Goal: Information Seeking & Learning: Learn about a topic

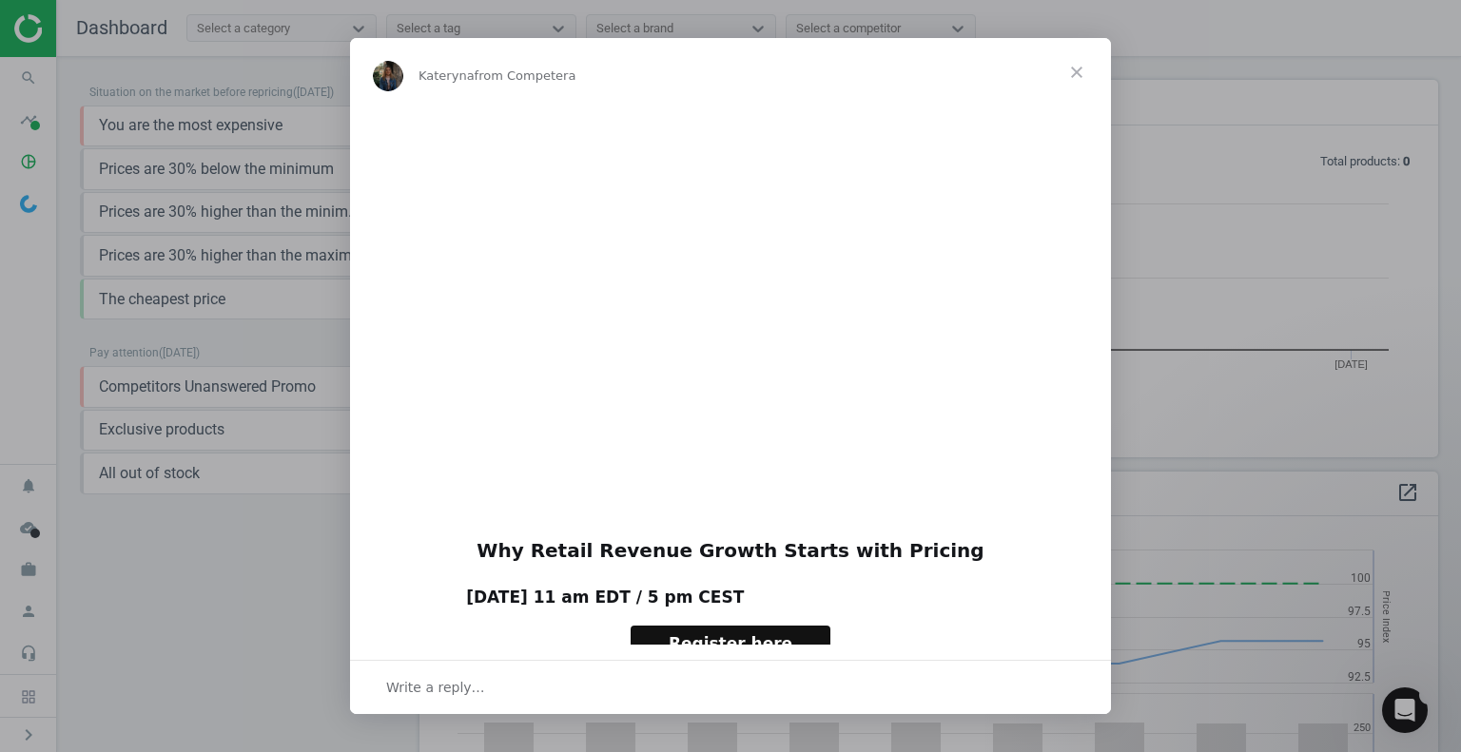
scroll to position [467, 1033]
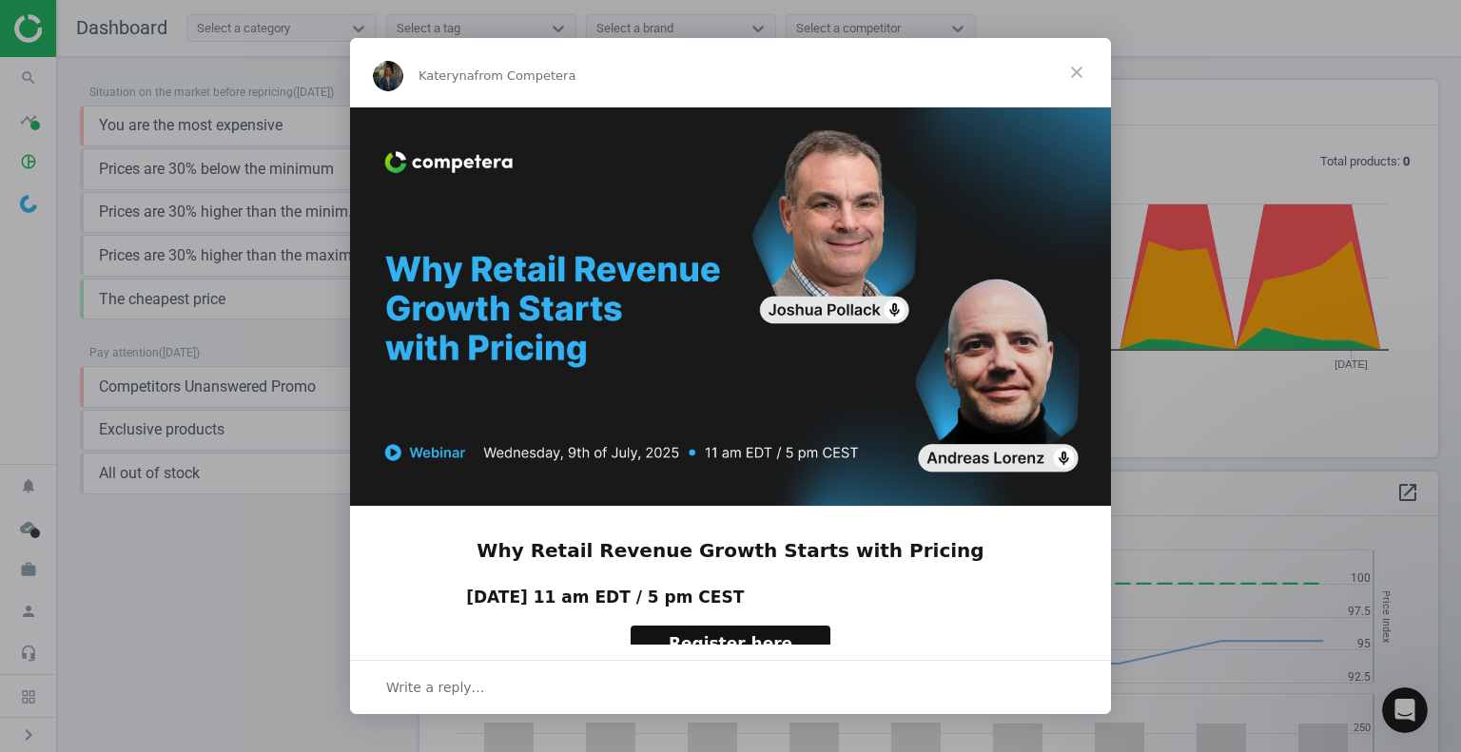
click at [1077, 74] on span "Close" at bounding box center [1076, 72] width 68 height 68
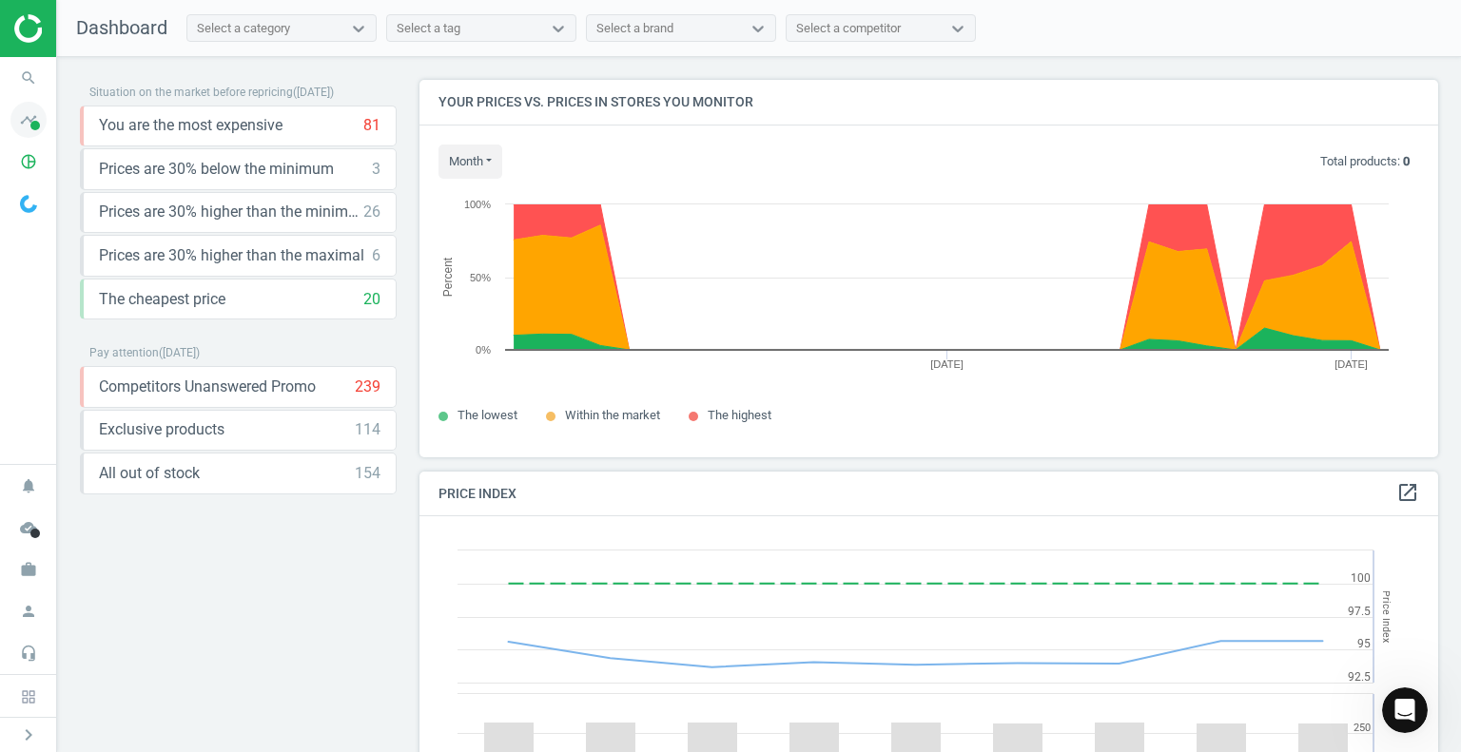
click at [29, 129] on icon "timeline" at bounding box center [28, 120] width 36 height 36
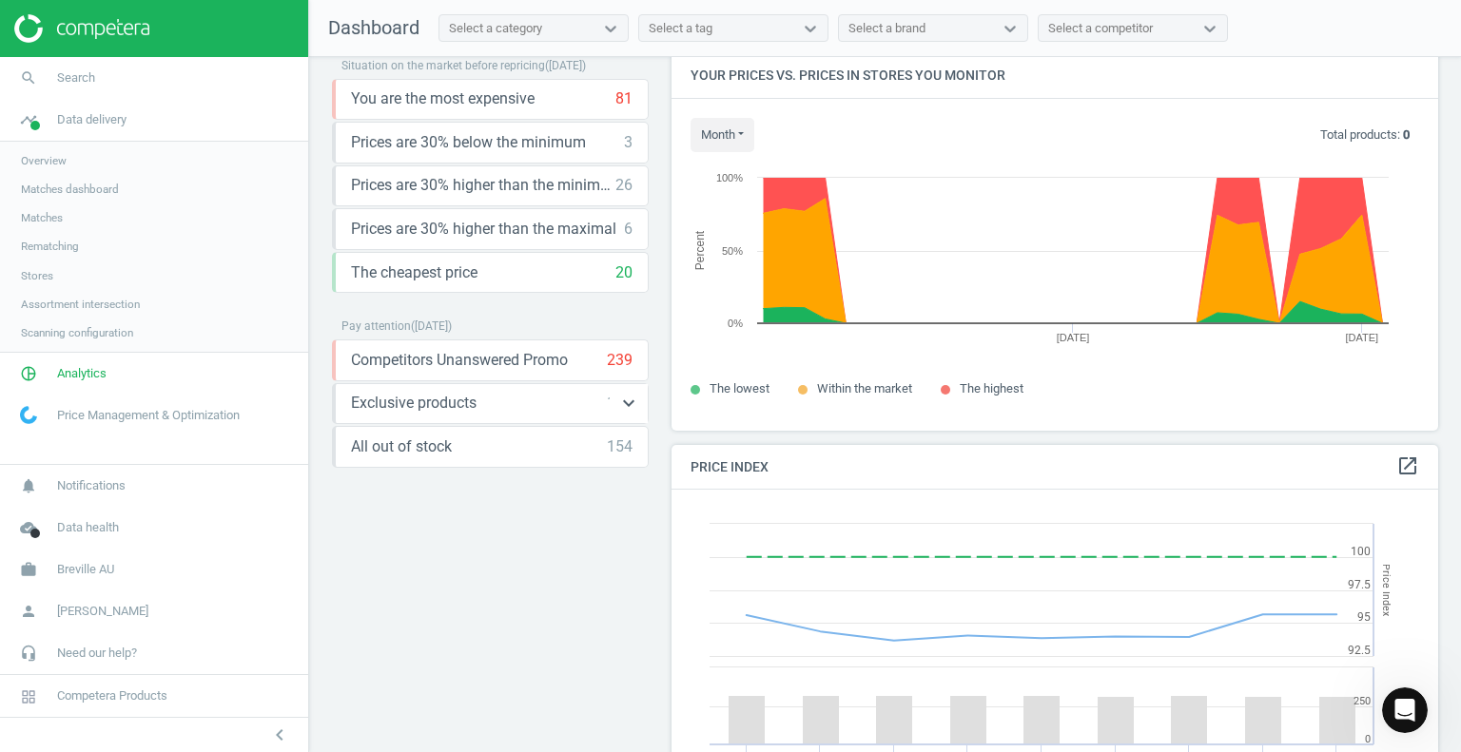
scroll to position [0, 0]
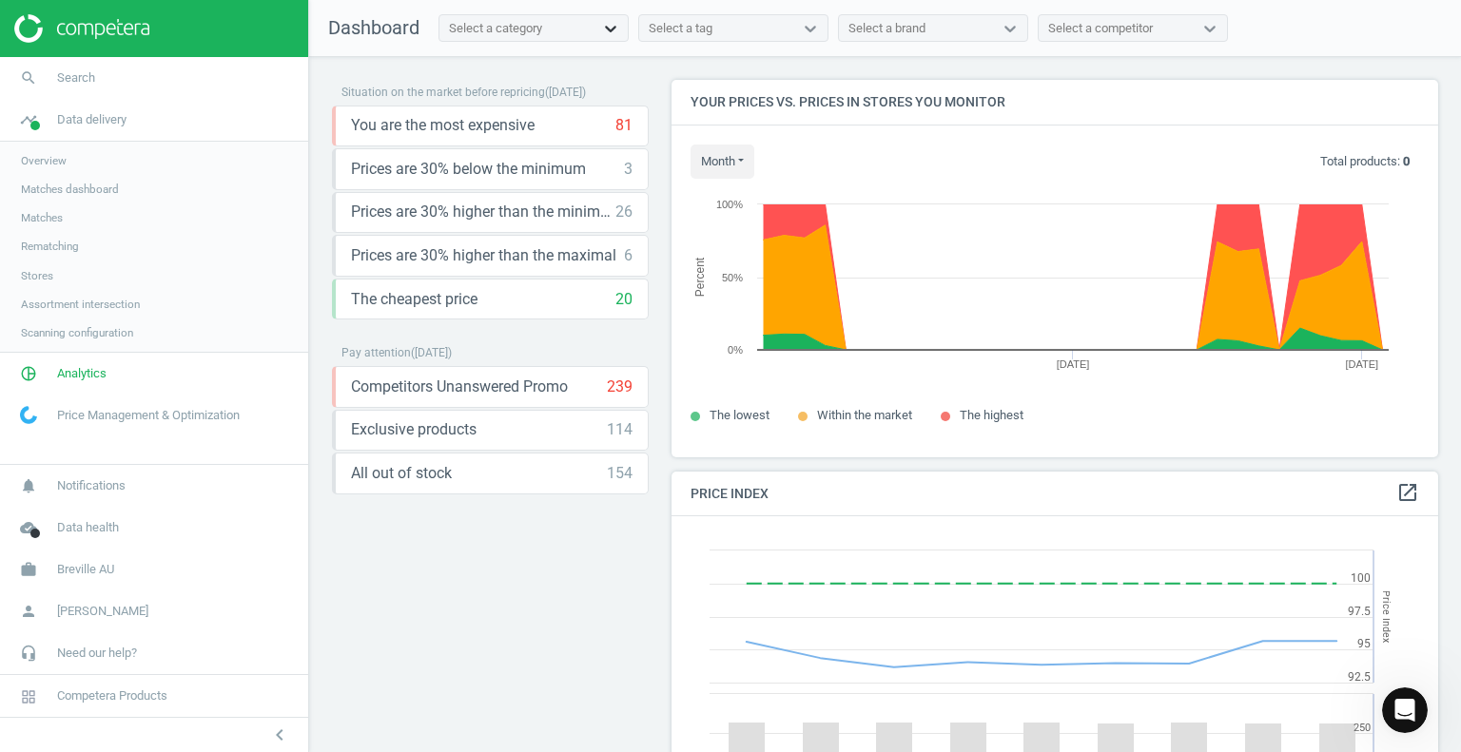
click at [611, 24] on icon at bounding box center [610, 28] width 19 height 19
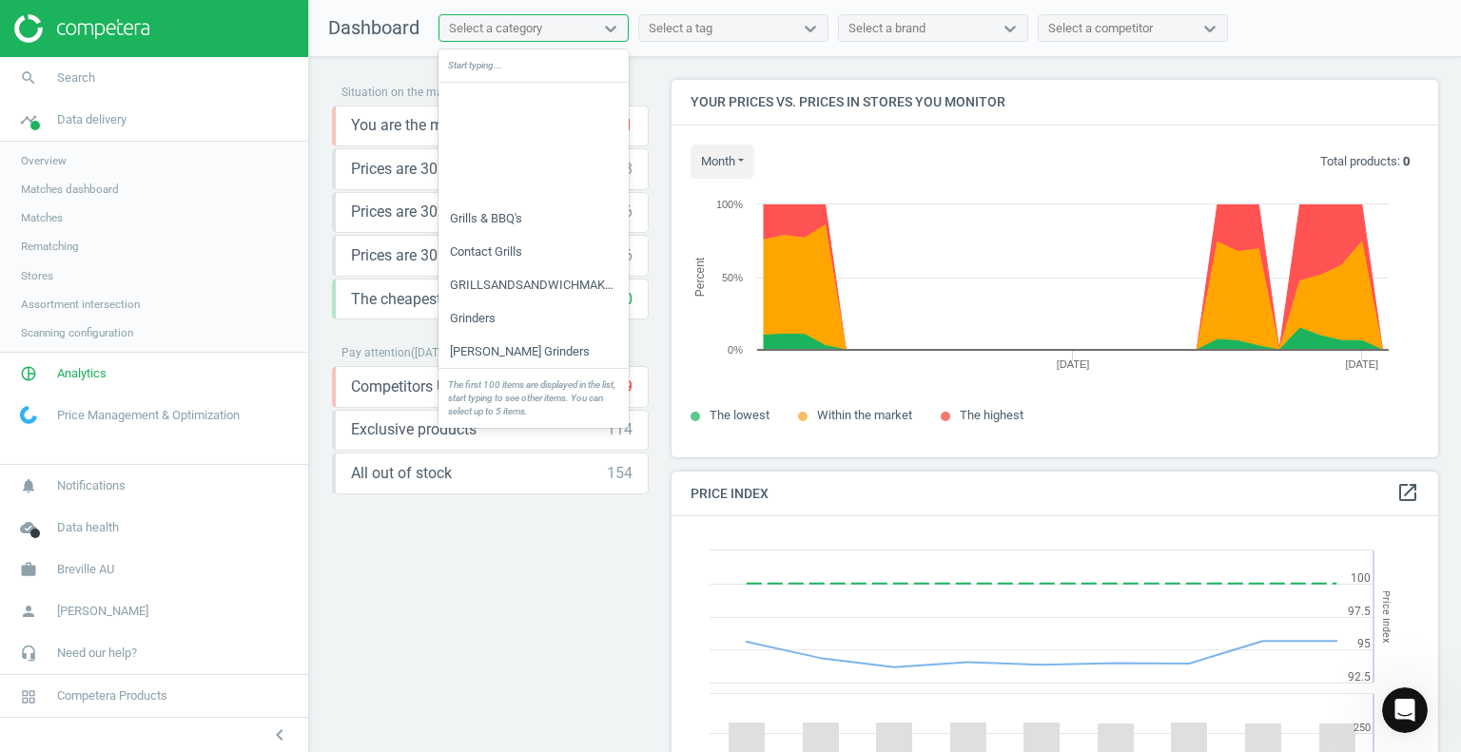
scroll to position [1997, 0]
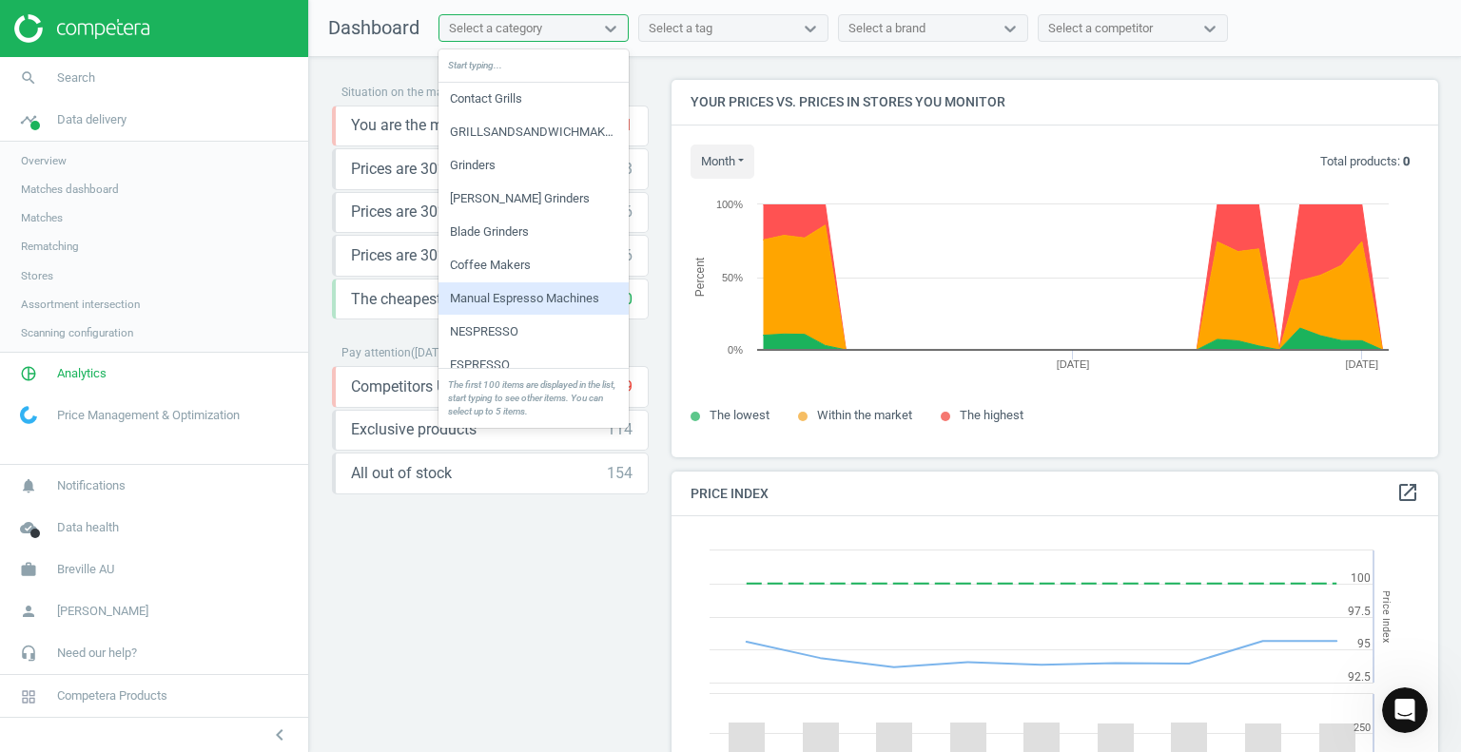
click at [522, 295] on div "Manual Espresso Machines" at bounding box center [533, 298] width 190 height 32
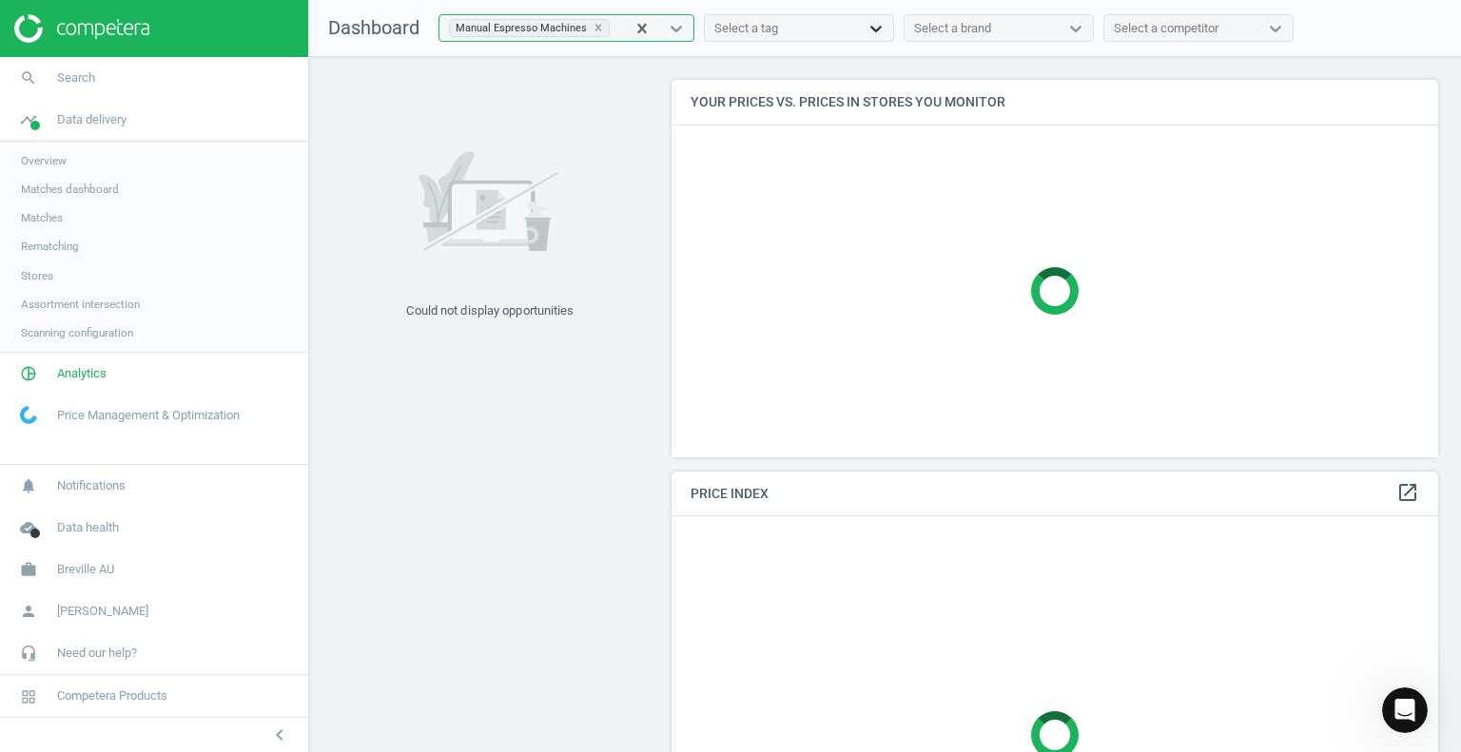
scroll to position [482, 782]
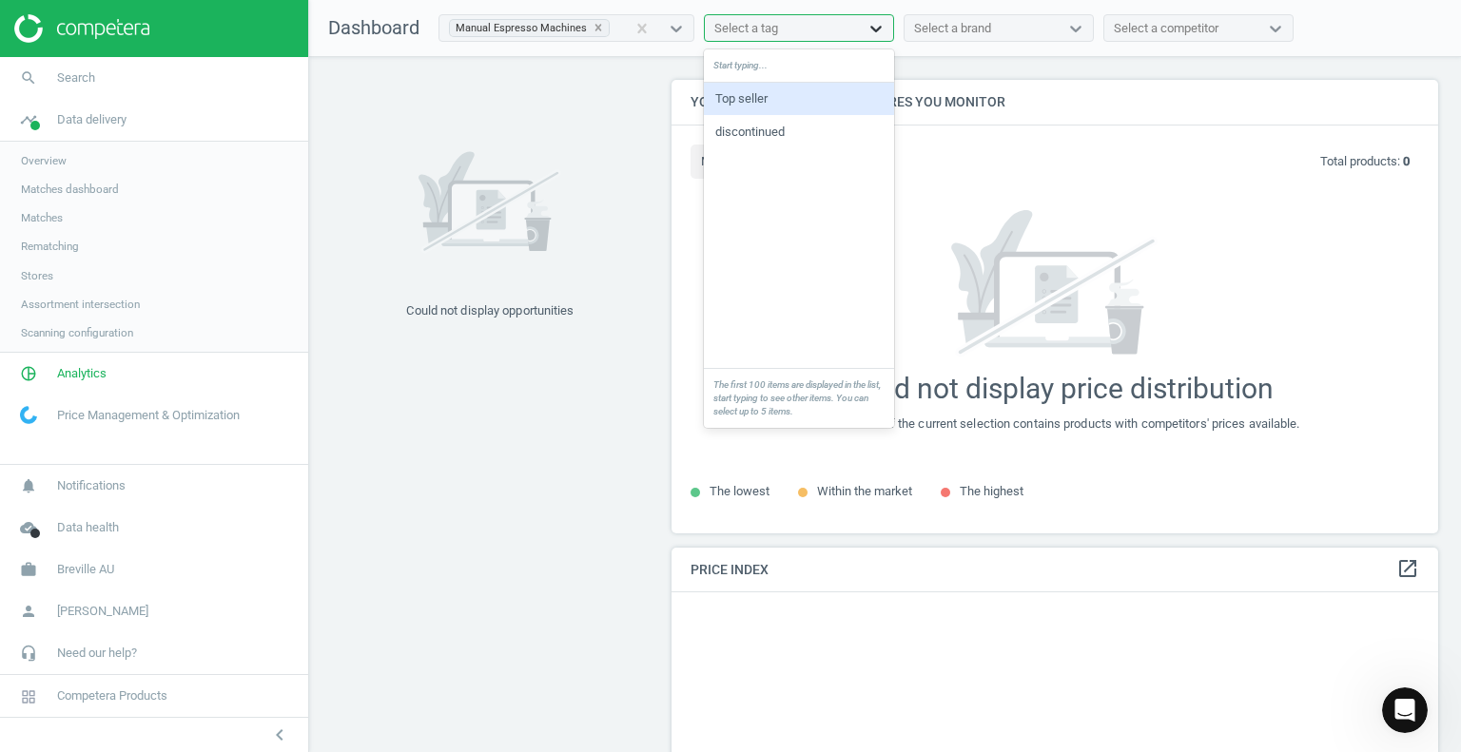
click at [870, 29] on icon at bounding box center [875, 29] width 11 height 7
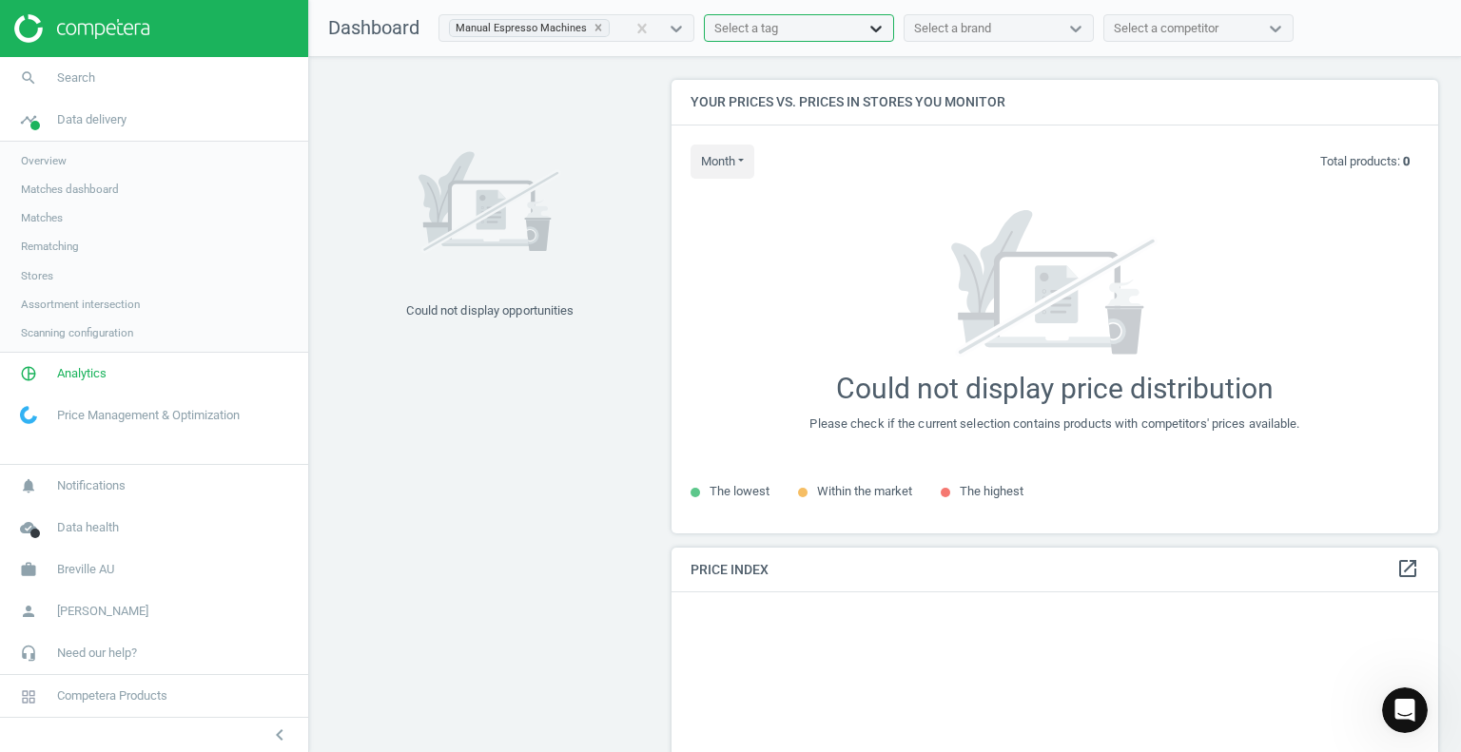
click at [870, 29] on icon at bounding box center [875, 29] width 11 height 7
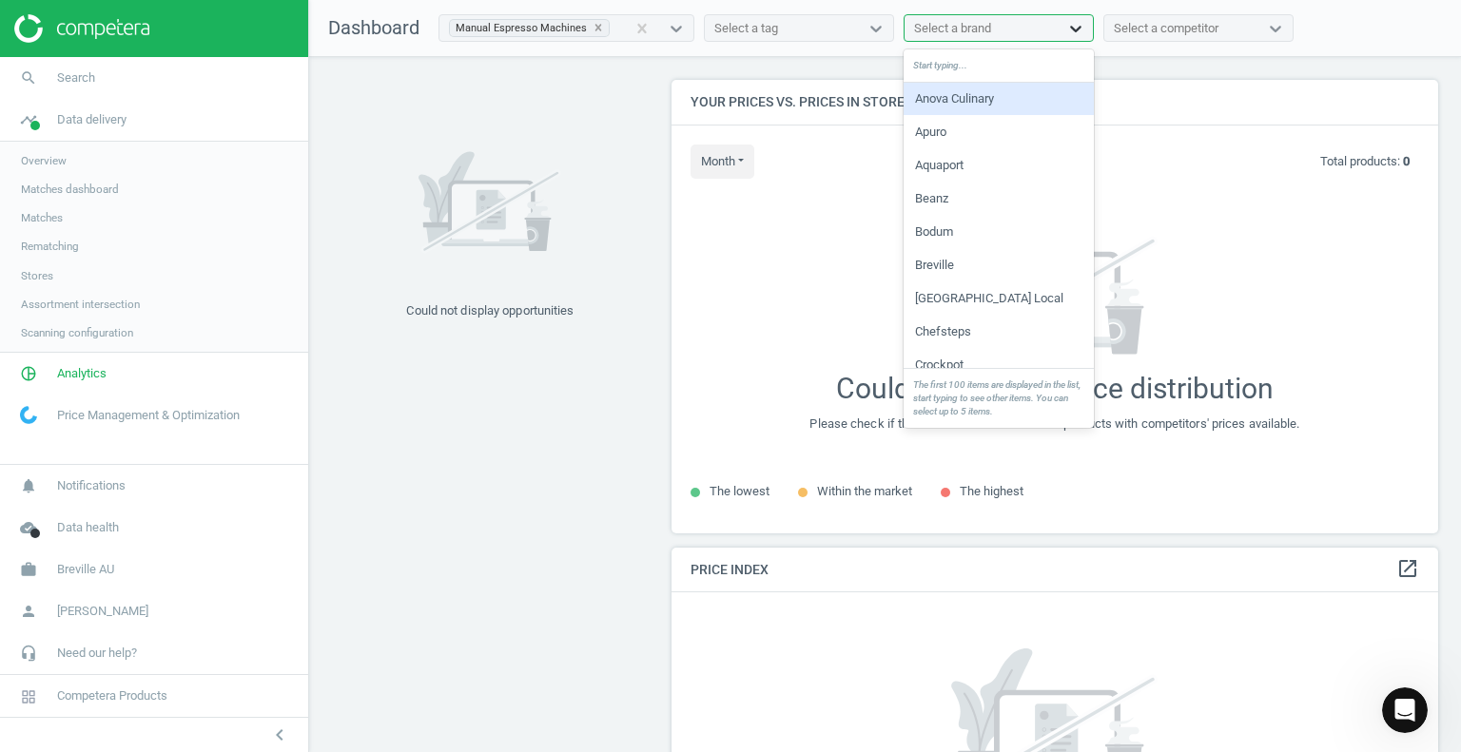
click at [1066, 33] on icon at bounding box center [1075, 28] width 19 height 19
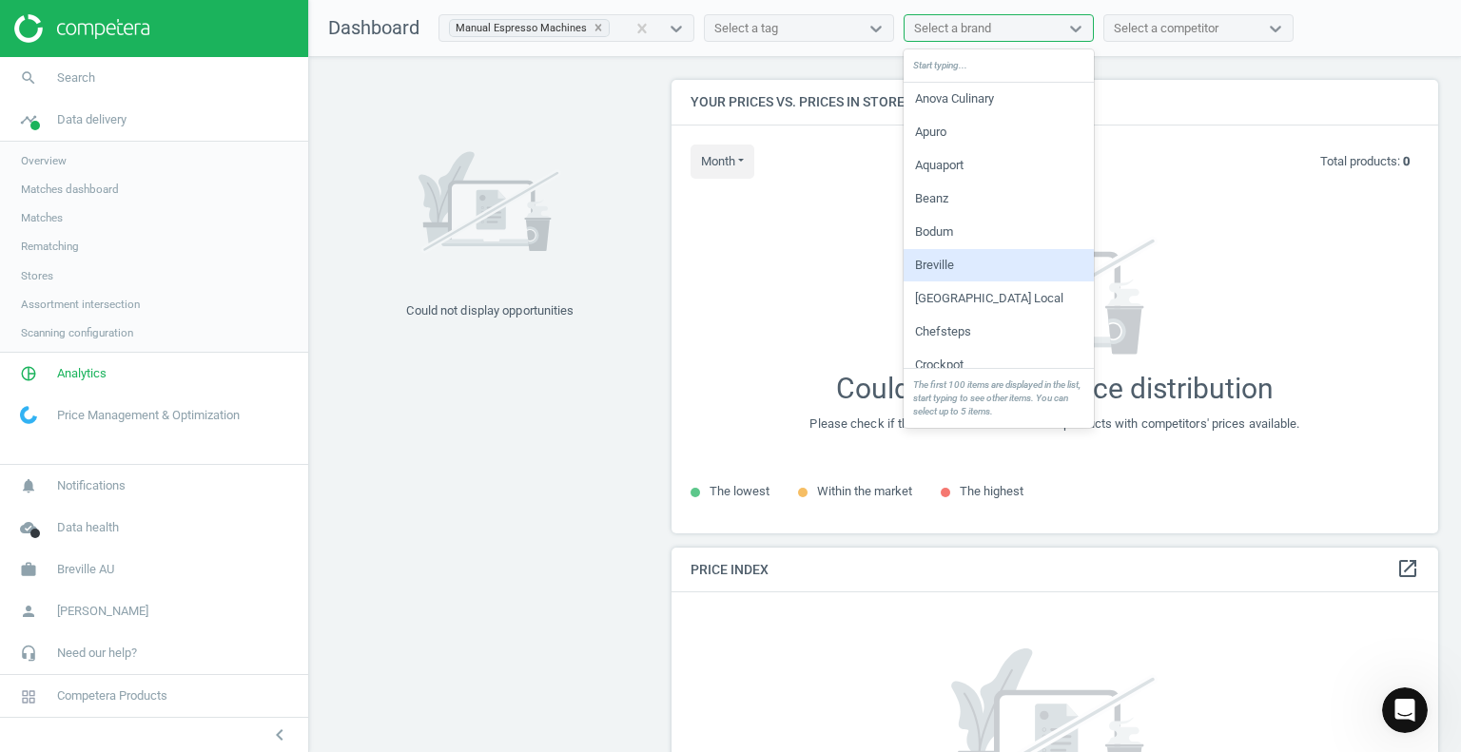
click at [921, 260] on div "Breville" at bounding box center [999, 265] width 190 height 32
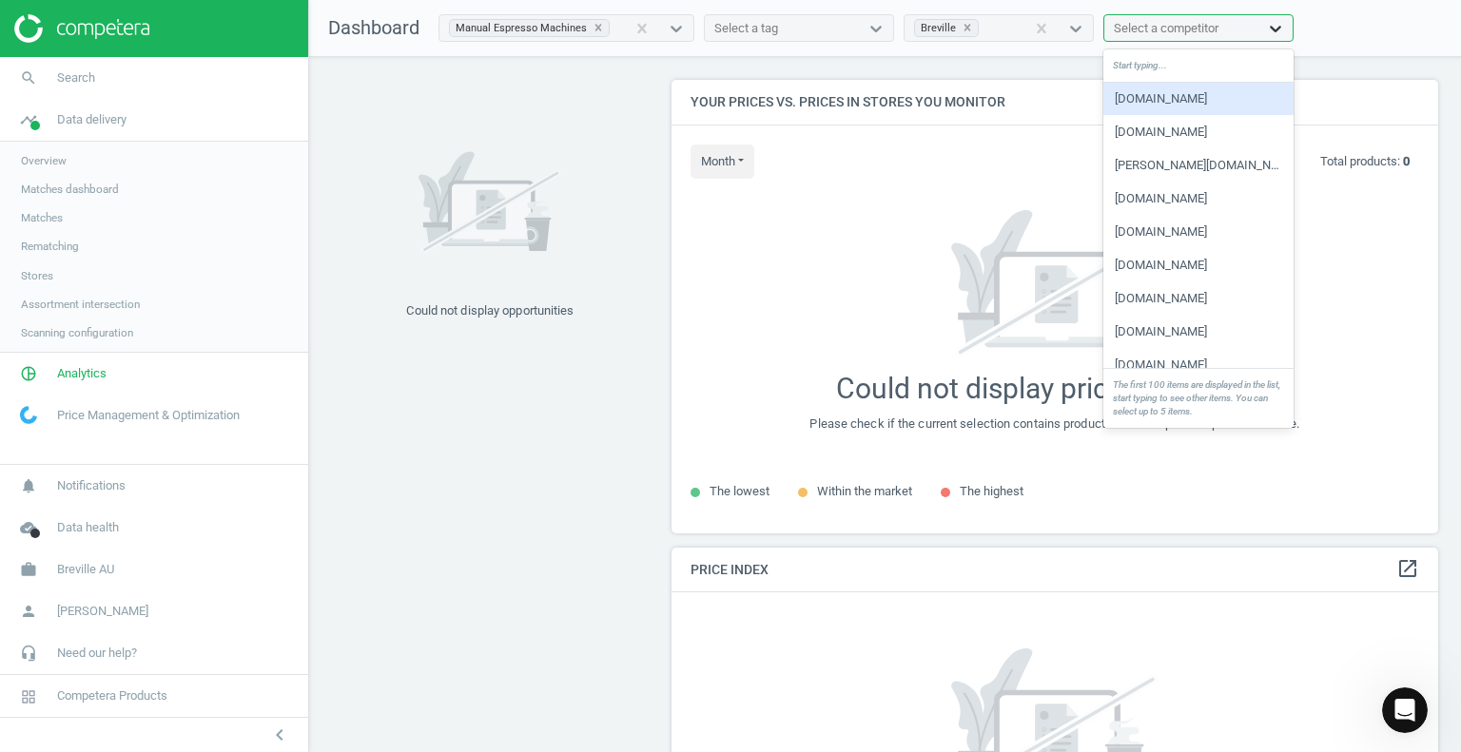
click at [1269, 27] on icon at bounding box center [1275, 28] width 19 height 19
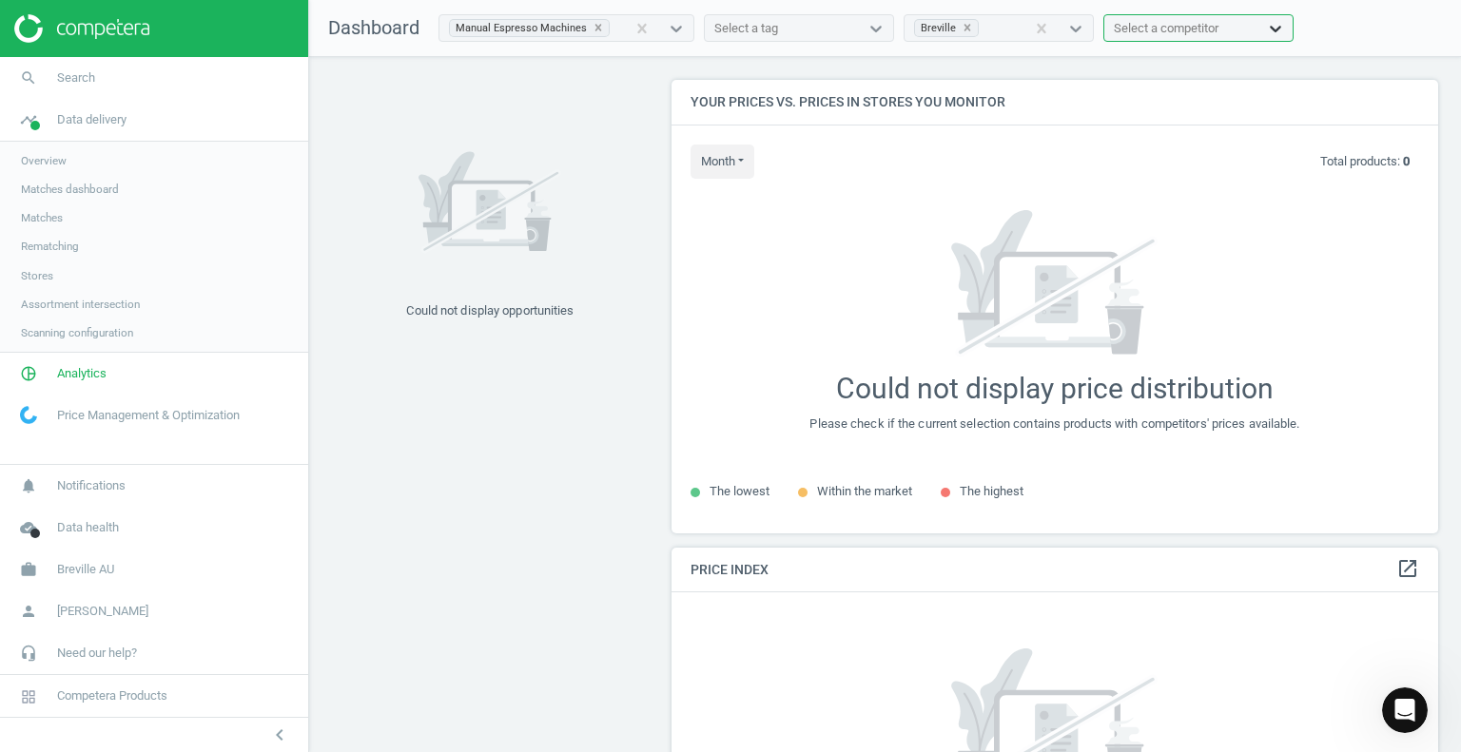
click at [1267, 25] on icon at bounding box center [1275, 28] width 19 height 19
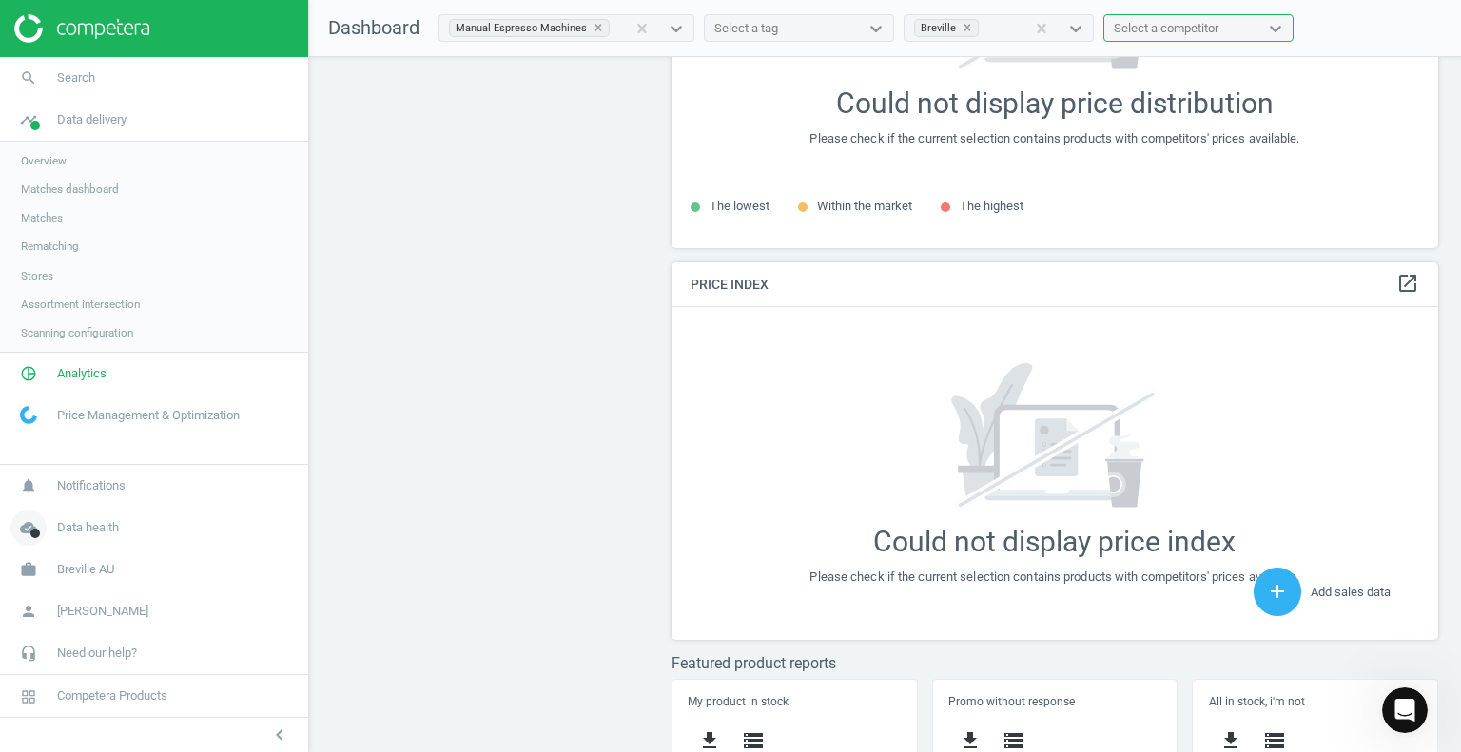
click at [69, 535] on span "Data health" at bounding box center [88, 527] width 62 height 17
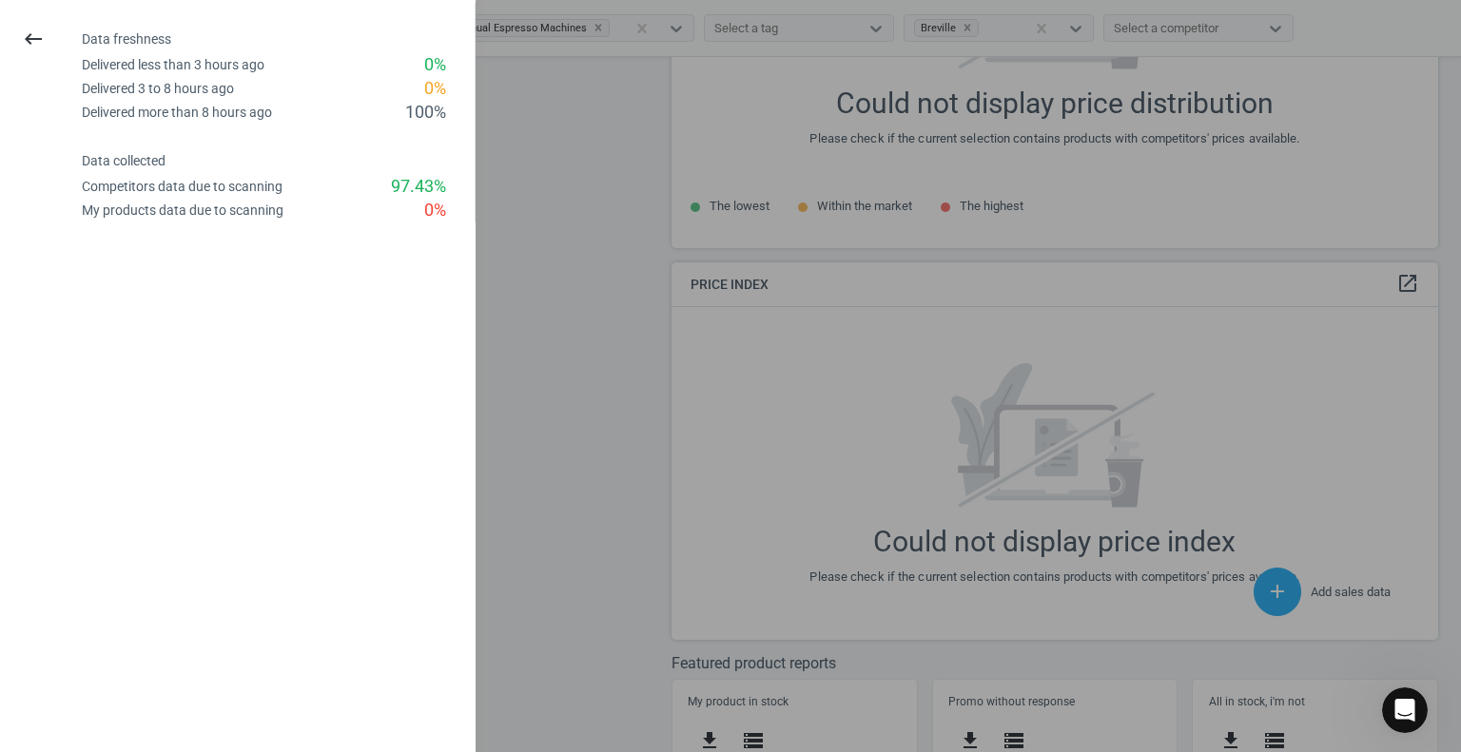
click at [526, 240] on div at bounding box center [730, 376] width 1461 height 752
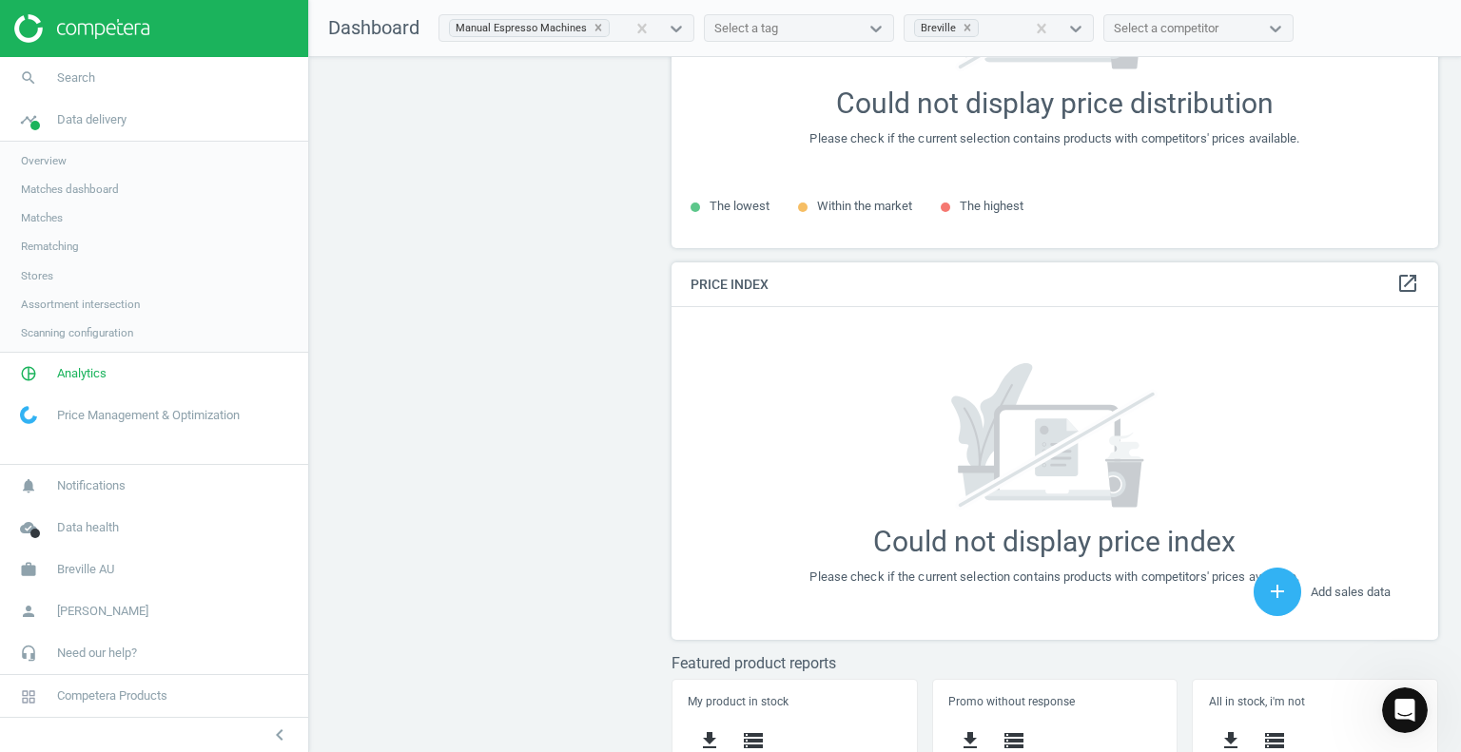
click at [112, 411] on span "Price Management & Optimization" at bounding box center [148, 415] width 183 height 17
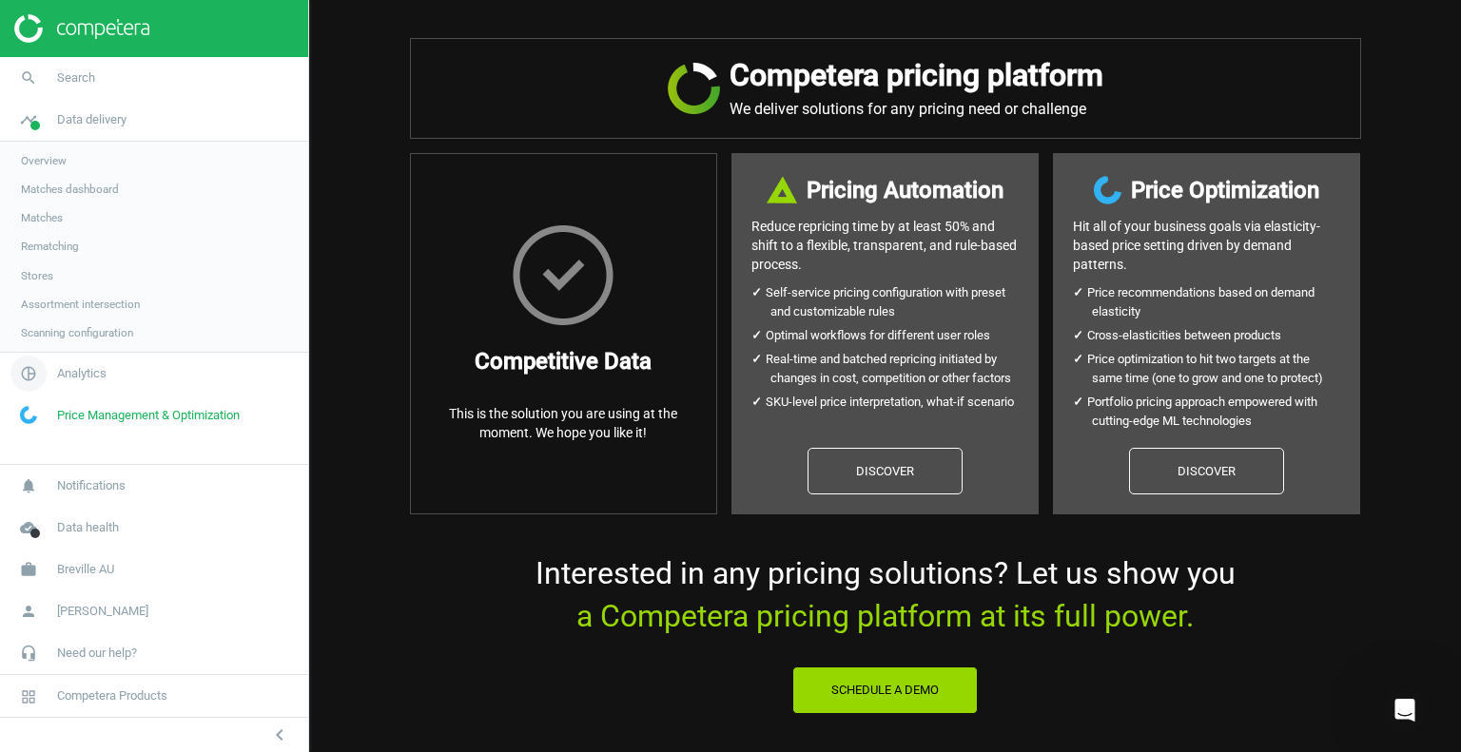
click at [68, 374] on span "Analytics" at bounding box center [81, 373] width 49 height 17
click at [33, 231] on span "Products" at bounding box center [43, 231] width 45 height 15
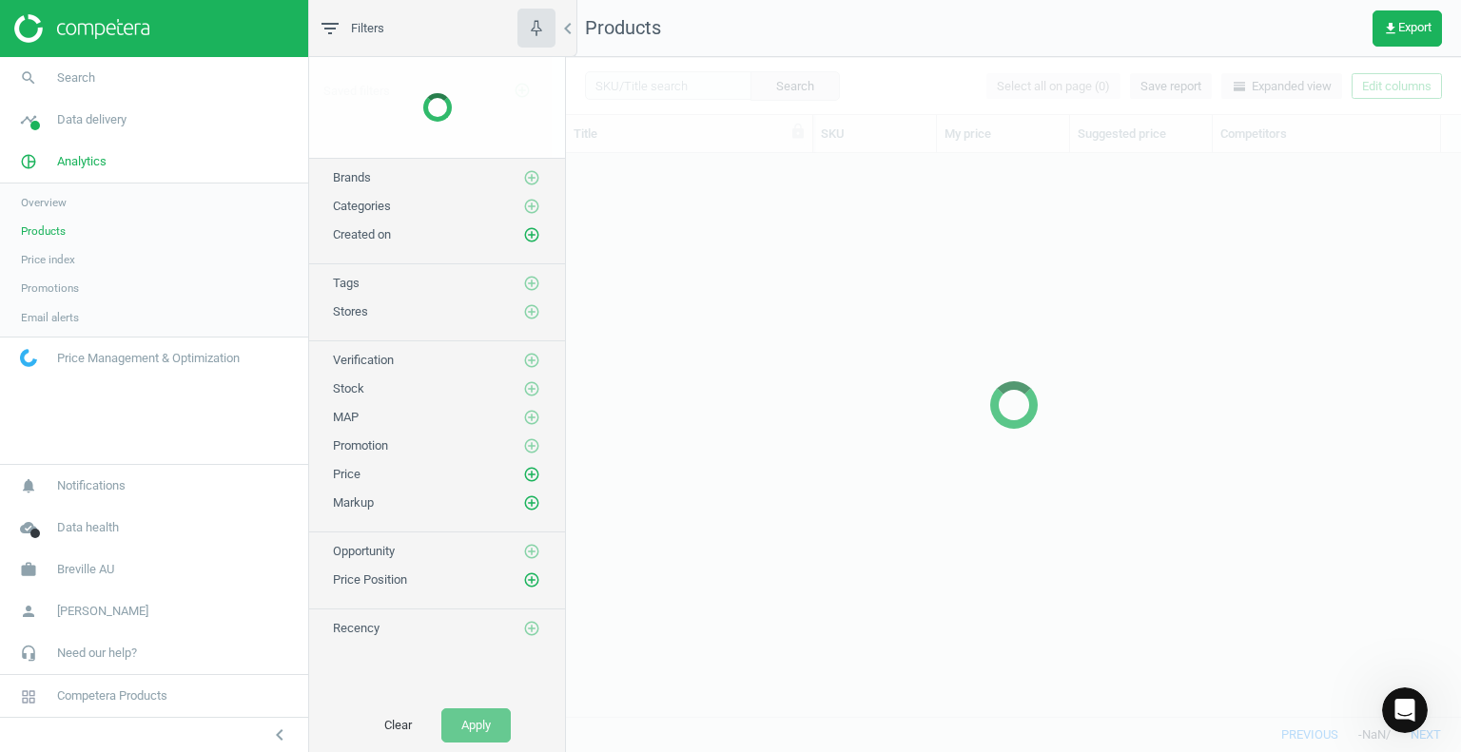
scroll to position [535, 881]
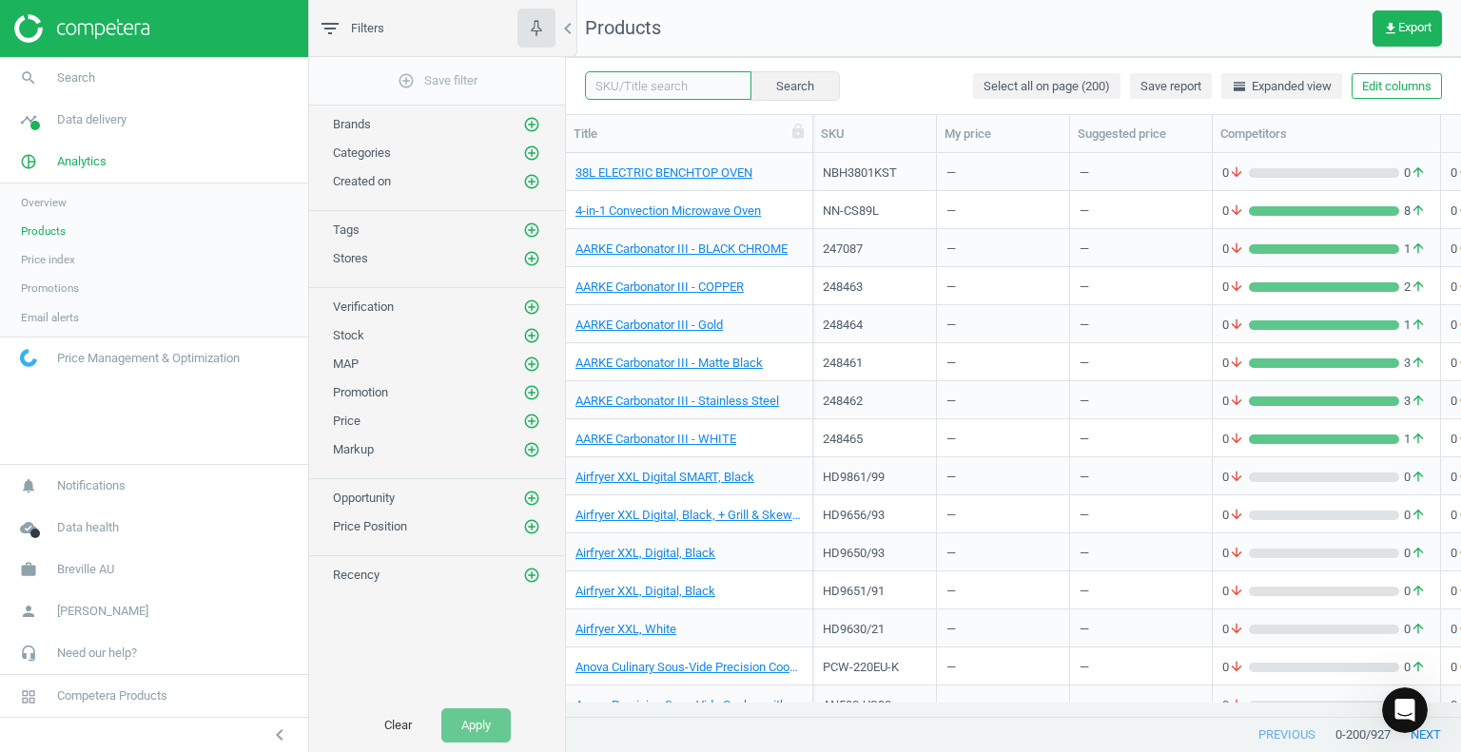
click at [651, 90] on input "text" at bounding box center [668, 85] width 166 height 29
type input "BES870BSS"
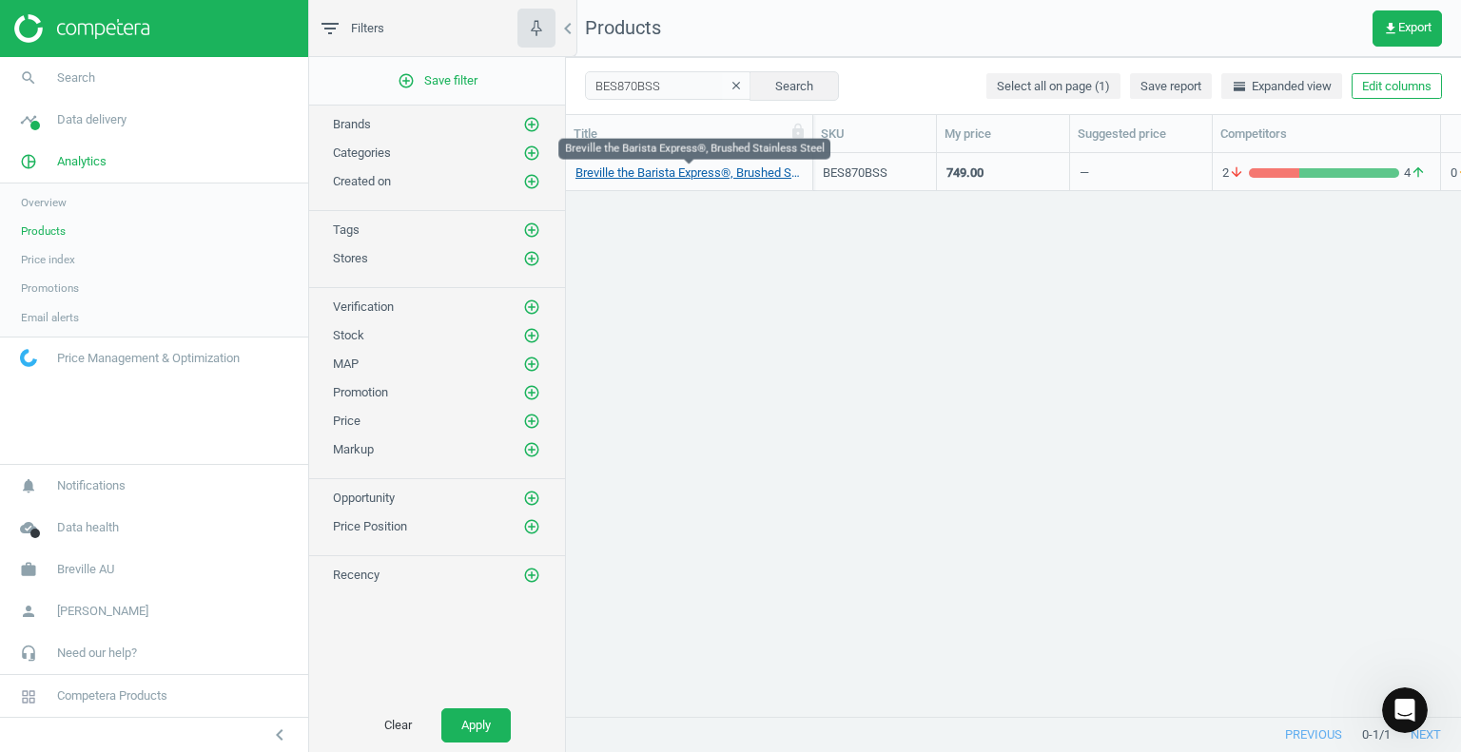
click at [673, 170] on link "Breville the Barista Express®, Brushed Stainless Steel" at bounding box center [688, 173] width 227 height 17
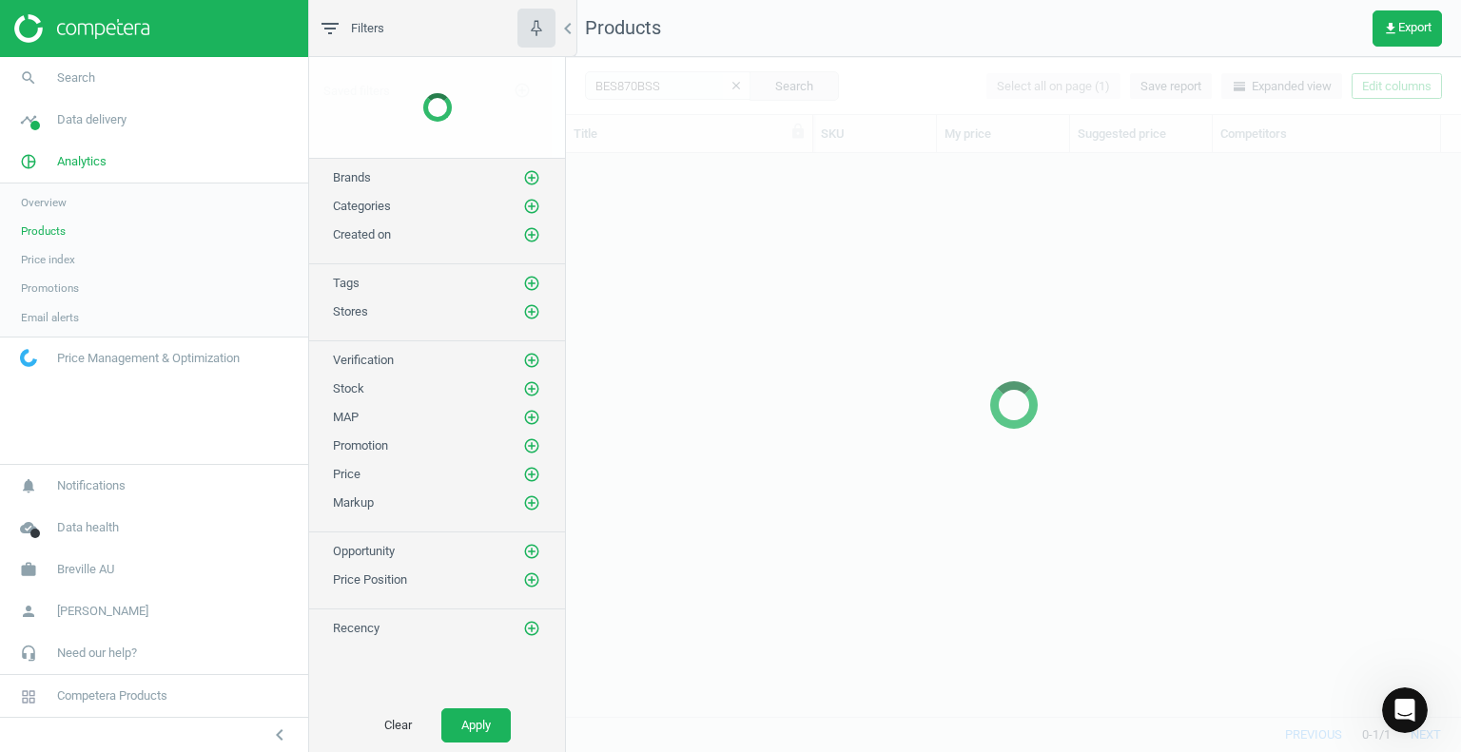
scroll to position [535, 881]
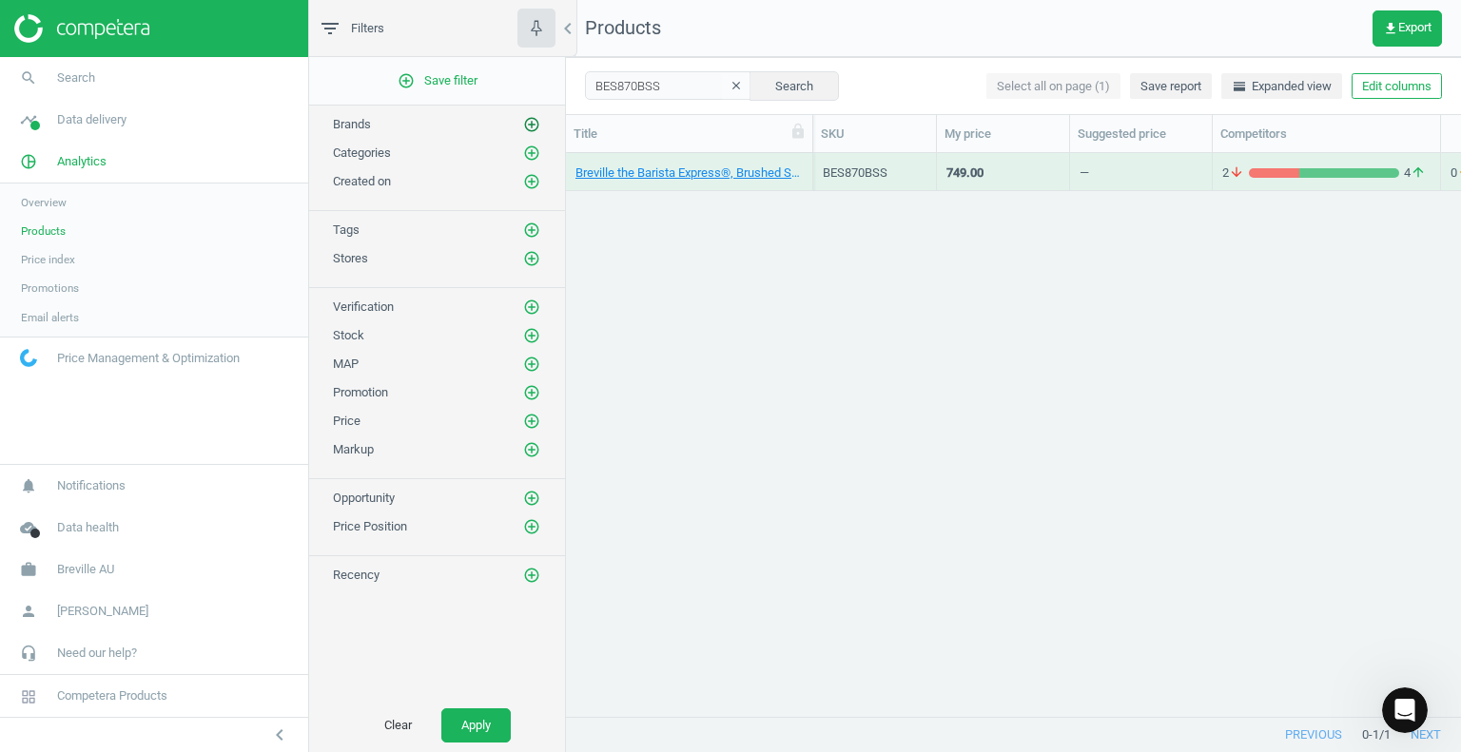
click at [534, 125] on icon "add_circle_outline" at bounding box center [531, 124] width 17 height 17
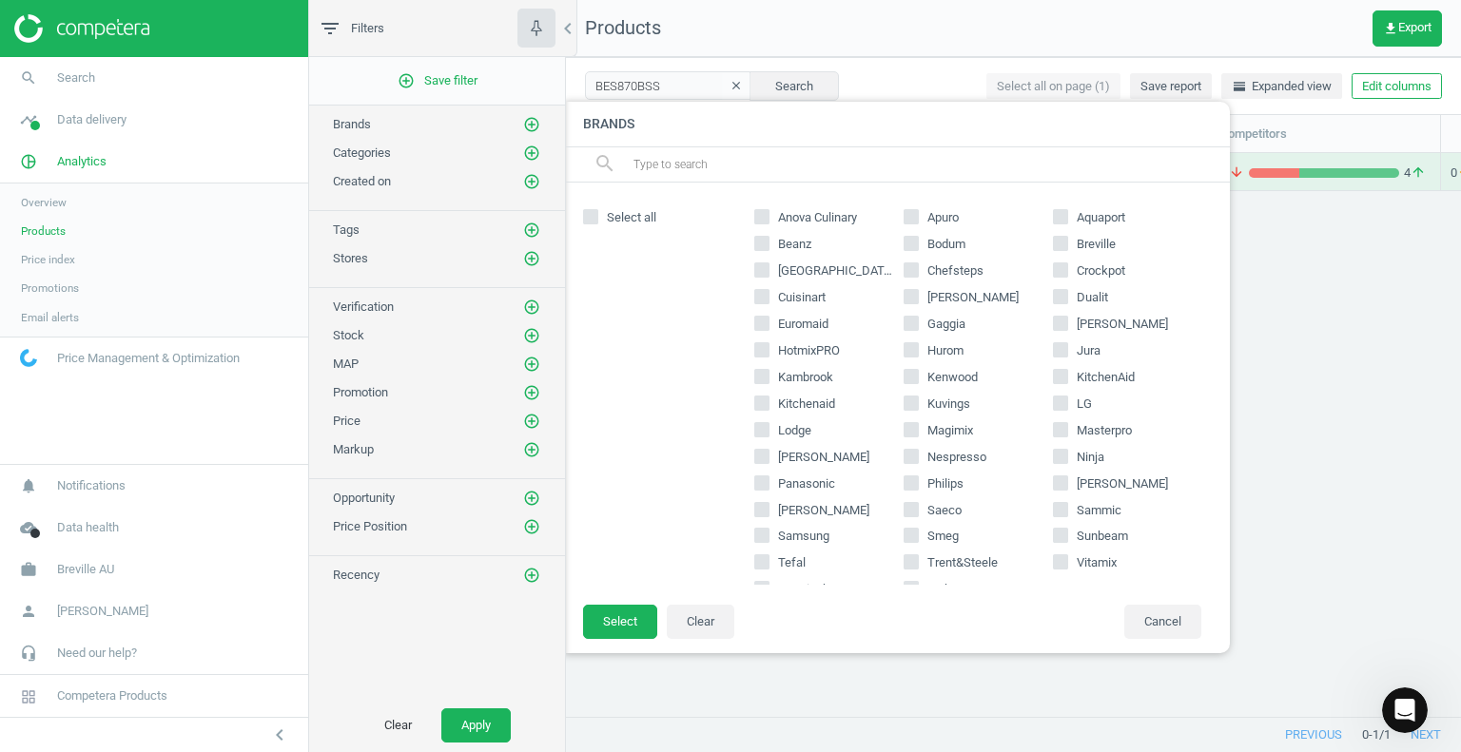
click at [905, 296] on input "[PERSON_NAME]" at bounding box center [911, 297] width 12 height 12
checkbox input "true"
click at [620, 623] on button "Select" at bounding box center [620, 622] width 74 height 34
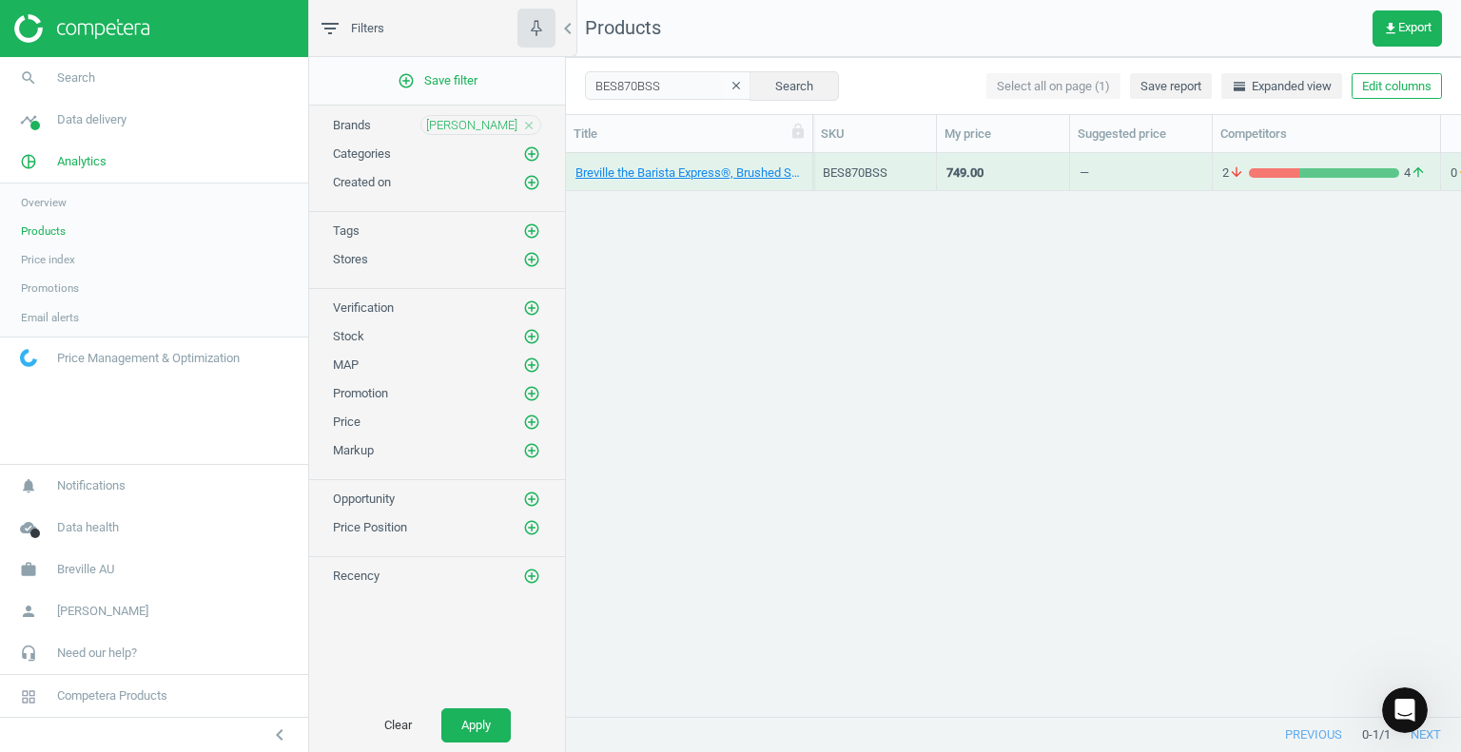
click at [730, 83] on icon "clear" at bounding box center [736, 85] width 13 height 13
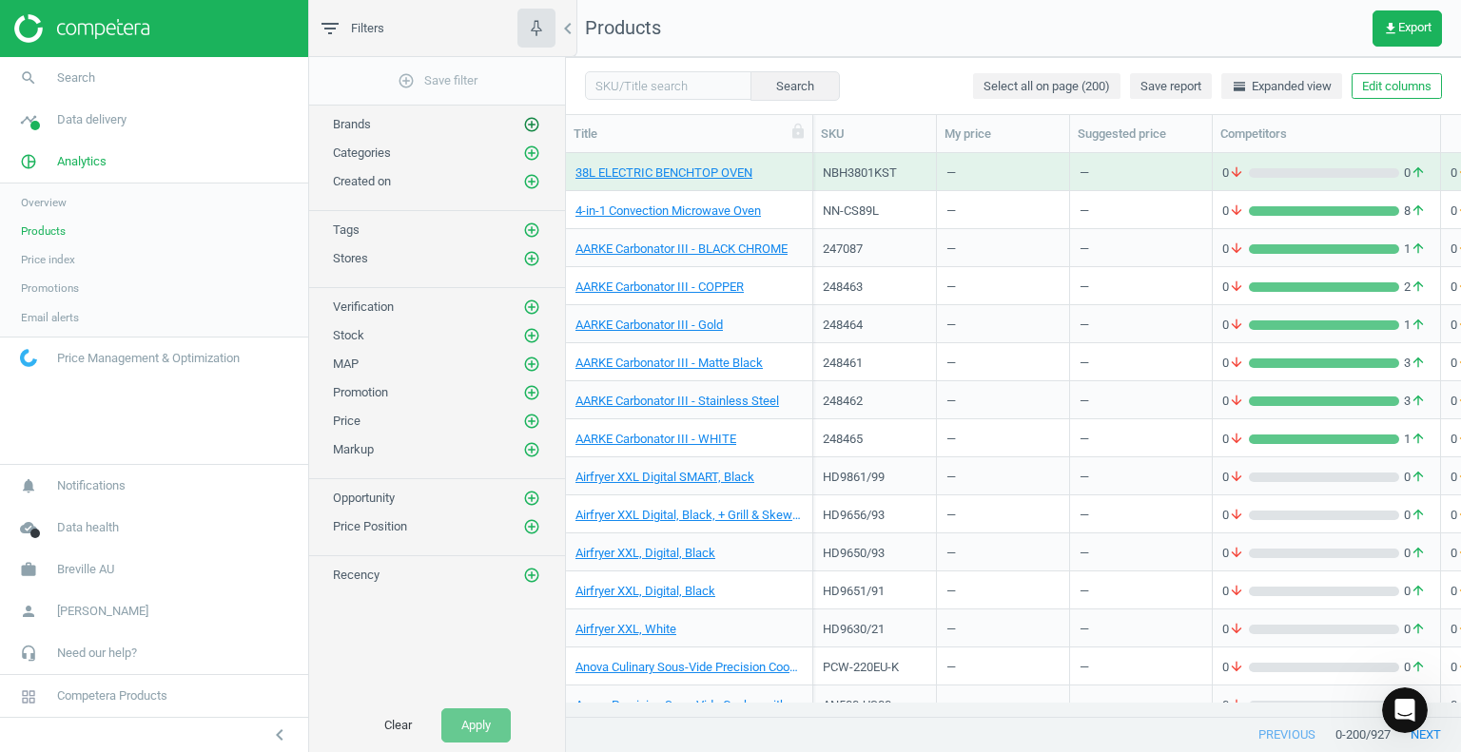
click at [529, 121] on icon "add_circle_outline" at bounding box center [531, 124] width 17 height 17
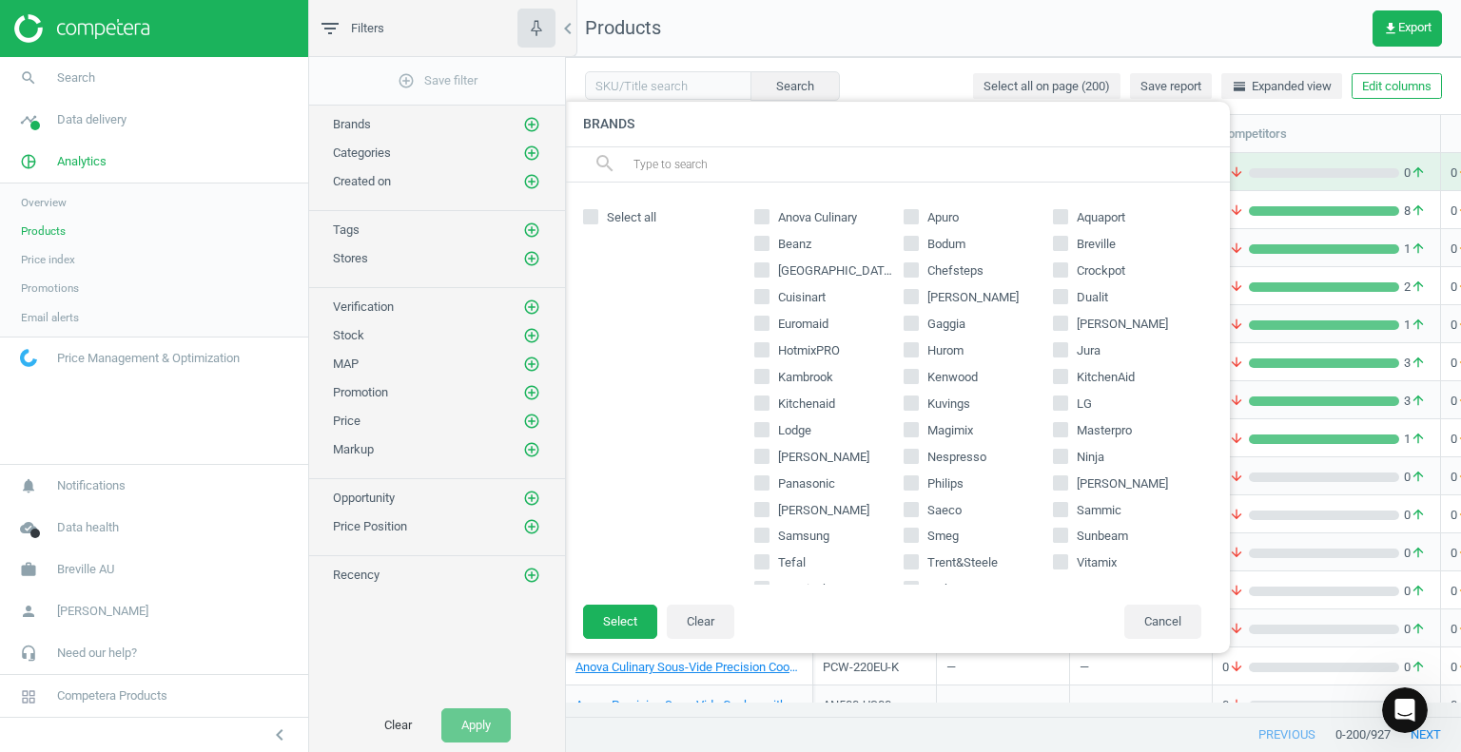
click at [907, 300] on input "[PERSON_NAME]" at bounding box center [911, 297] width 12 height 12
checkbox input "true"
click at [620, 623] on button "Select" at bounding box center [620, 622] width 74 height 34
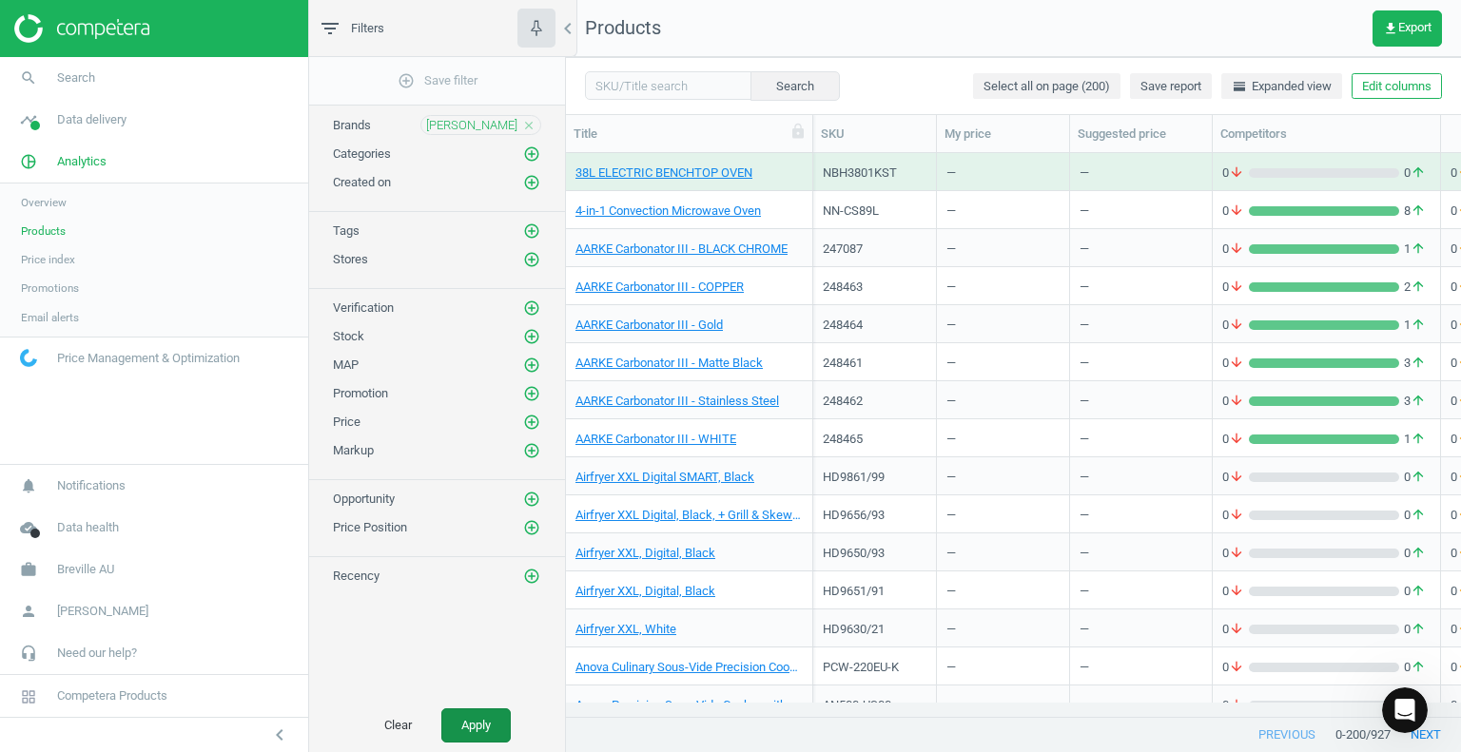
click at [470, 730] on button "Apply" at bounding box center [475, 726] width 69 height 34
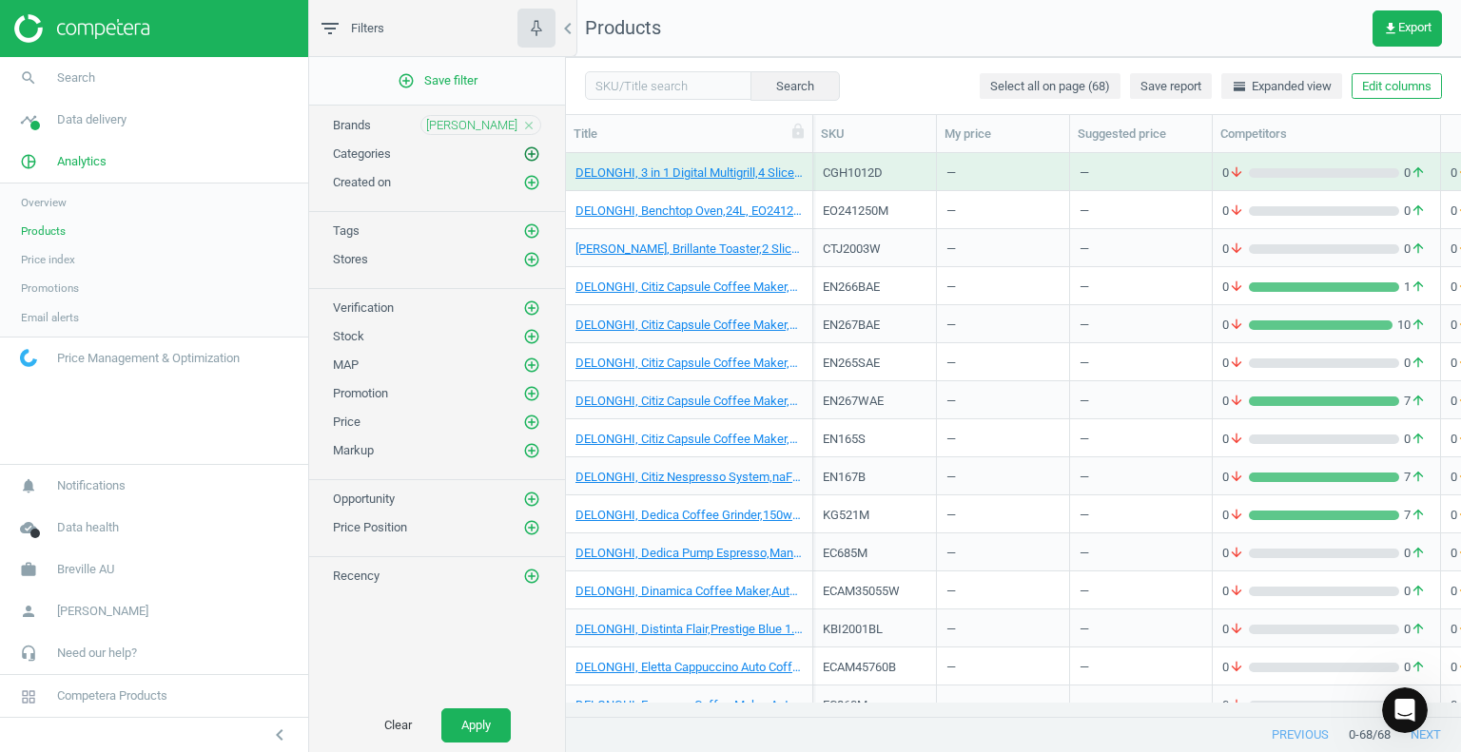
click at [532, 155] on icon "add_circle_outline" at bounding box center [531, 154] width 17 height 17
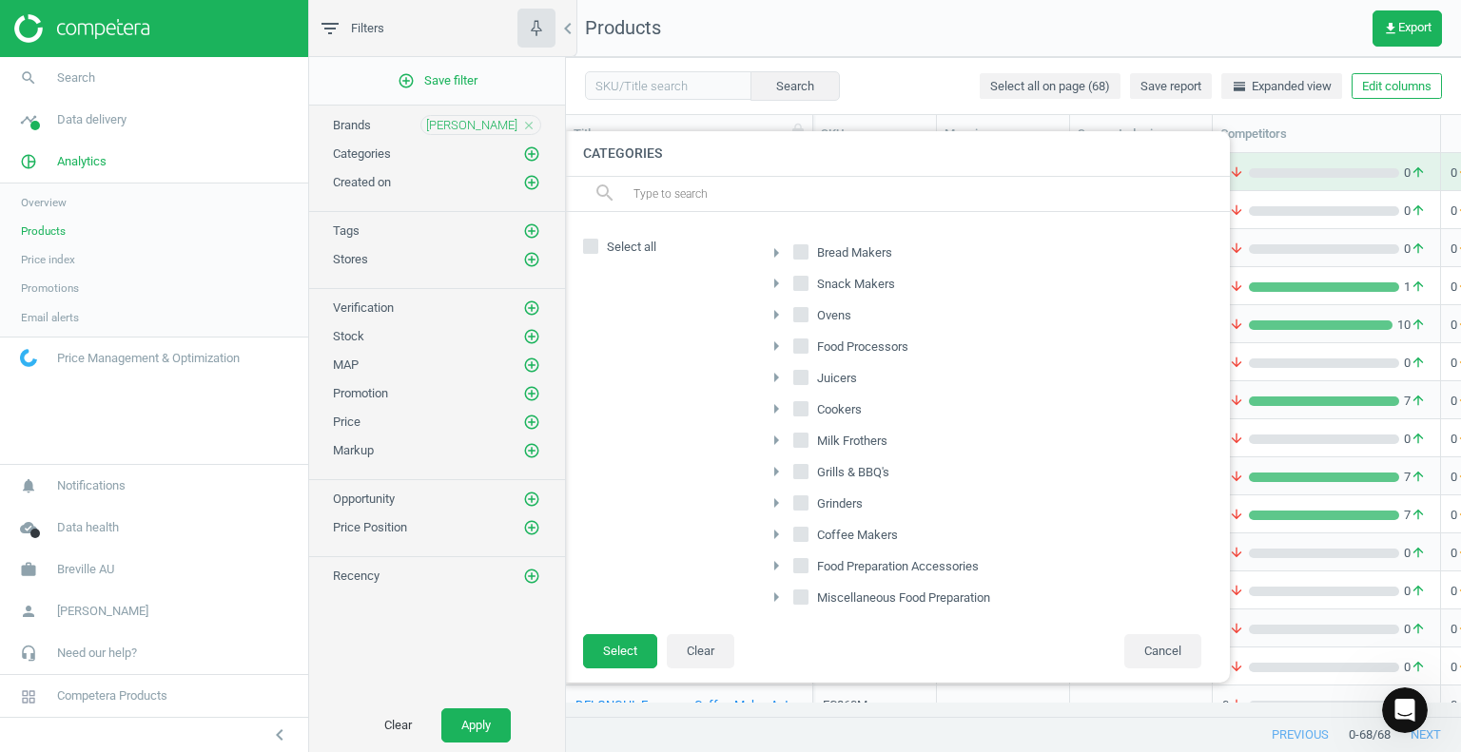
scroll to position [190, 0]
click at [803, 497] on input "Coffee Makers" at bounding box center [801, 502] width 12 height 12
checkbox input "true"
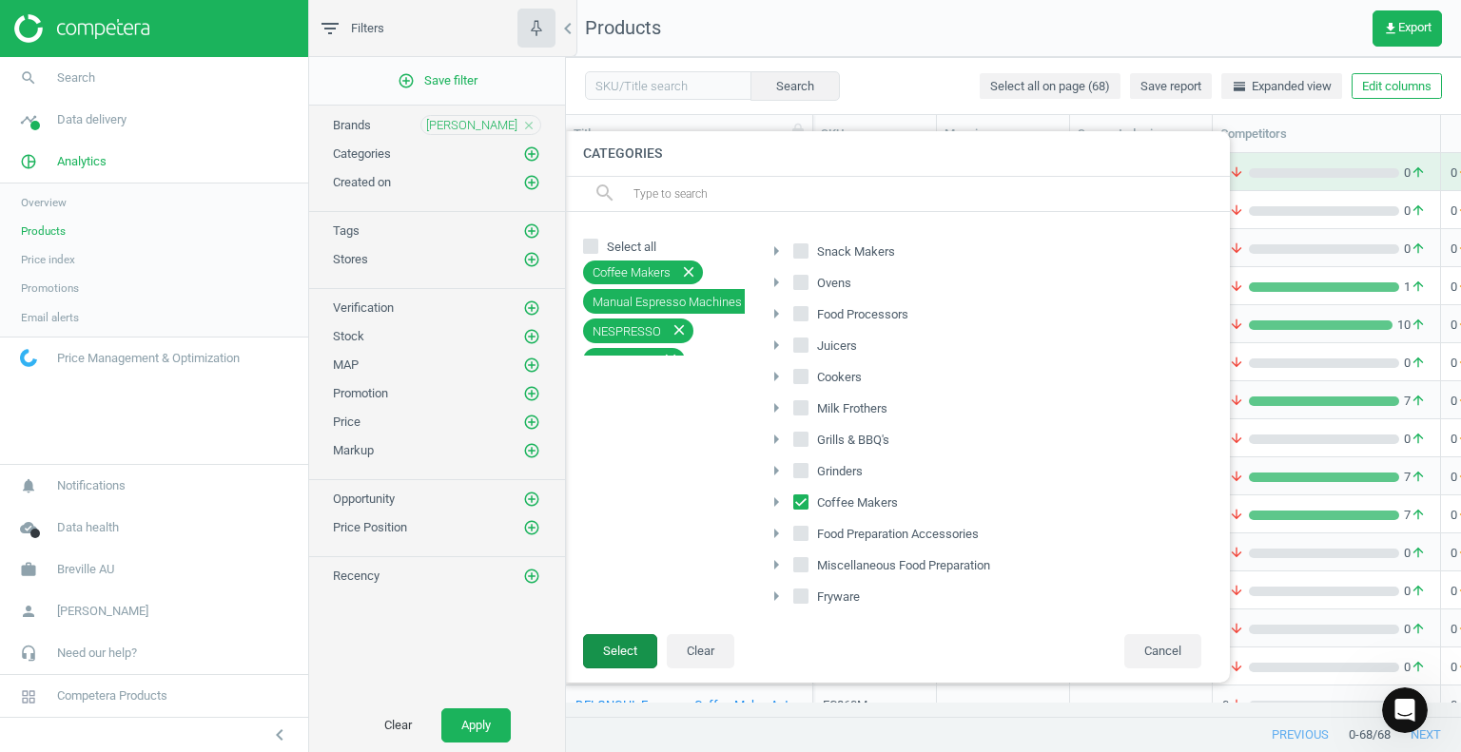
click at [616, 652] on button "Select" at bounding box center [620, 651] width 74 height 34
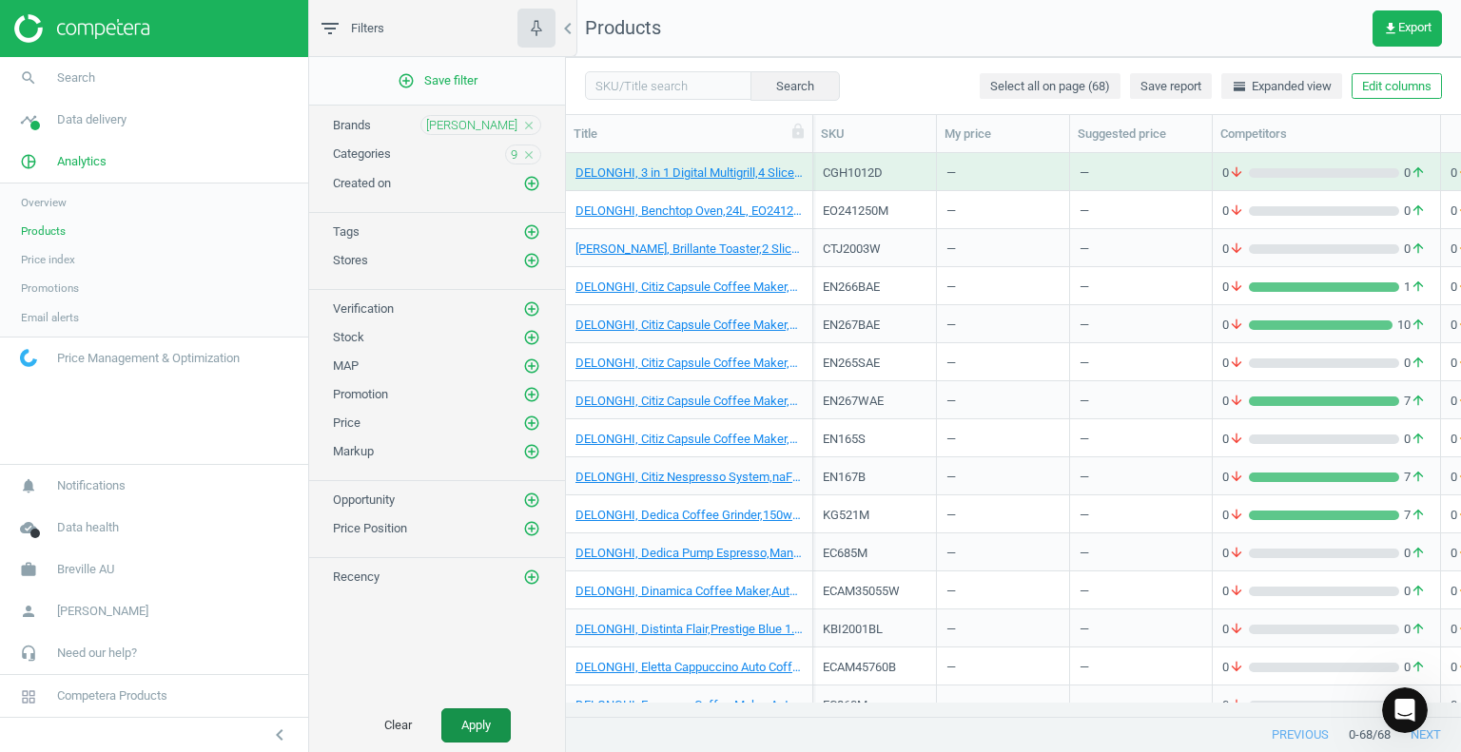
click at [483, 730] on button "Apply" at bounding box center [475, 726] width 69 height 34
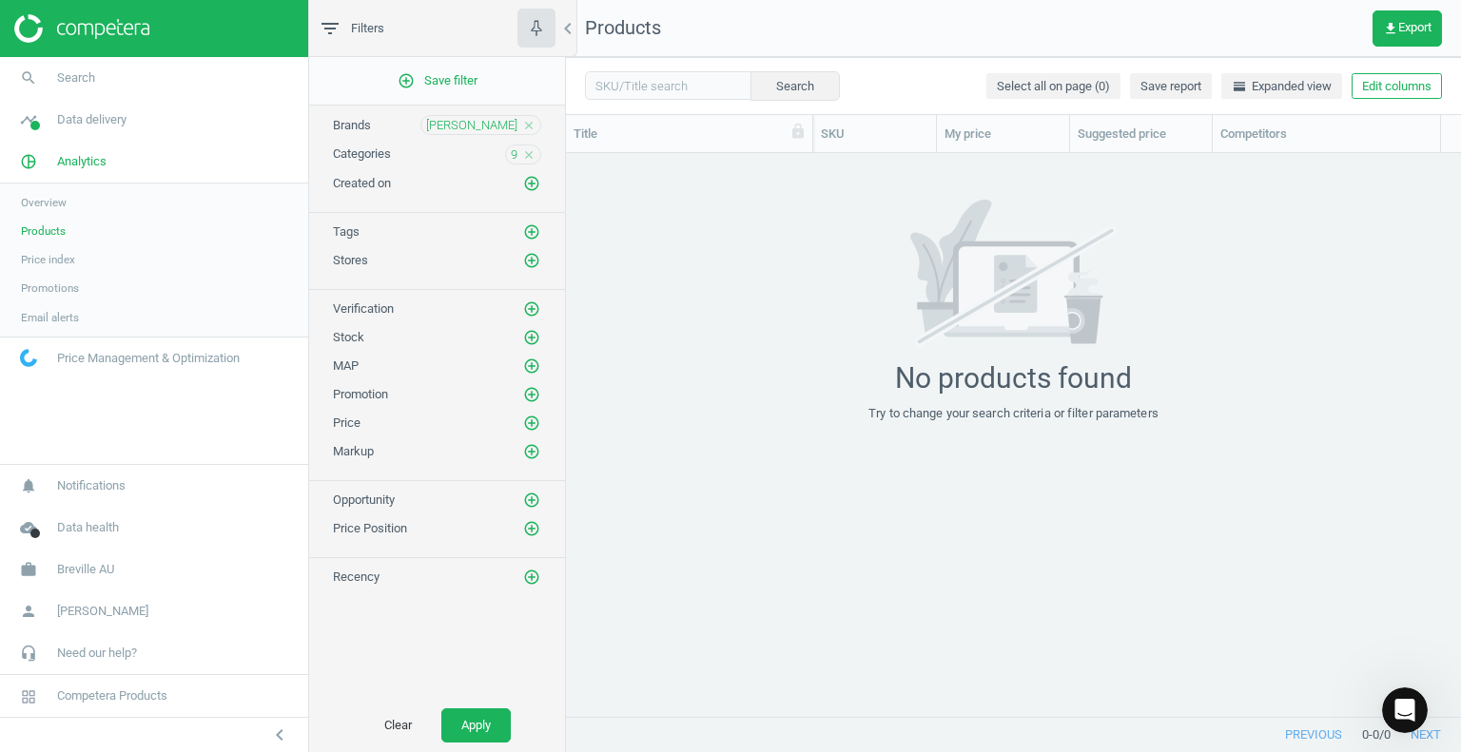
click at [530, 152] on icon "close" at bounding box center [528, 154] width 13 height 13
click at [481, 722] on button "Apply" at bounding box center [475, 726] width 69 height 34
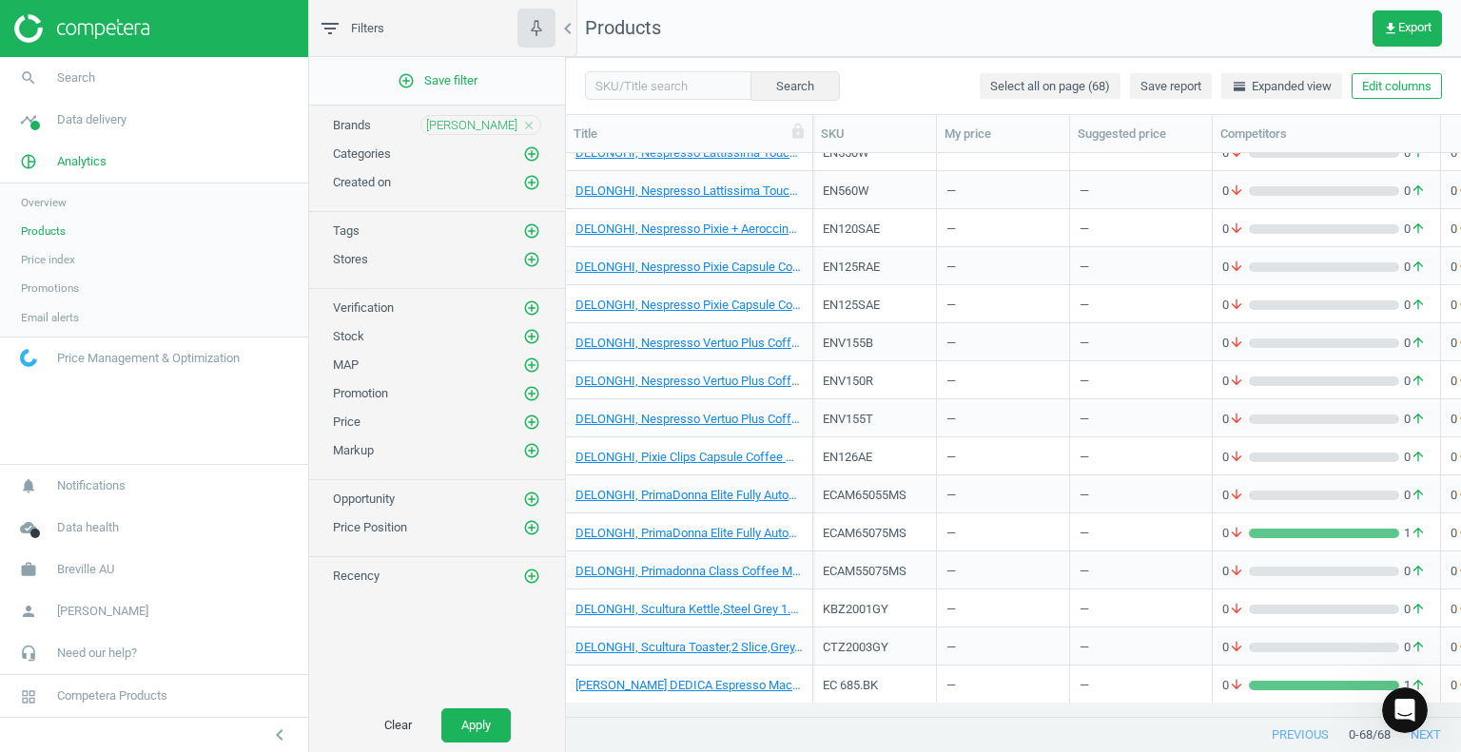
scroll to position [1332, 0]
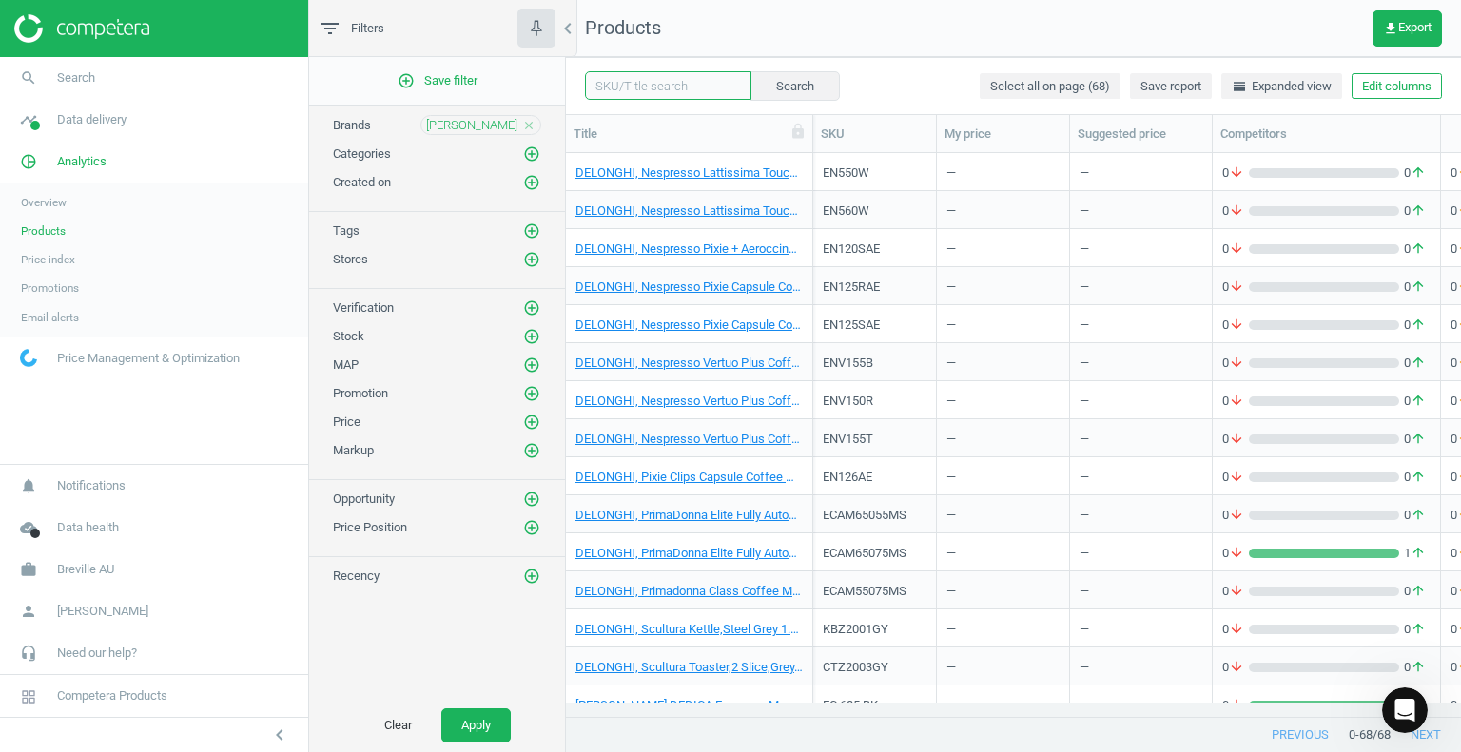
click at [619, 91] on input "text" at bounding box center [668, 85] width 166 height 29
type input "EC9155"
click at [779, 78] on button "Search" at bounding box center [793, 85] width 89 height 29
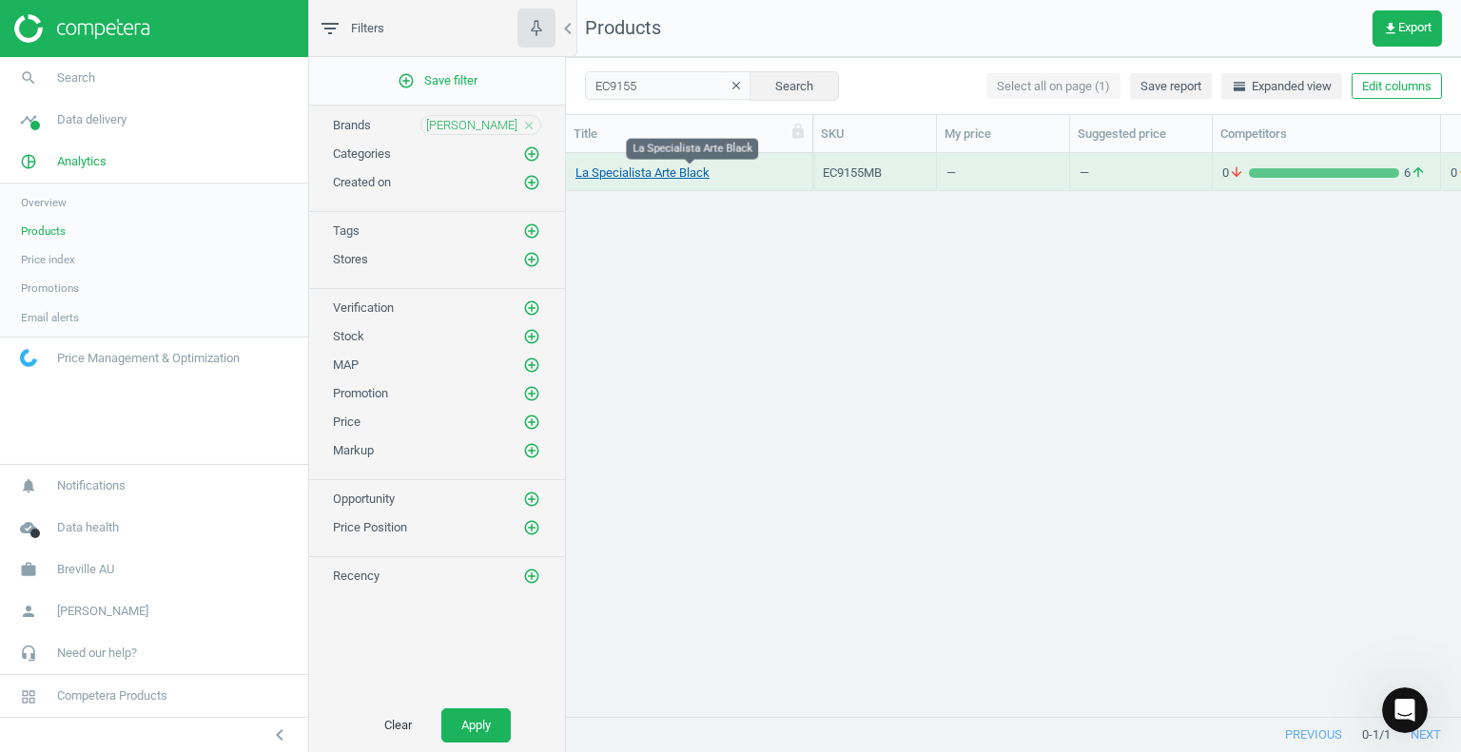
click at [634, 174] on link "La Specialista Arte Black" at bounding box center [642, 173] width 134 height 17
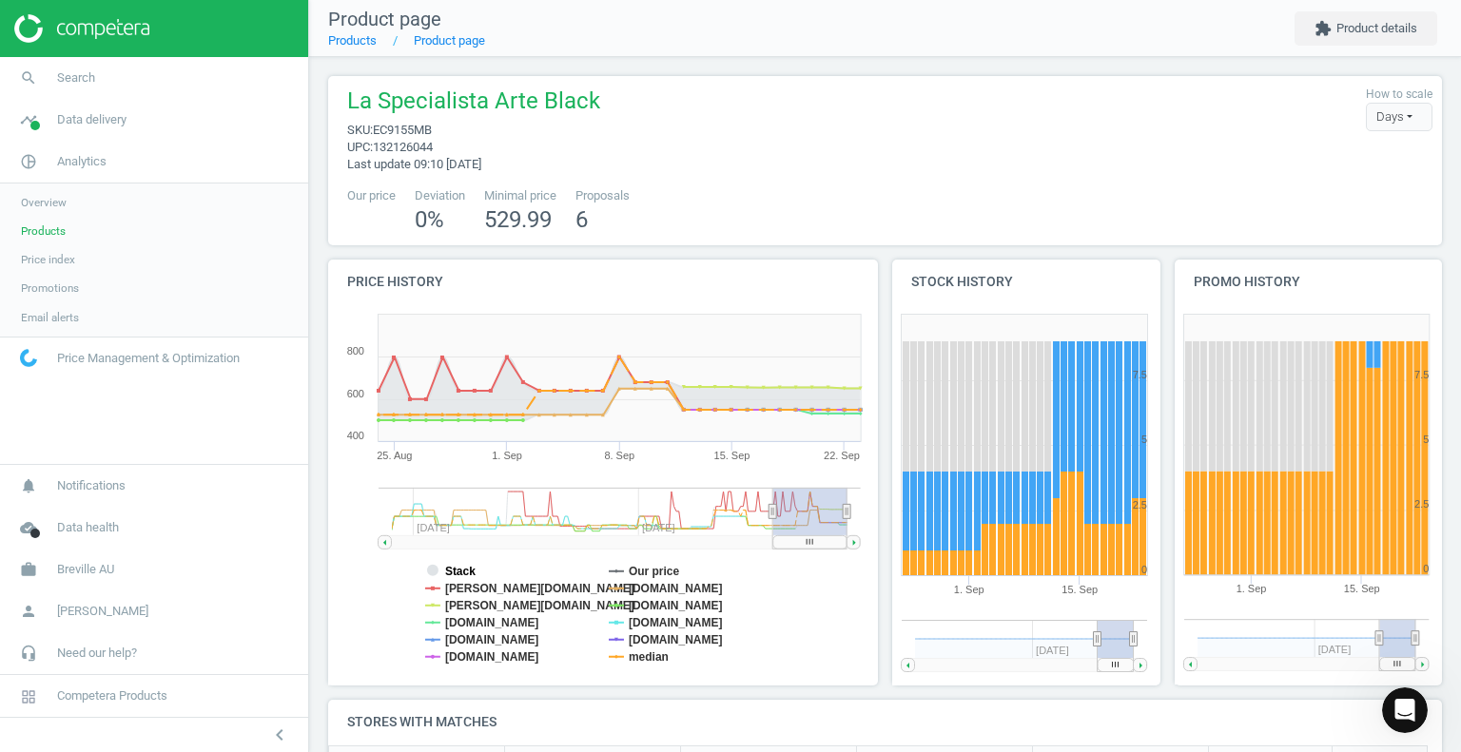
click at [453, 570] on tspan "Stack" at bounding box center [460, 571] width 30 height 13
click at [445, 572] on tspan "Stack" at bounding box center [460, 571] width 30 height 13
click at [471, 622] on tspan "[DOMAIN_NAME]" at bounding box center [492, 622] width 94 height 13
click at [460, 605] on tspan "[PERSON_NAME][DOMAIN_NAME]" at bounding box center [539, 605] width 189 height 13
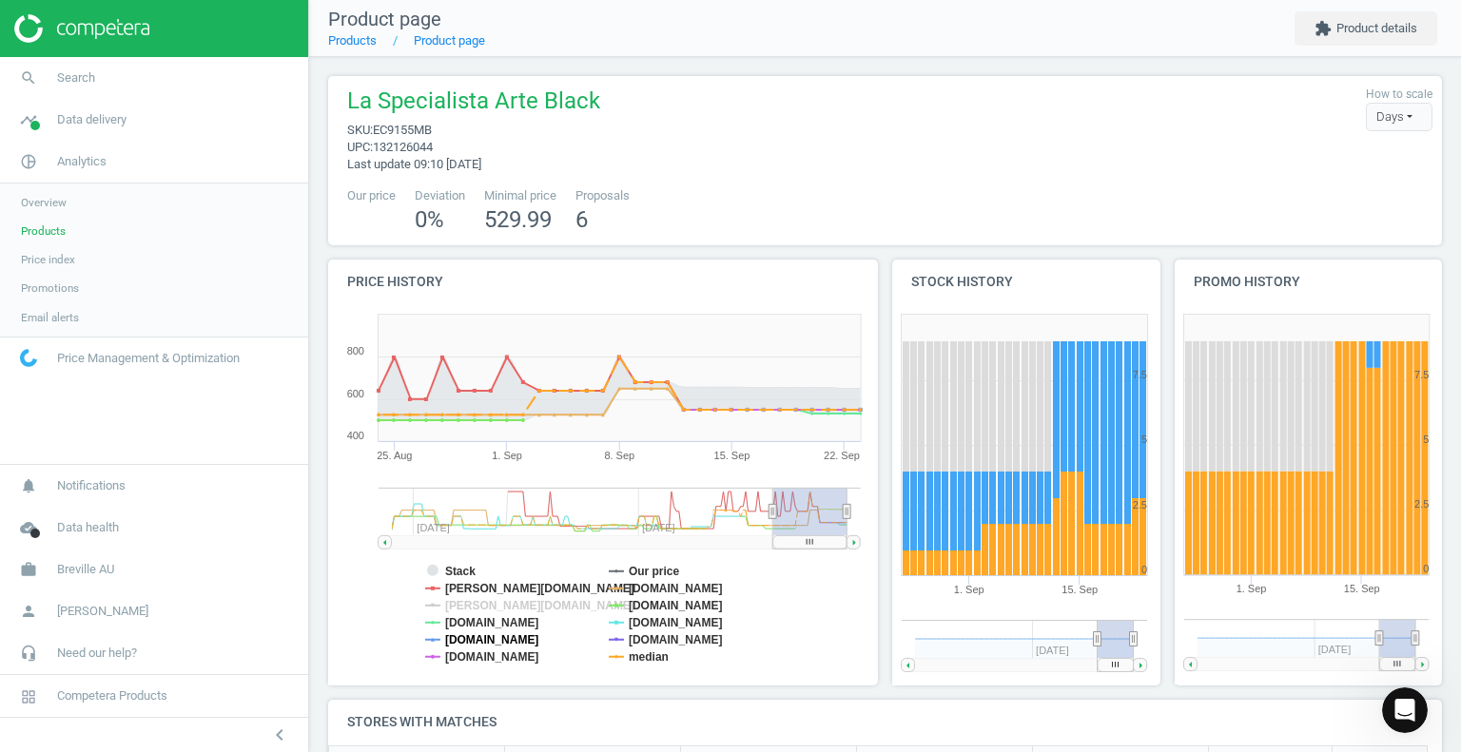
click at [463, 640] on tspan "[DOMAIN_NAME]" at bounding box center [492, 639] width 94 height 13
click at [465, 654] on tspan "[DOMAIN_NAME]" at bounding box center [492, 657] width 94 height 13
click at [649, 570] on tspan "Our price" at bounding box center [654, 571] width 51 height 13
click at [656, 623] on tspan "[DOMAIN_NAME]" at bounding box center [676, 622] width 94 height 13
click at [664, 638] on tspan "[DOMAIN_NAME]" at bounding box center [676, 639] width 94 height 13
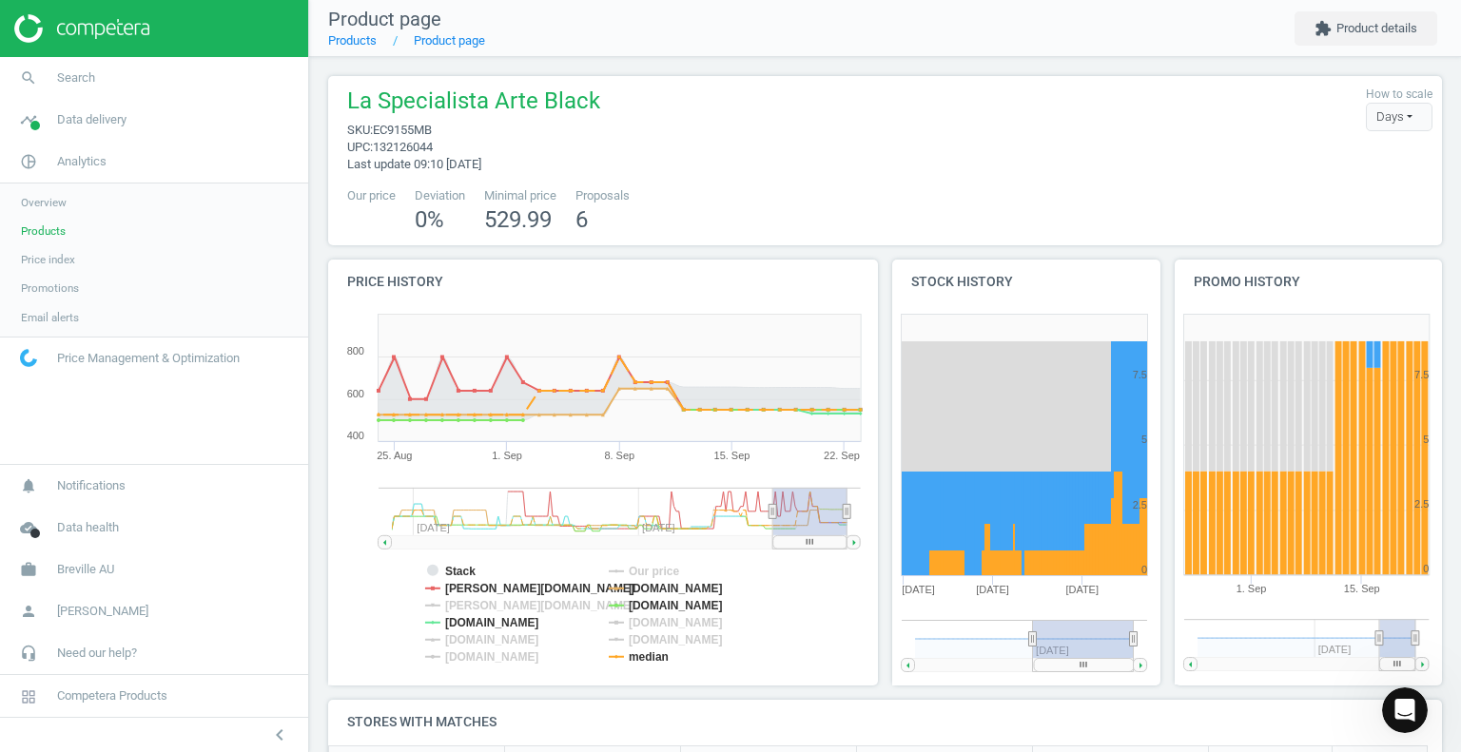
drag, startPoint x: 1091, startPoint y: 640, endPoint x: 992, endPoint y: 640, distance: 98.9
click at [992, 640] on g at bounding box center [1024, 645] width 245 height 51
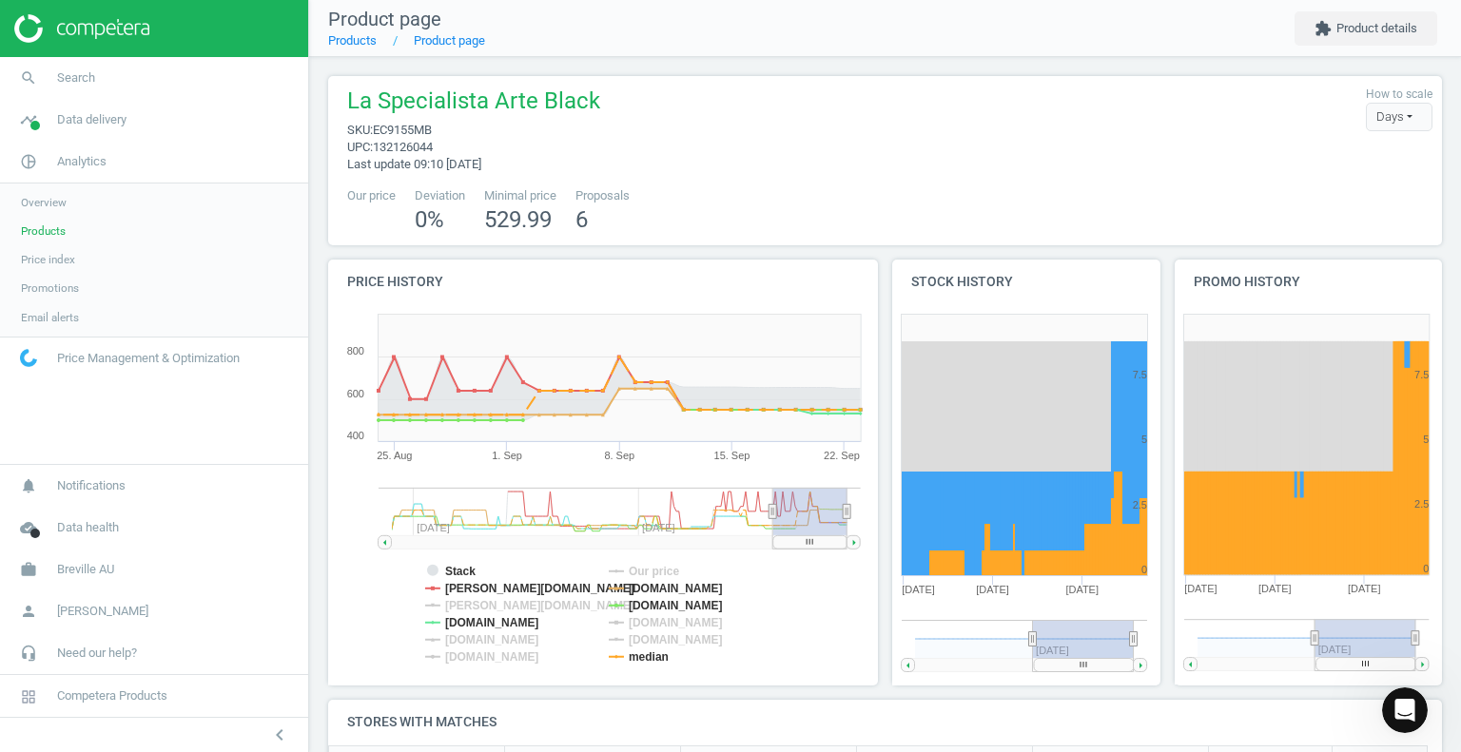
drag, startPoint x: 1367, startPoint y: 638, endPoint x: 1263, endPoint y: 646, distance: 104.0
click at [1263, 646] on g at bounding box center [1305, 645] width 245 height 51
drag, startPoint x: 803, startPoint y: 543, endPoint x: 844, endPoint y: 551, distance: 41.6
click at [844, 551] on icon "Created with Highstock 6.2.0 Stack Our price [PERSON_NAME][DOMAIN_NAME] [DOMAIN…" at bounding box center [599, 495] width 542 height 380
click at [476, 585] on tspan "[PERSON_NAME][DOMAIN_NAME]" at bounding box center [539, 588] width 189 height 13
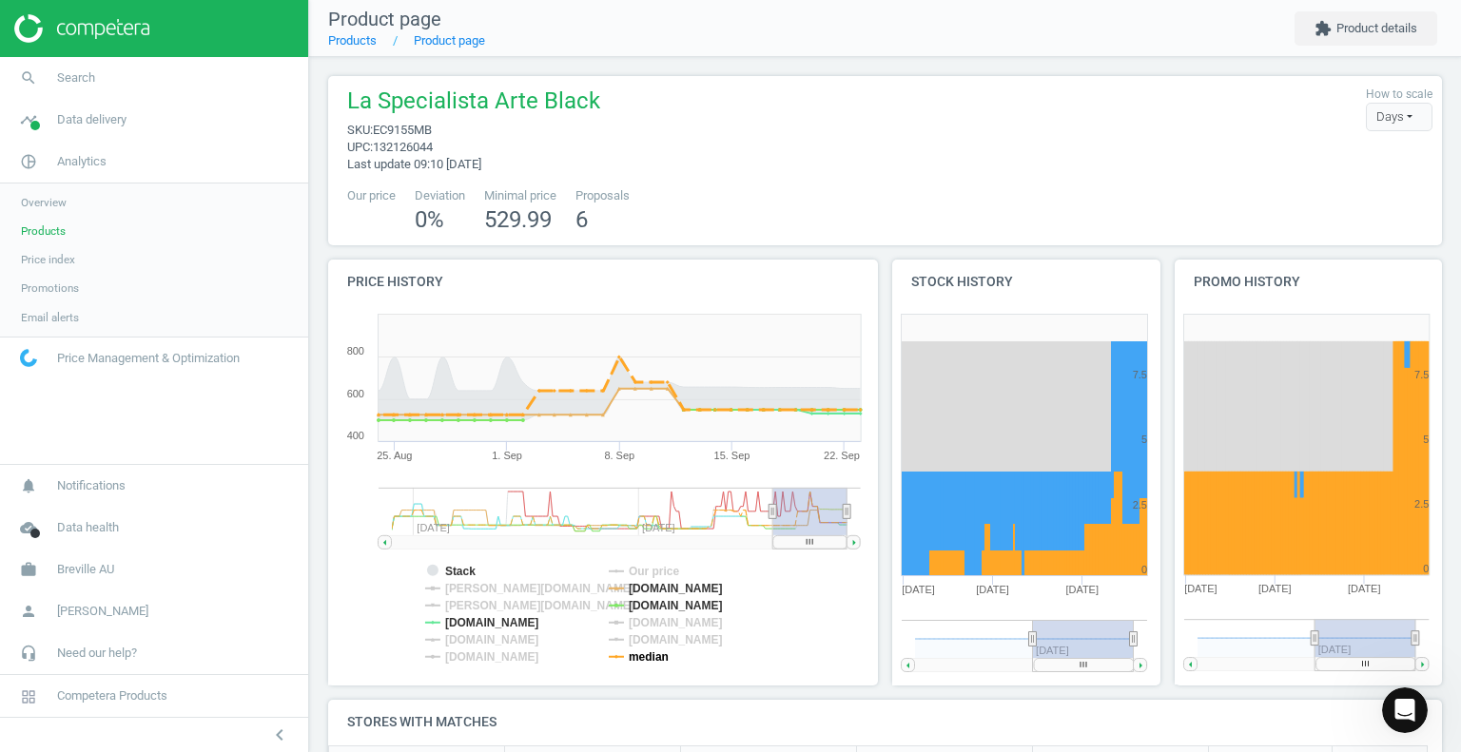
click at [646, 659] on tspan "median" at bounding box center [649, 657] width 40 height 13
click at [435, 568] on rect at bounding box center [432, 570] width 11 height 11
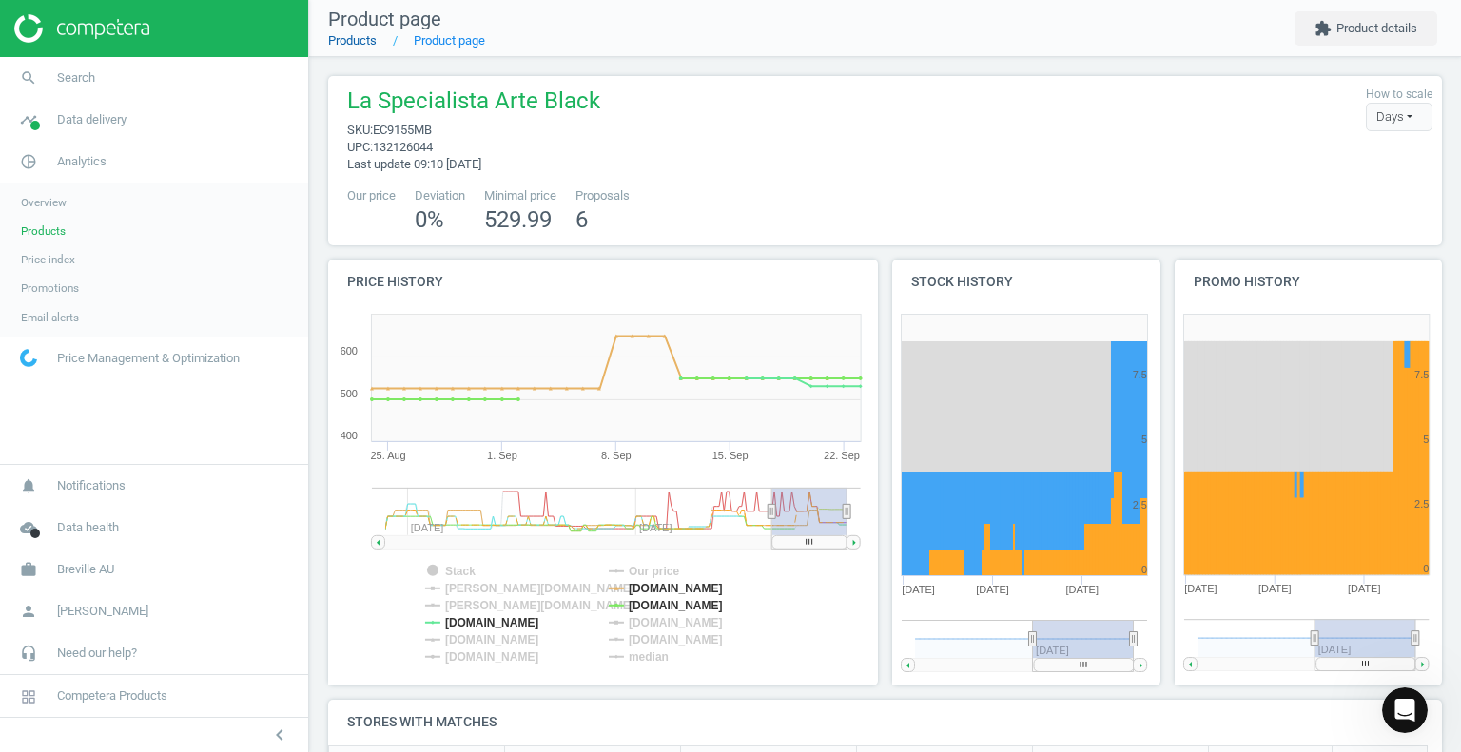
click at [363, 44] on link "Products" at bounding box center [352, 40] width 49 height 14
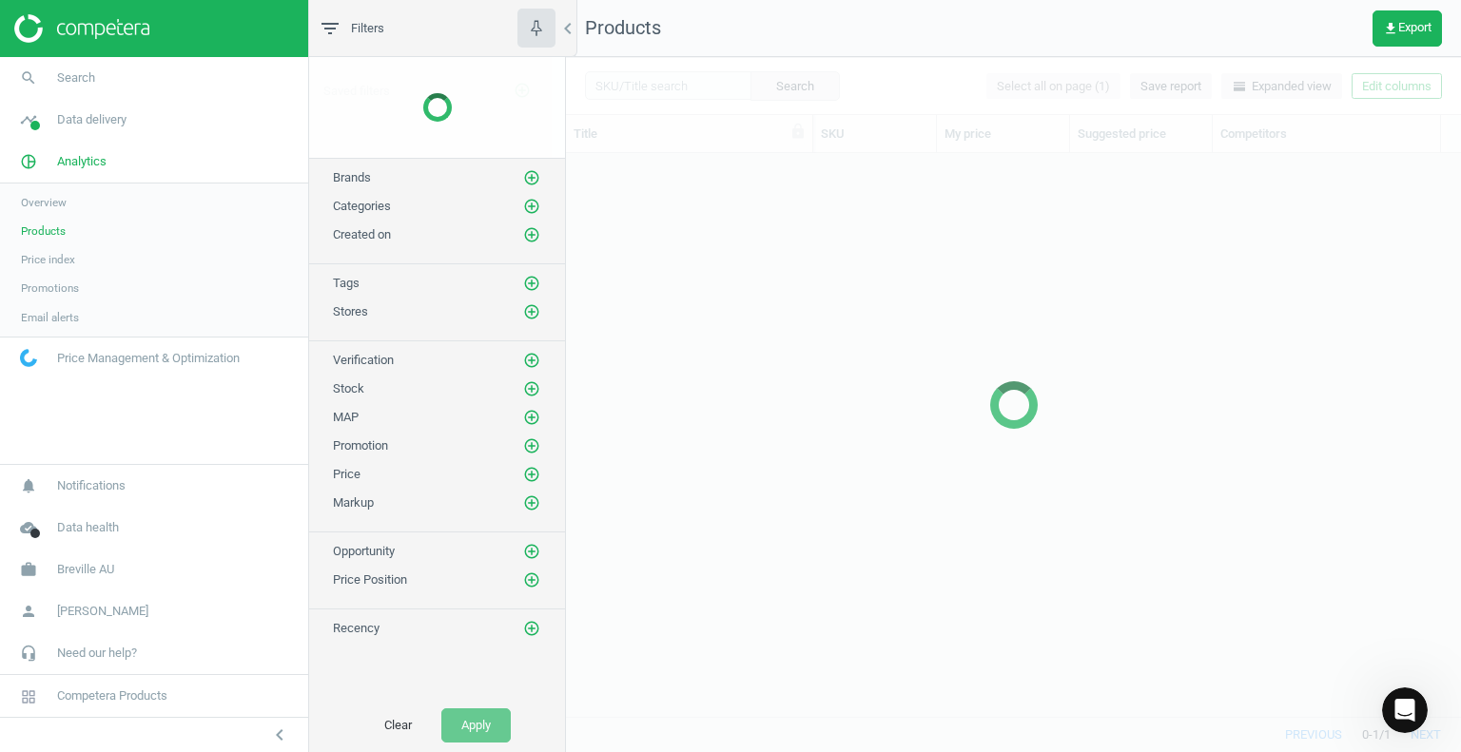
scroll to position [535, 881]
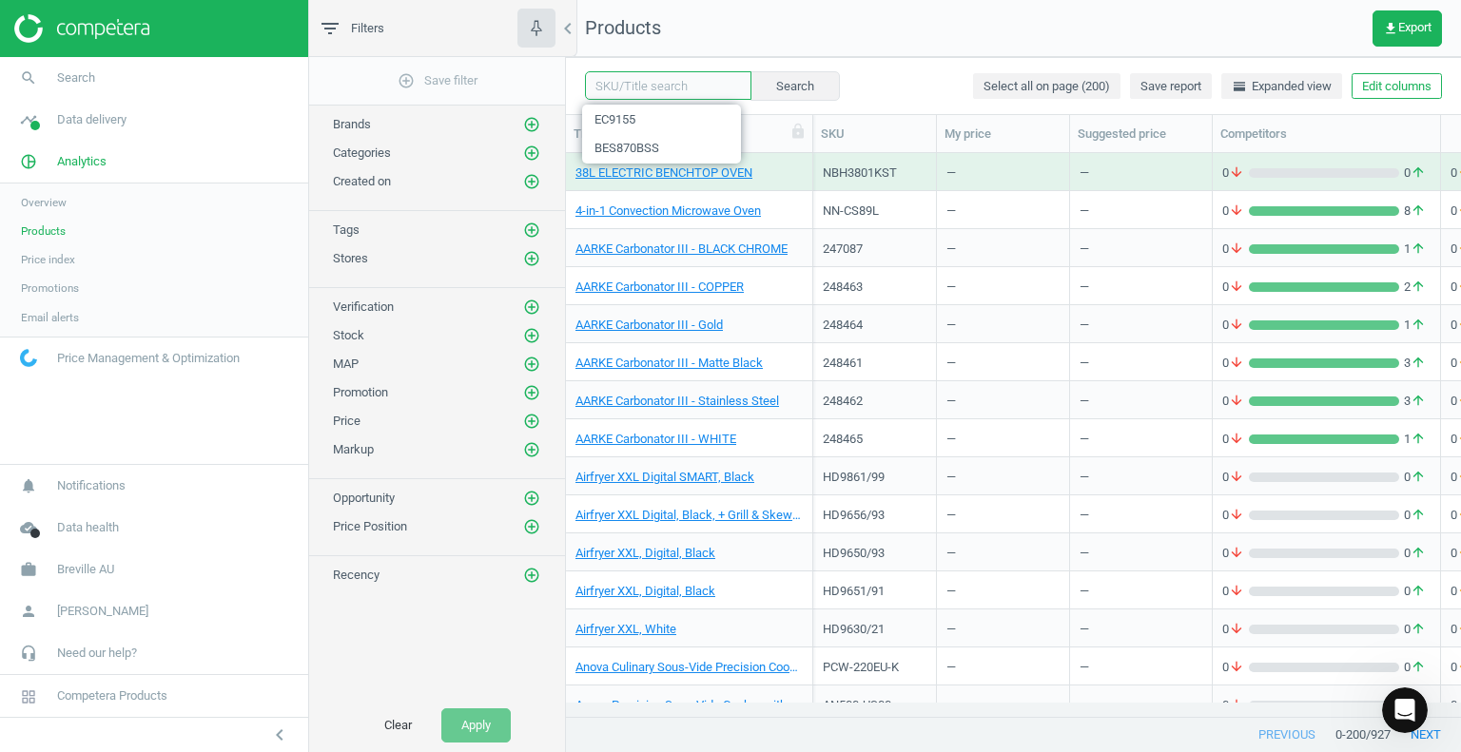
click at [628, 78] on input "text" at bounding box center [668, 85] width 166 height 29
type input "EC9555"
click at [778, 83] on button "Search" at bounding box center [793, 85] width 89 height 29
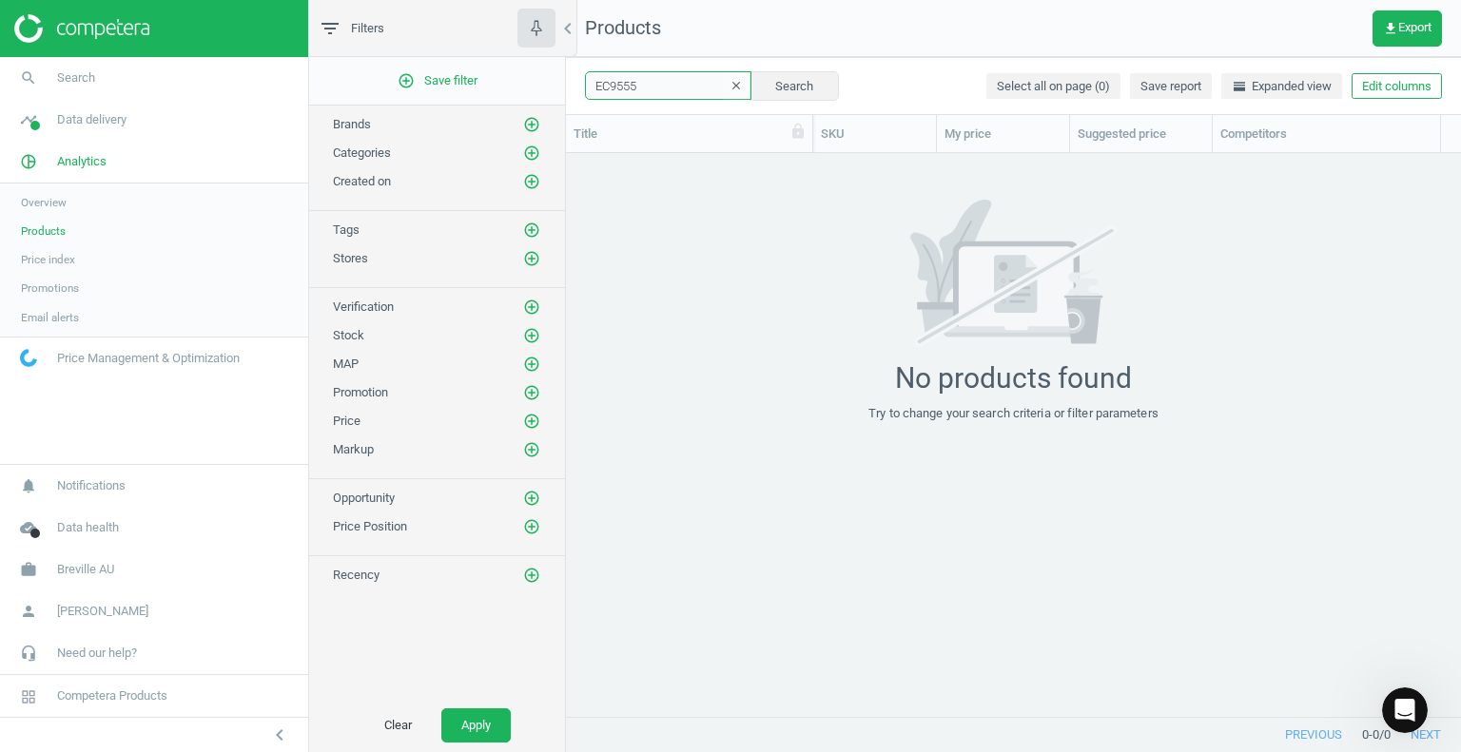
click at [632, 84] on input "EC9555" at bounding box center [668, 85] width 166 height 29
click at [49, 232] on span "Products" at bounding box center [43, 231] width 45 height 15
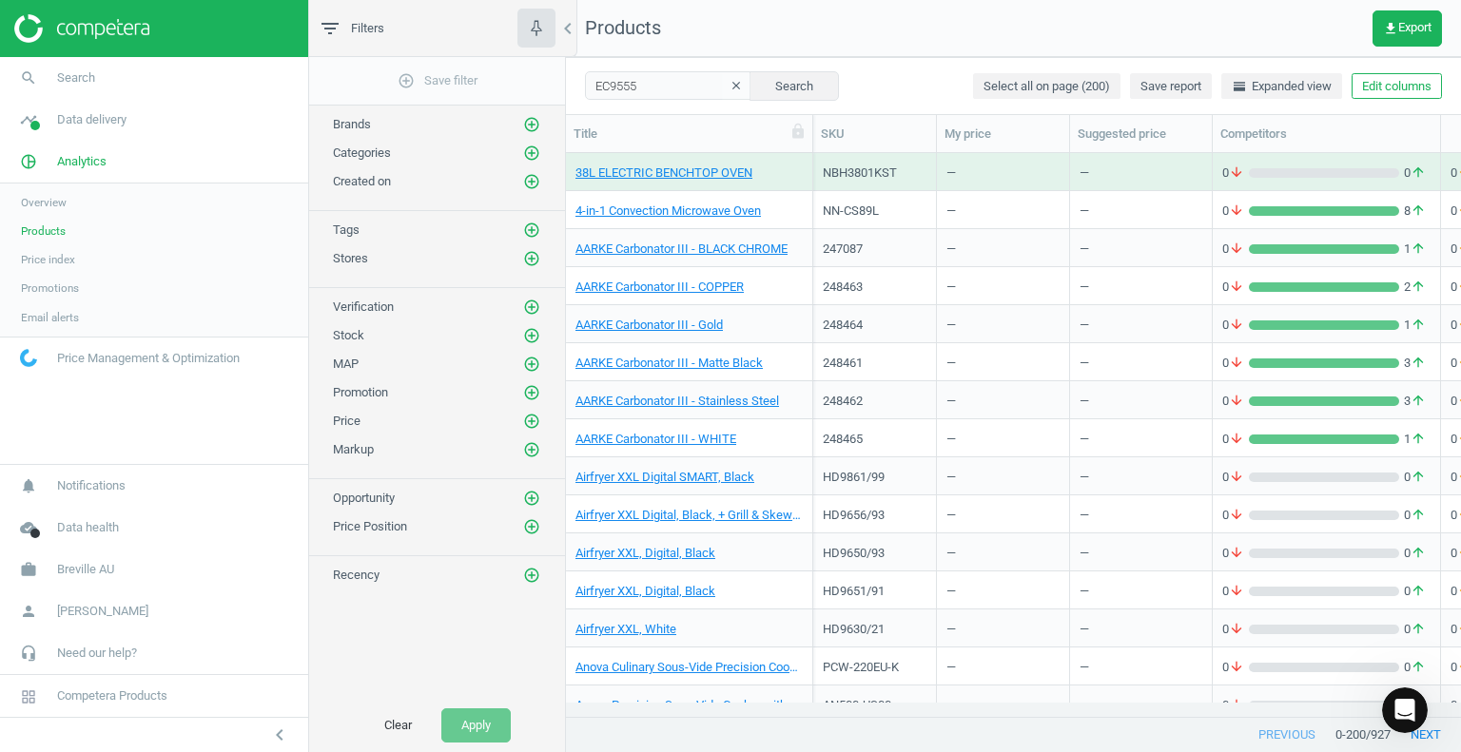
click at [68, 23] on img at bounding box center [81, 28] width 135 height 29
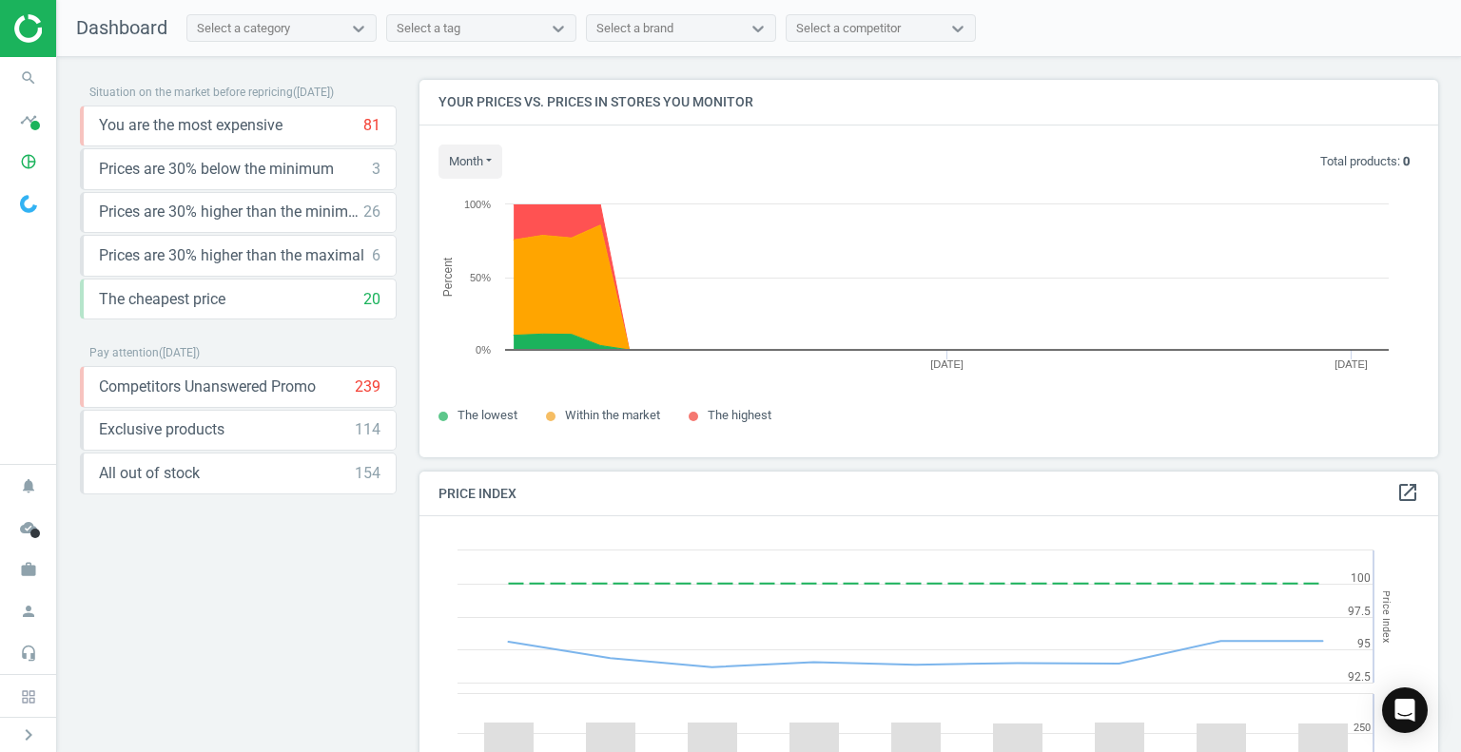
scroll to position [467, 1033]
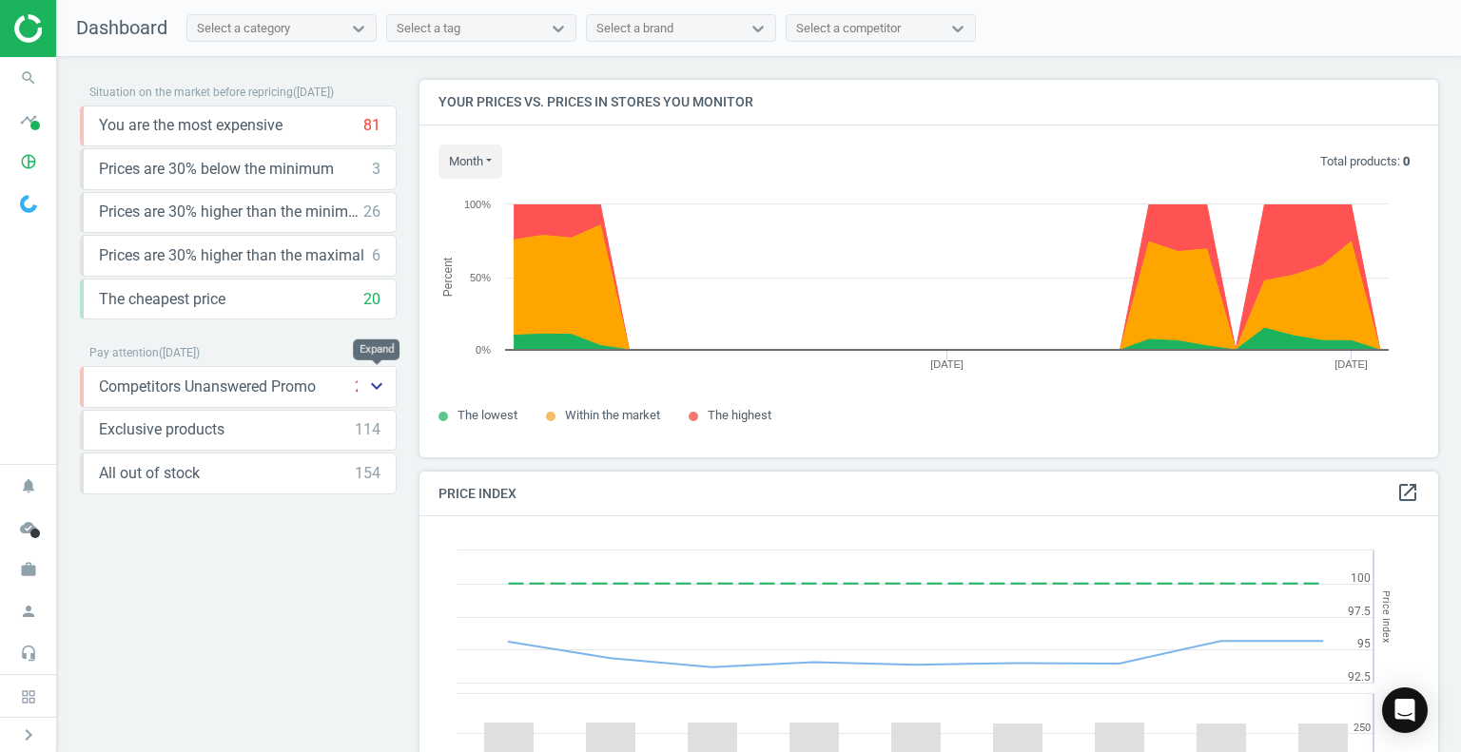
click at [380, 386] on icon "keyboard_arrow_down" at bounding box center [376, 386] width 23 height 23
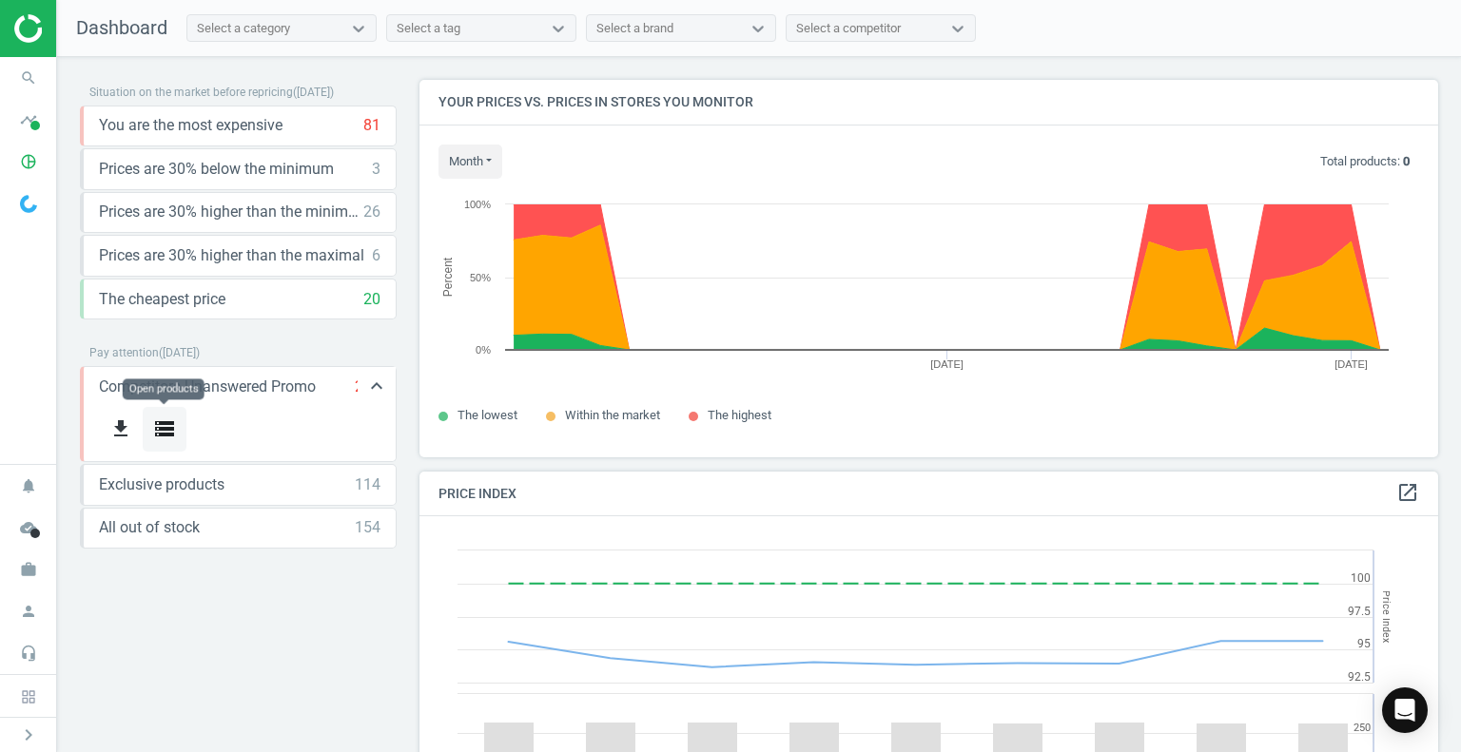
click at [169, 426] on icon "storage" at bounding box center [164, 429] width 23 height 23
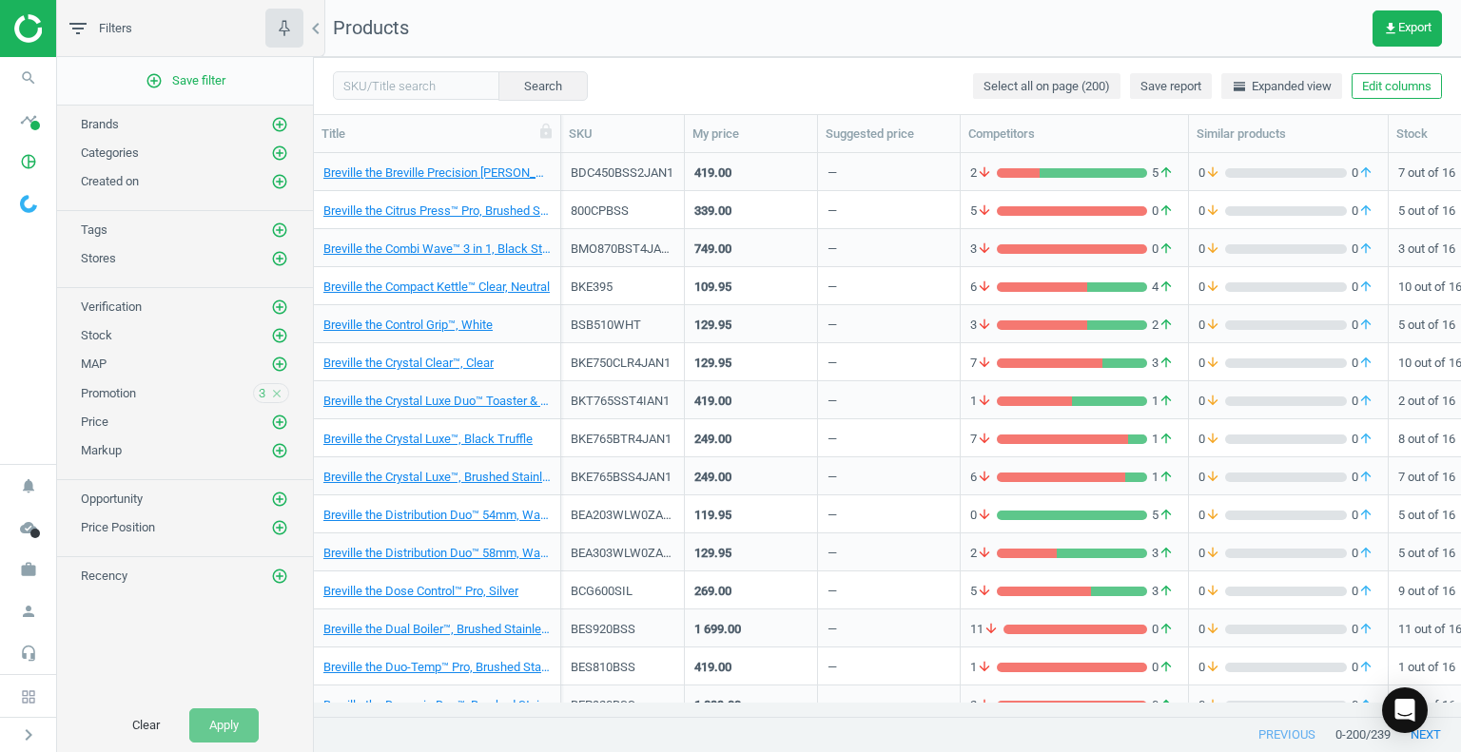
scroll to position [5326, 0]
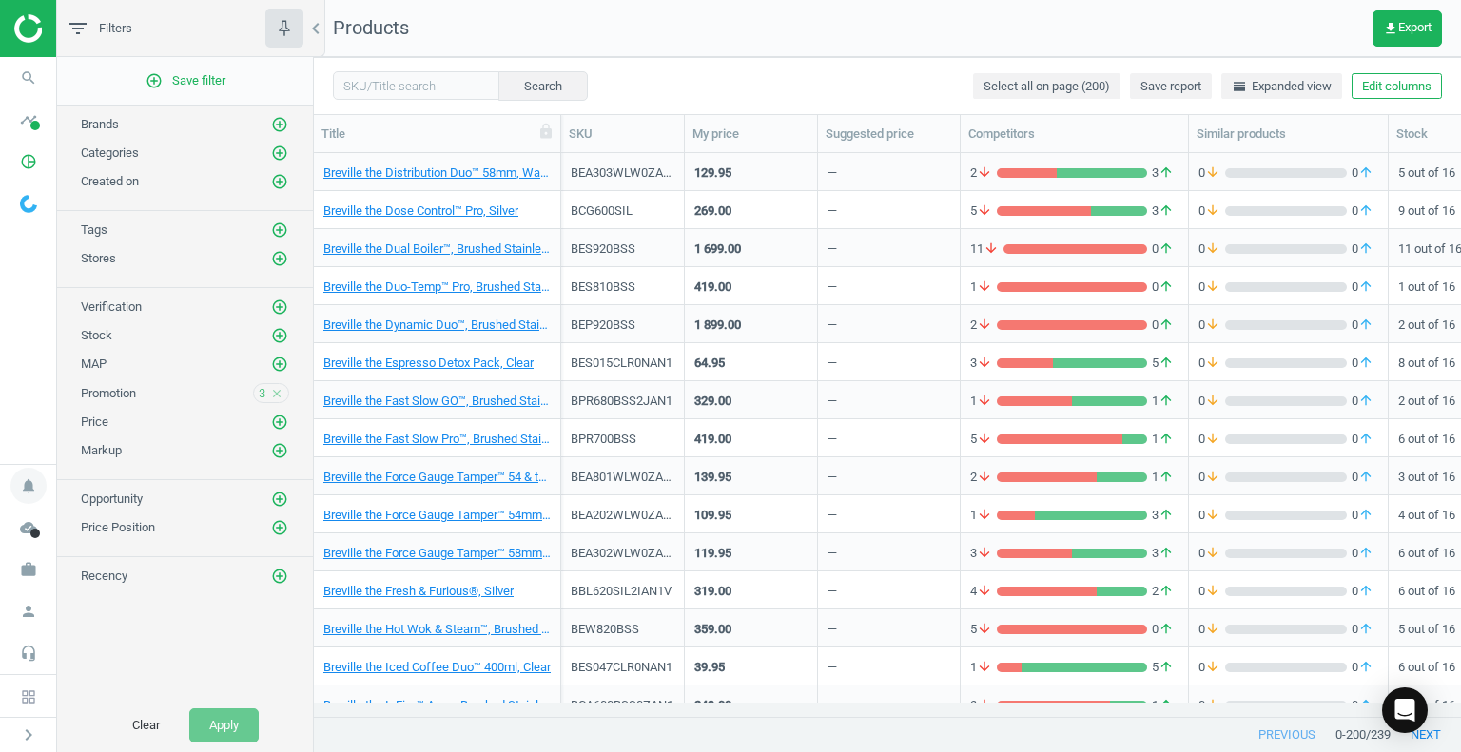
click at [30, 490] on icon "notifications" at bounding box center [28, 486] width 36 height 36
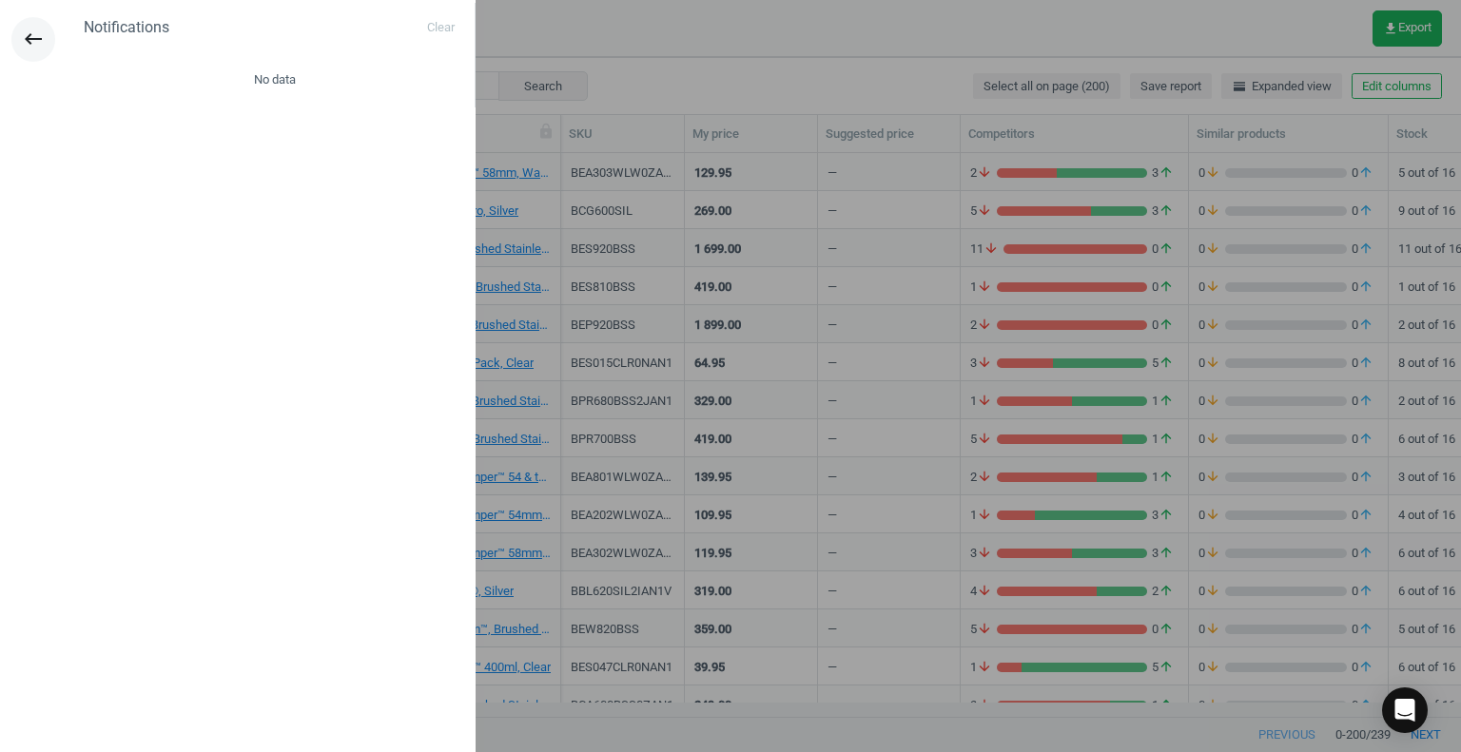
click at [29, 41] on icon "keyboard_backspace" at bounding box center [33, 39] width 23 height 23
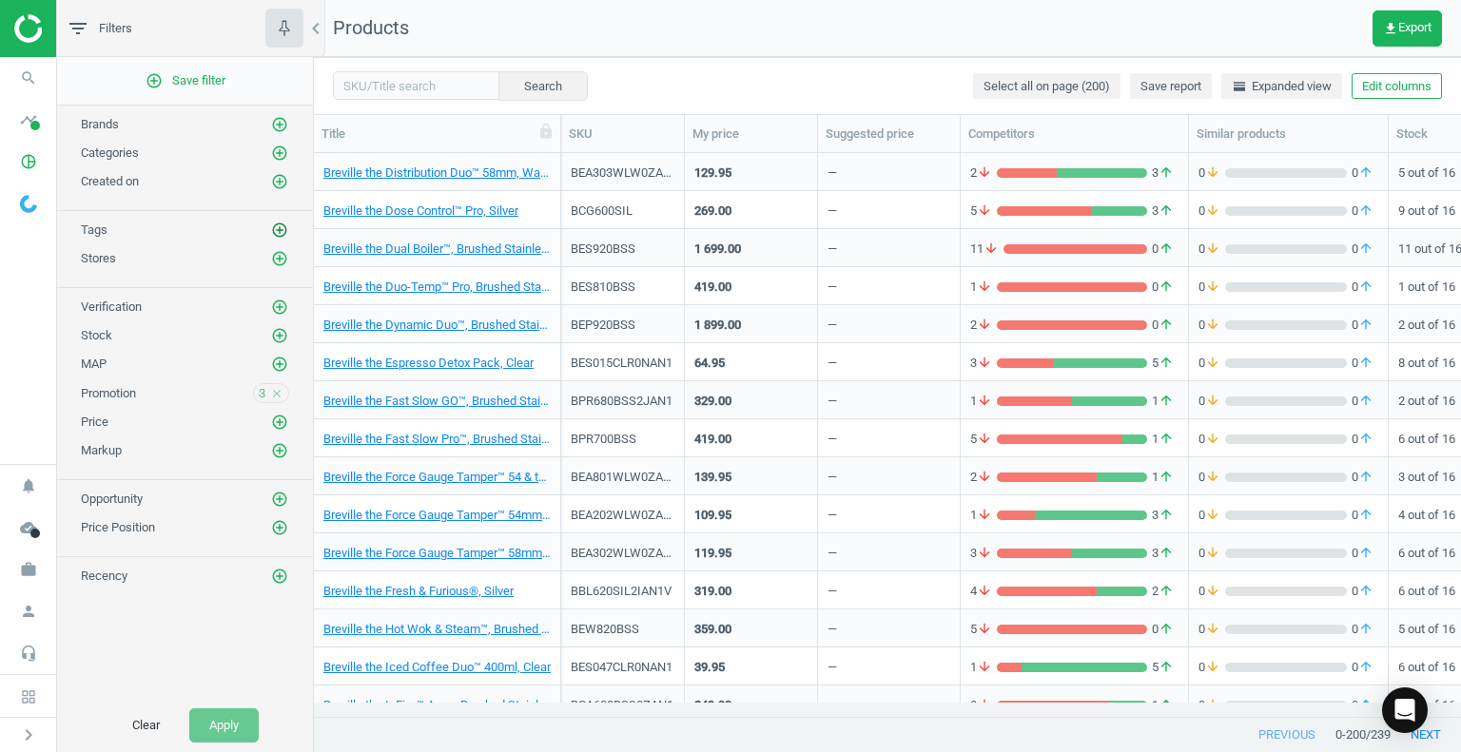
click at [279, 231] on icon "add_circle_outline" at bounding box center [279, 230] width 17 height 17
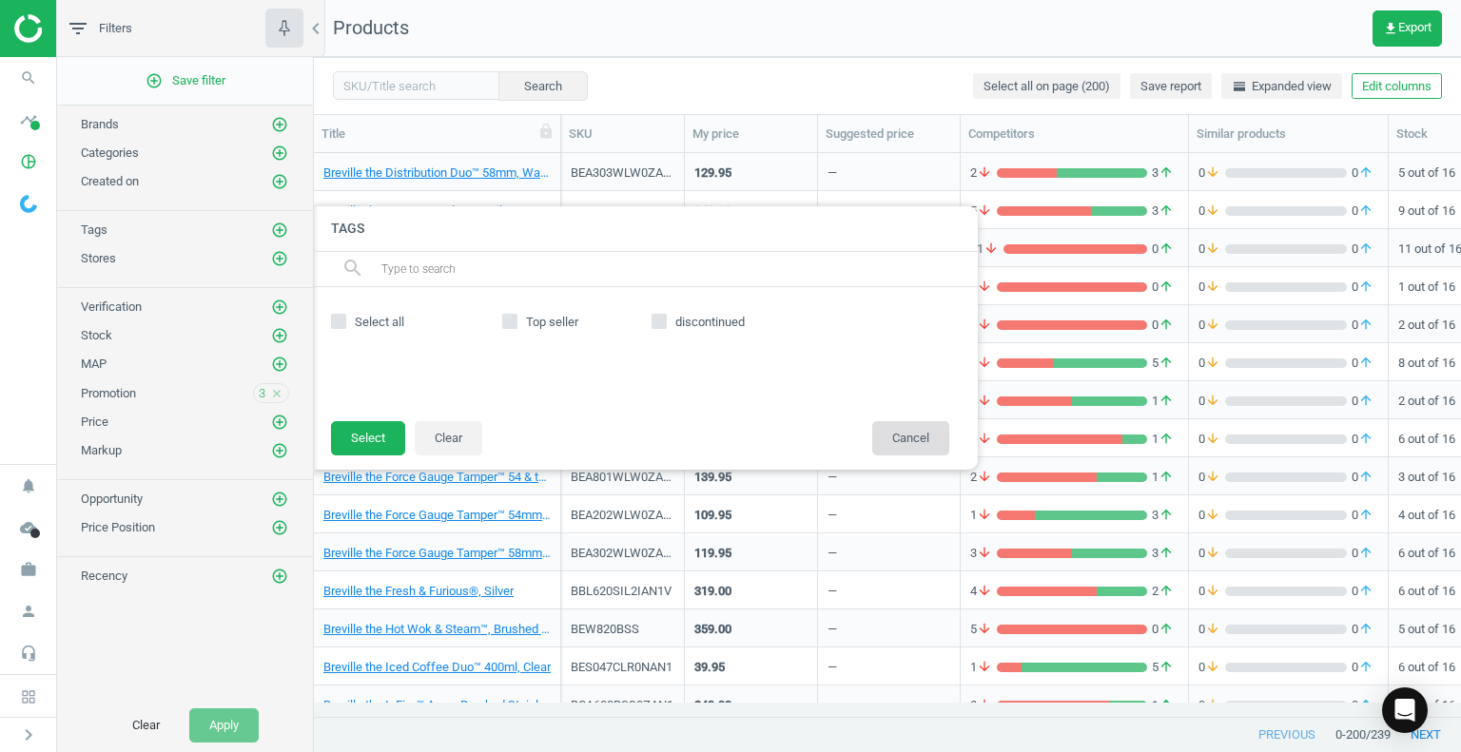
click at [937, 442] on button "Cancel" at bounding box center [910, 438] width 77 height 34
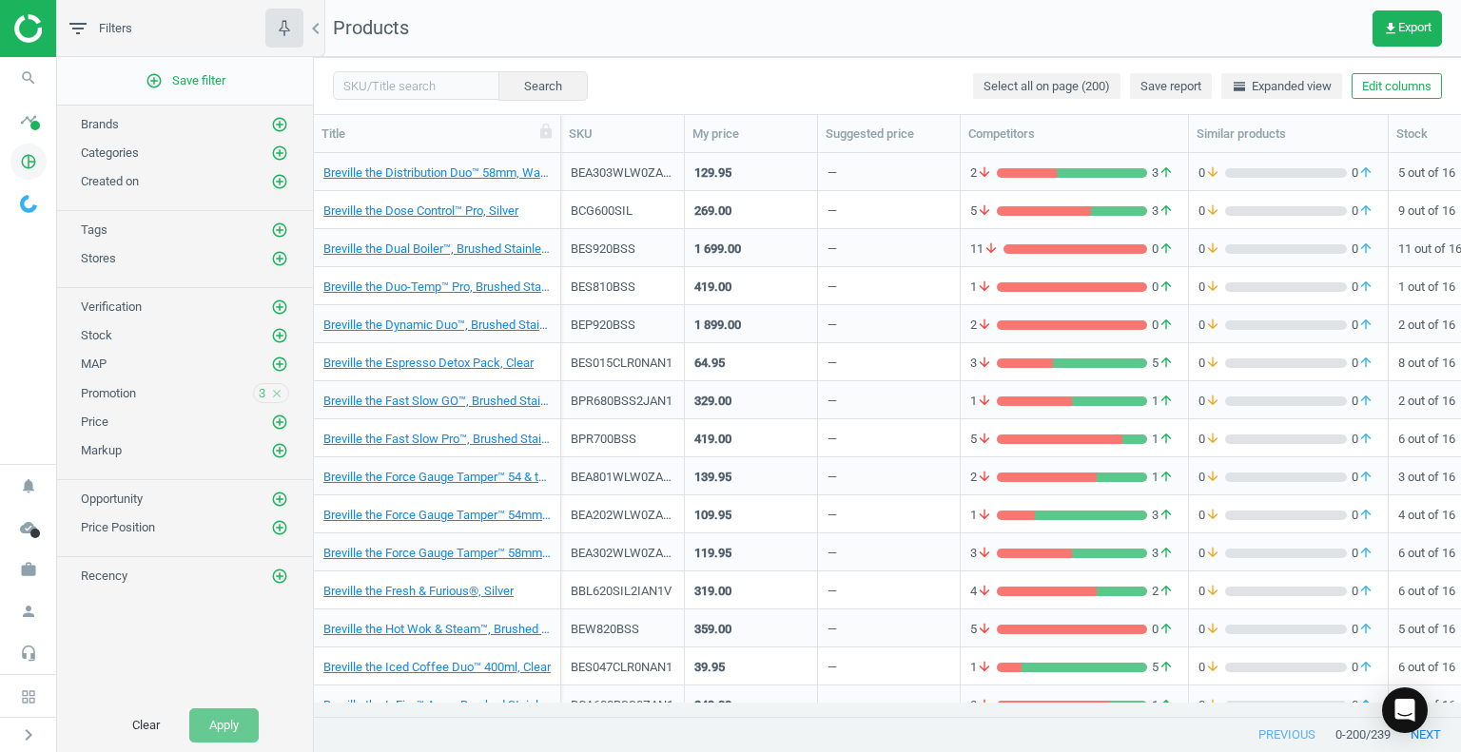
click at [26, 163] on icon "pie_chart_outlined" at bounding box center [28, 162] width 36 height 36
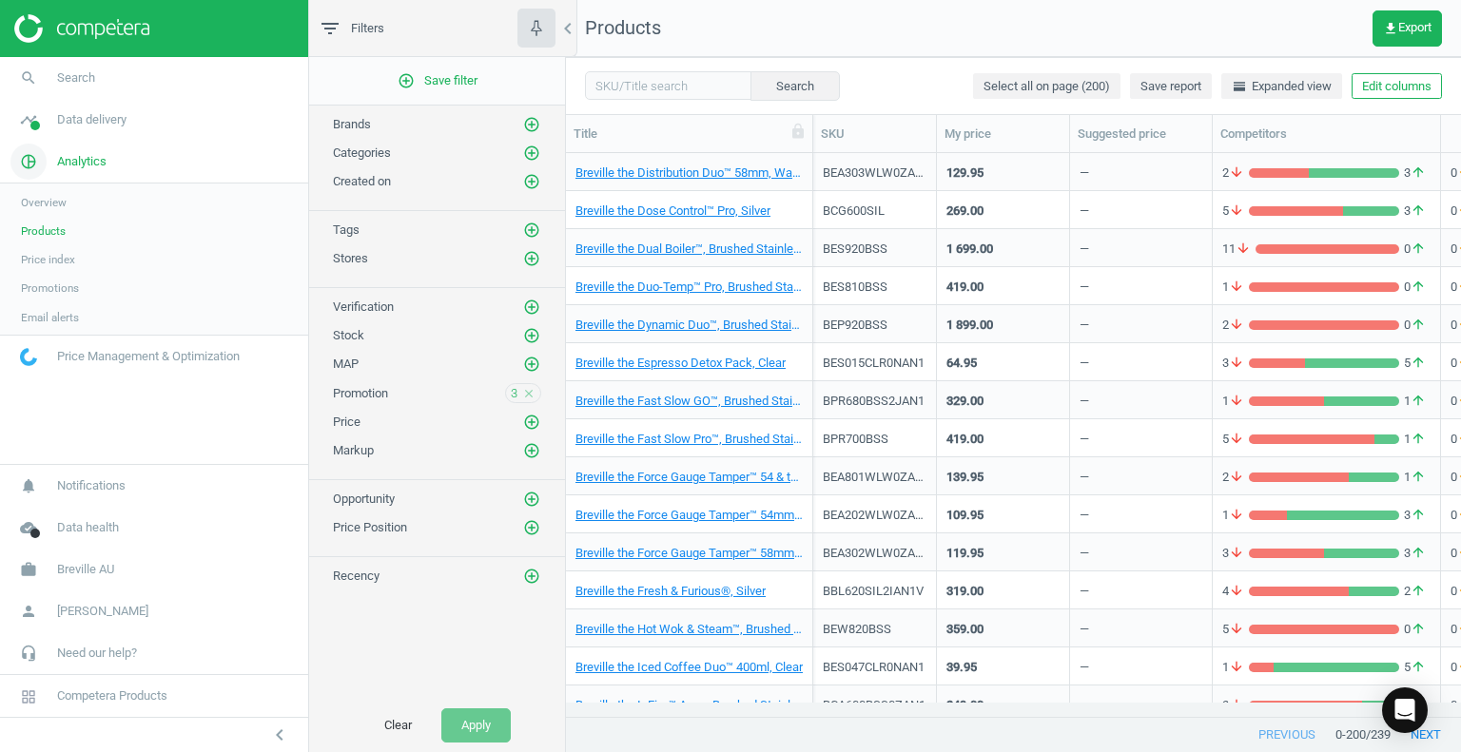
scroll to position [535, 881]
click at [45, 235] on span "Products" at bounding box center [43, 231] width 45 height 15
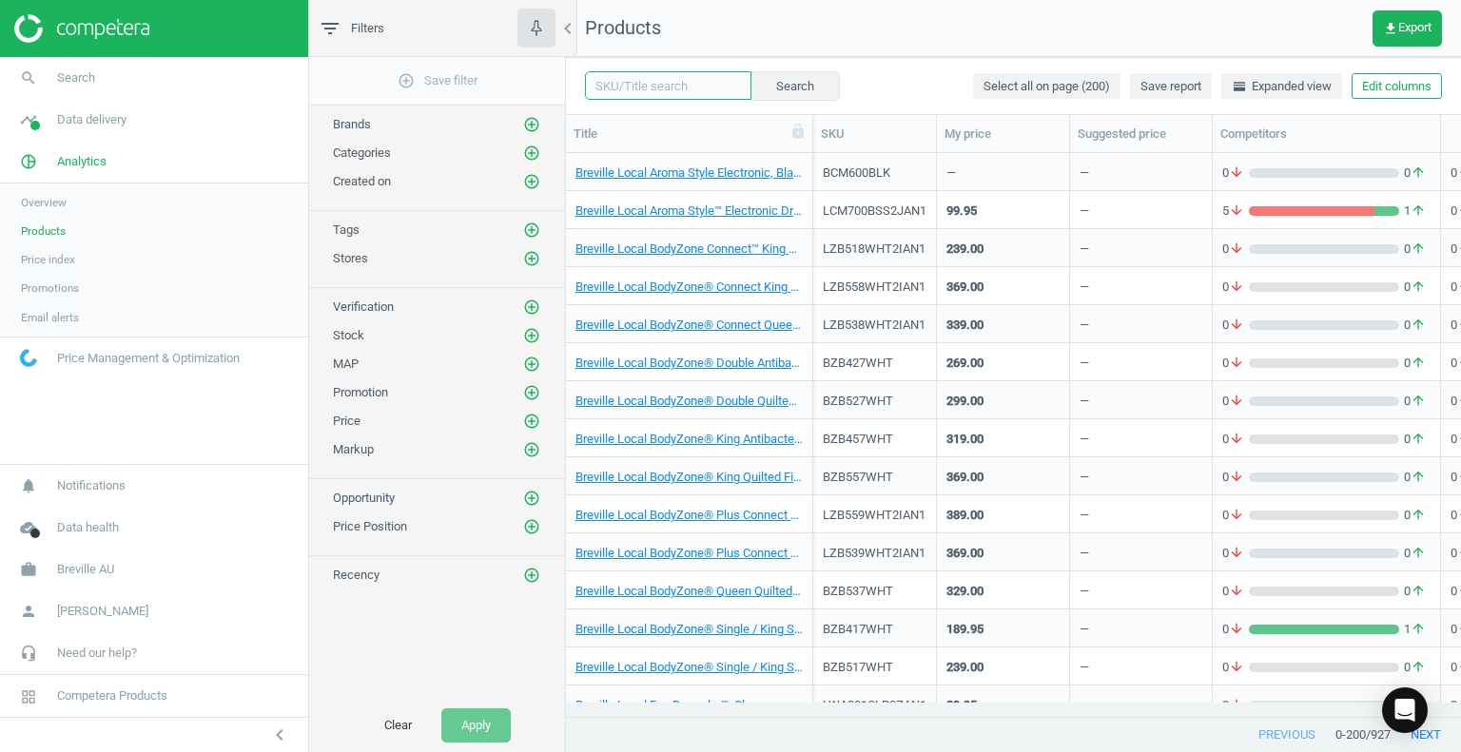
click at [626, 85] on input "text" at bounding box center [668, 85] width 166 height 29
click at [390, 117] on span "EC9555" at bounding box center [409, 119] width 159 height 29
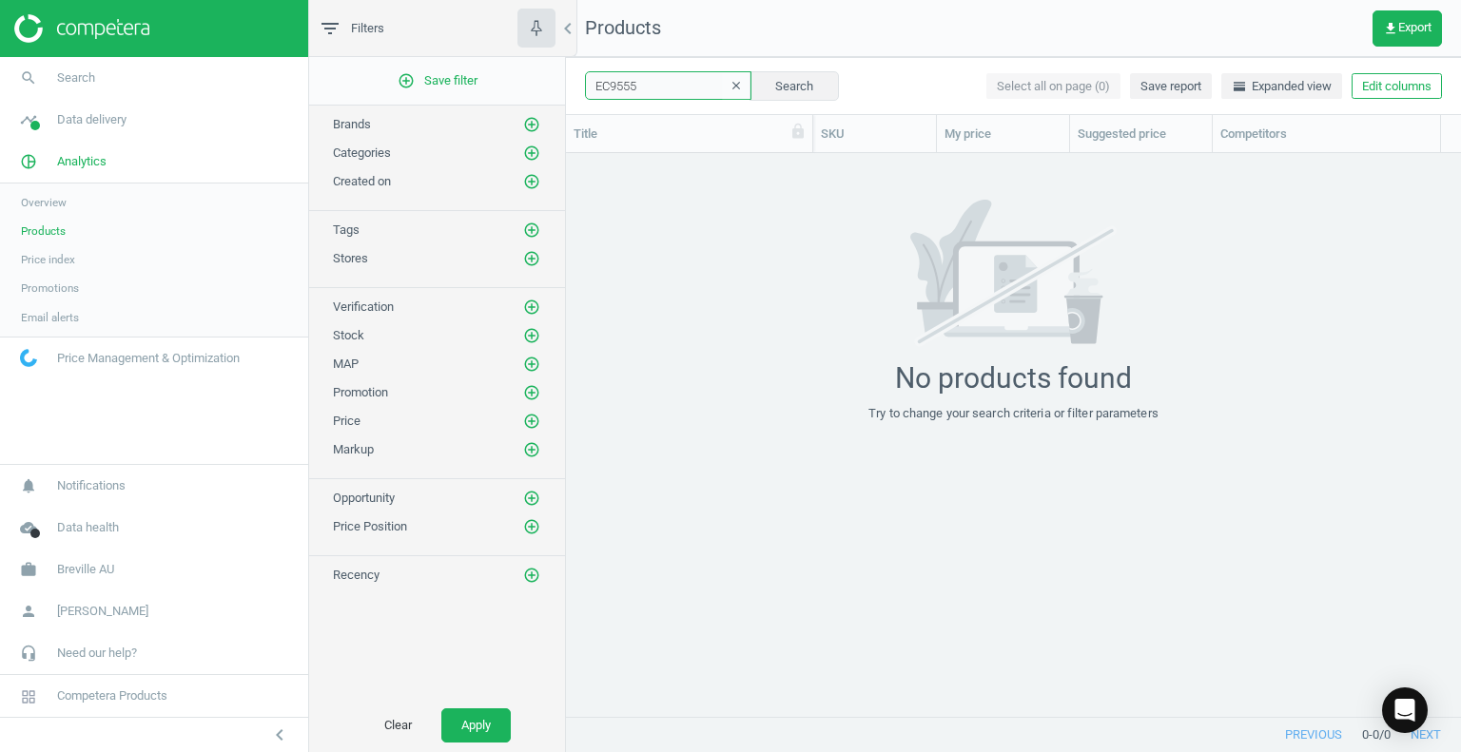
click at [643, 89] on input "EC9555" at bounding box center [668, 85] width 166 height 29
type input "EC9"
click at [784, 83] on button "Search" at bounding box center [793, 85] width 89 height 29
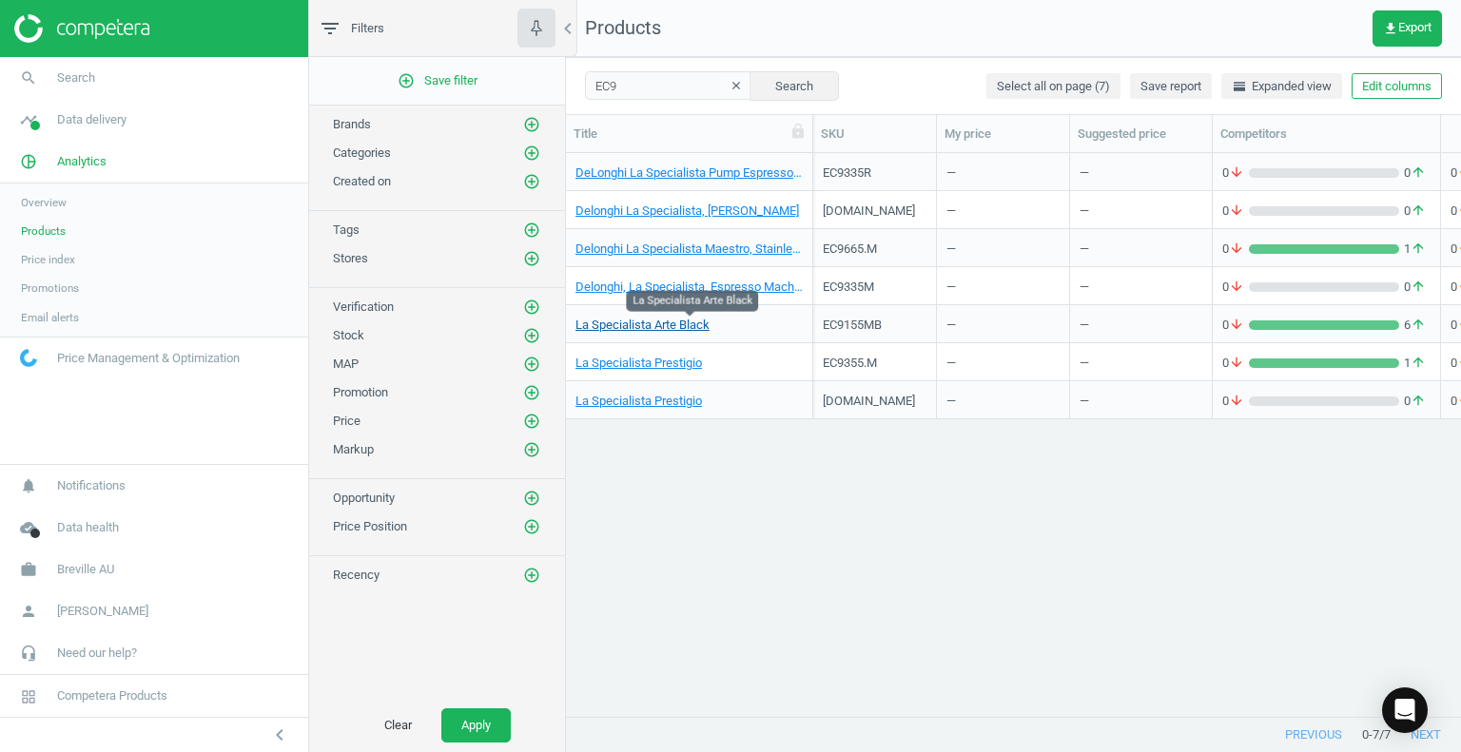
click at [659, 322] on link "La Specialista Arte Black" at bounding box center [642, 325] width 134 height 17
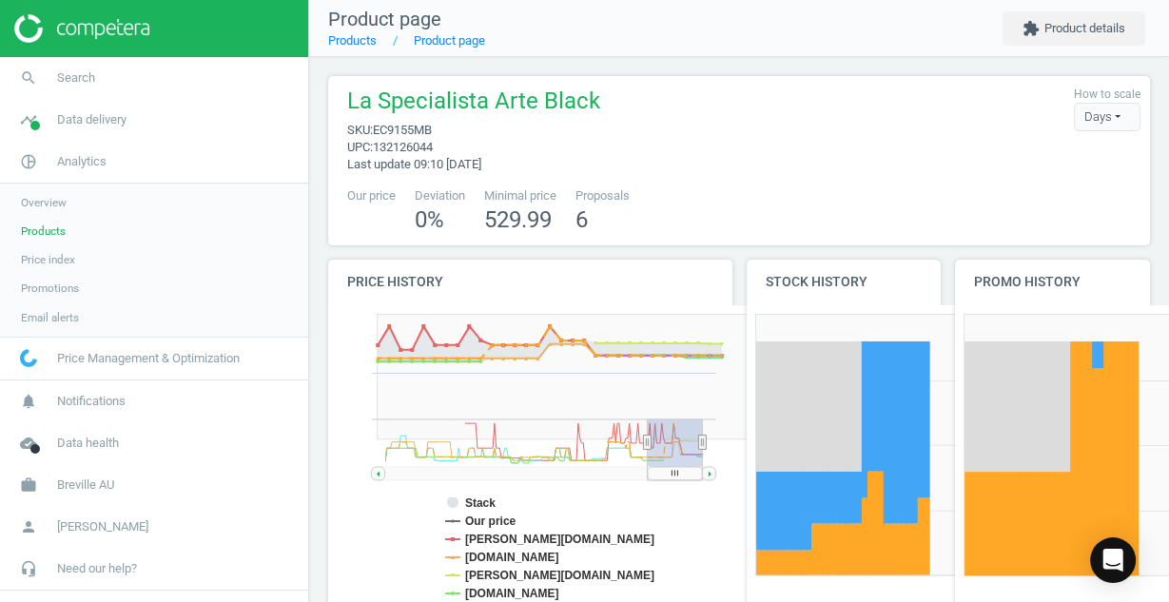
scroll to position [357, 839]
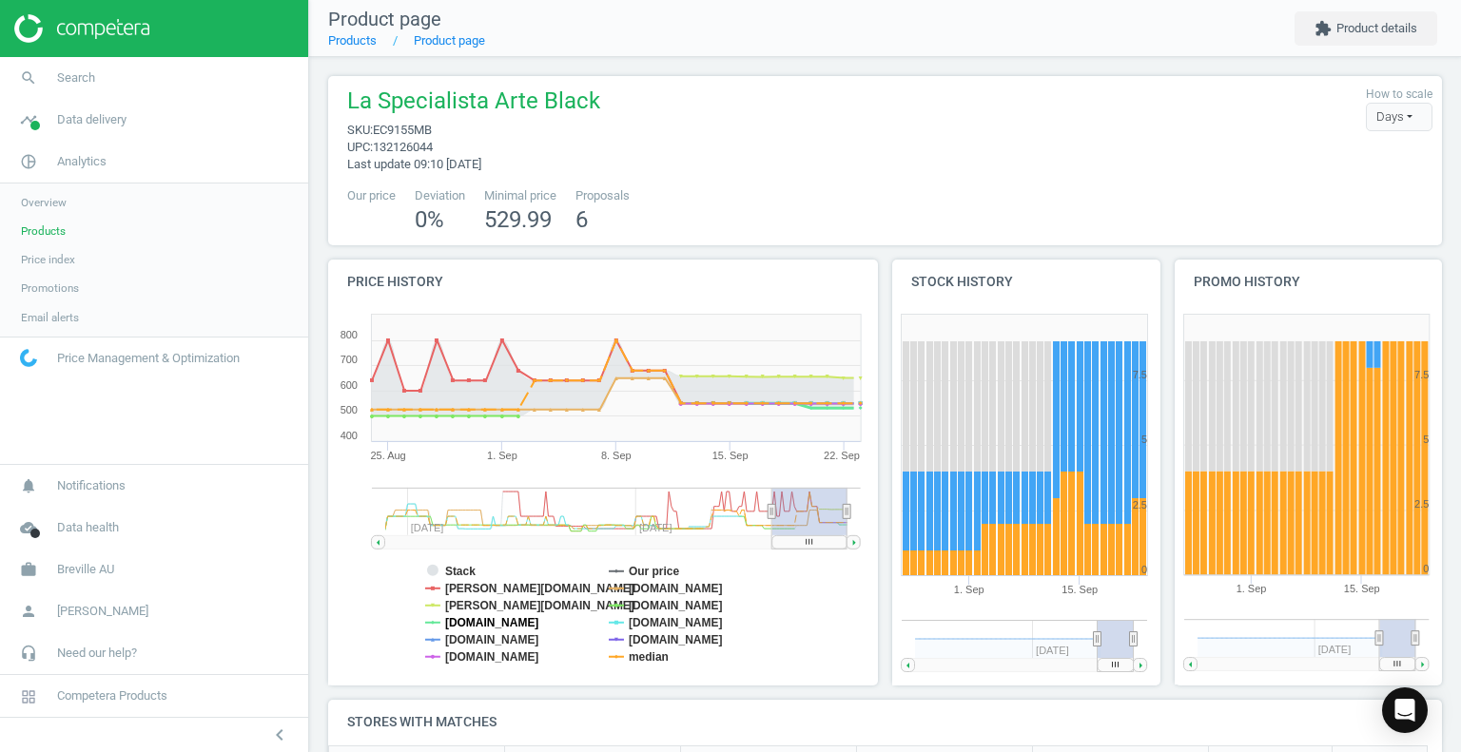
click at [479, 623] on tspan "[DOMAIN_NAME]" at bounding box center [492, 622] width 94 height 13
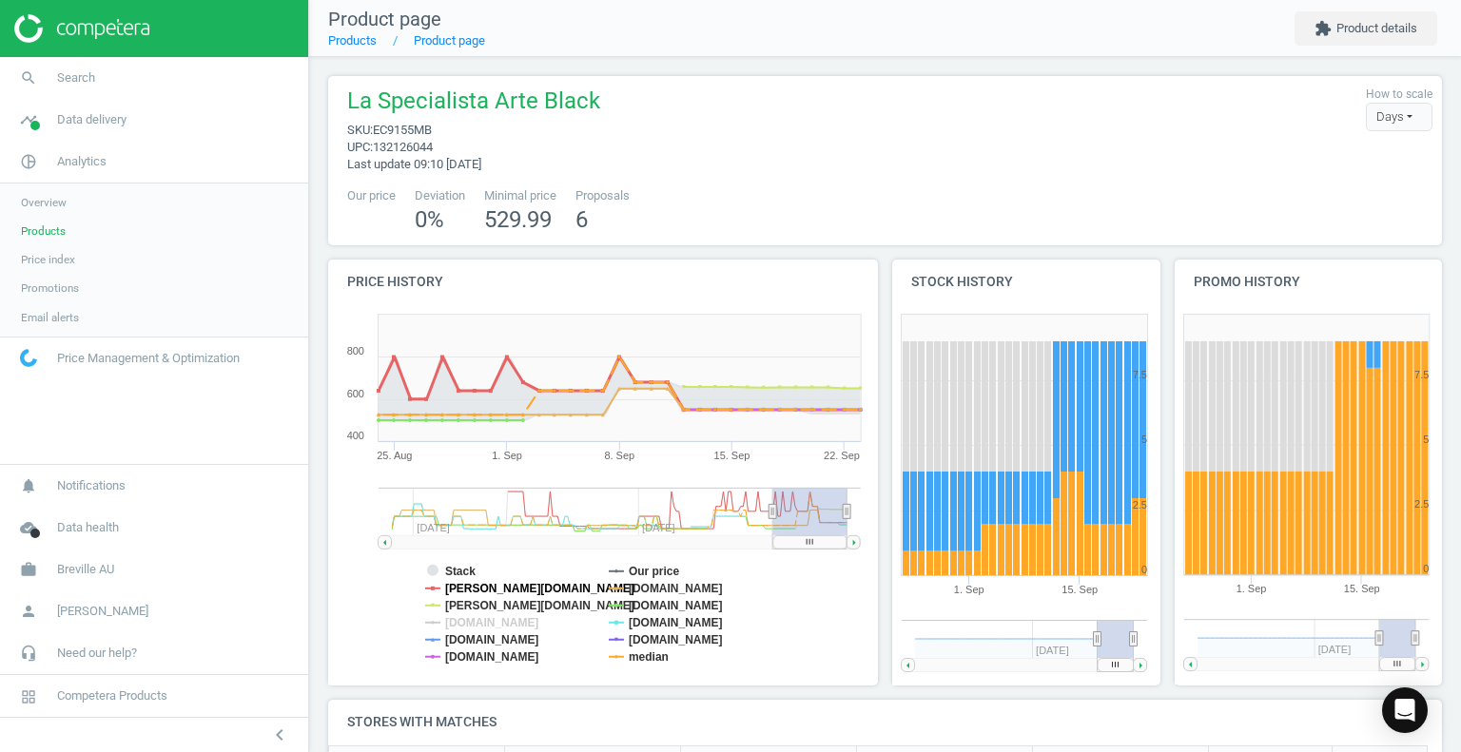
click at [483, 592] on tspan "[PERSON_NAME][DOMAIN_NAME]" at bounding box center [539, 588] width 189 height 13
click at [481, 616] on tspan "[DOMAIN_NAME]" at bounding box center [492, 622] width 94 height 13
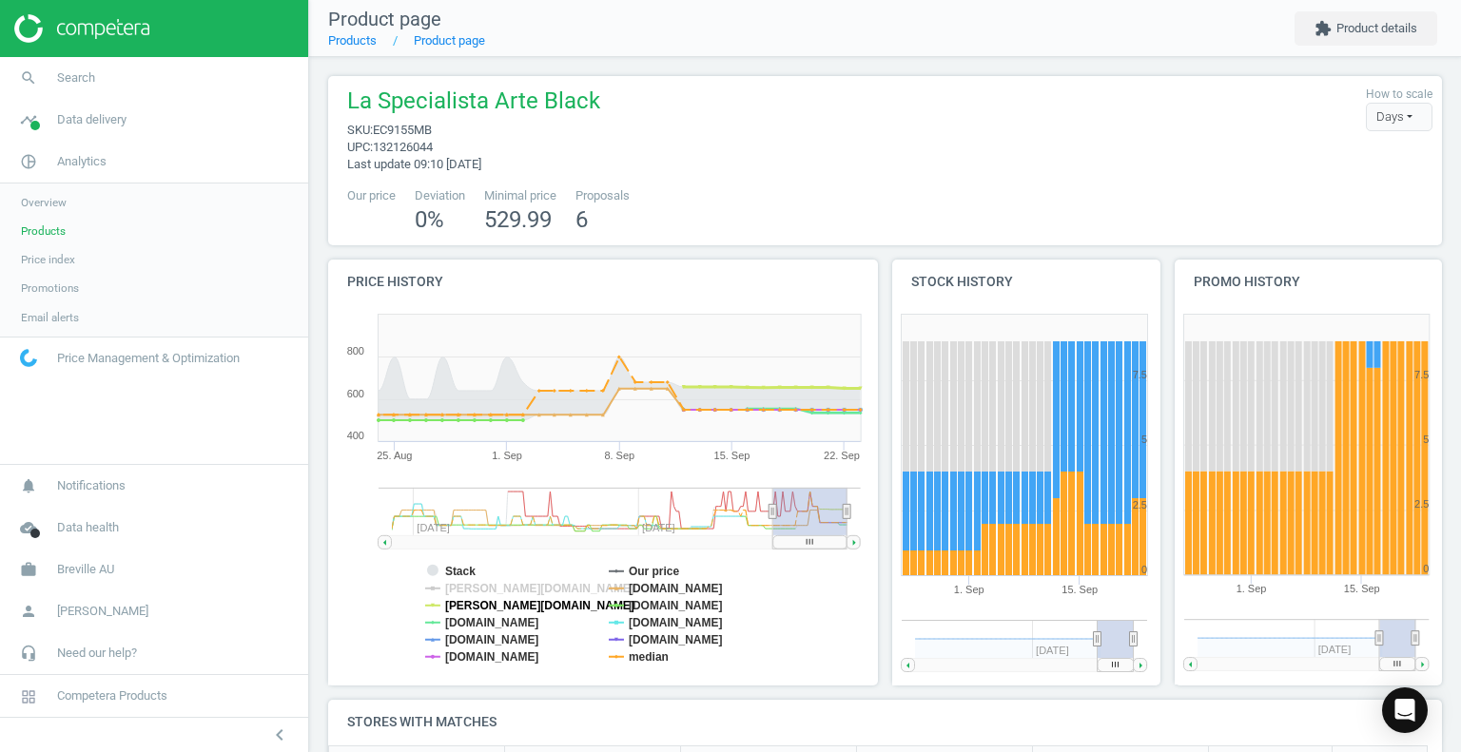
click at [479, 607] on tspan "[PERSON_NAME][DOMAIN_NAME]" at bounding box center [539, 605] width 189 height 13
click at [479, 623] on tspan "[DOMAIN_NAME]" at bounding box center [492, 622] width 94 height 13
drag, startPoint x: 482, startPoint y: 637, endPoint x: 484, endPoint y: 652, distance: 14.4
click at [483, 638] on tspan "[DOMAIN_NAME]" at bounding box center [492, 639] width 94 height 13
click at [485, 653] on tspan "[DOMAIN_NAME]" at bounding box center [492, 657] width 94 height 13
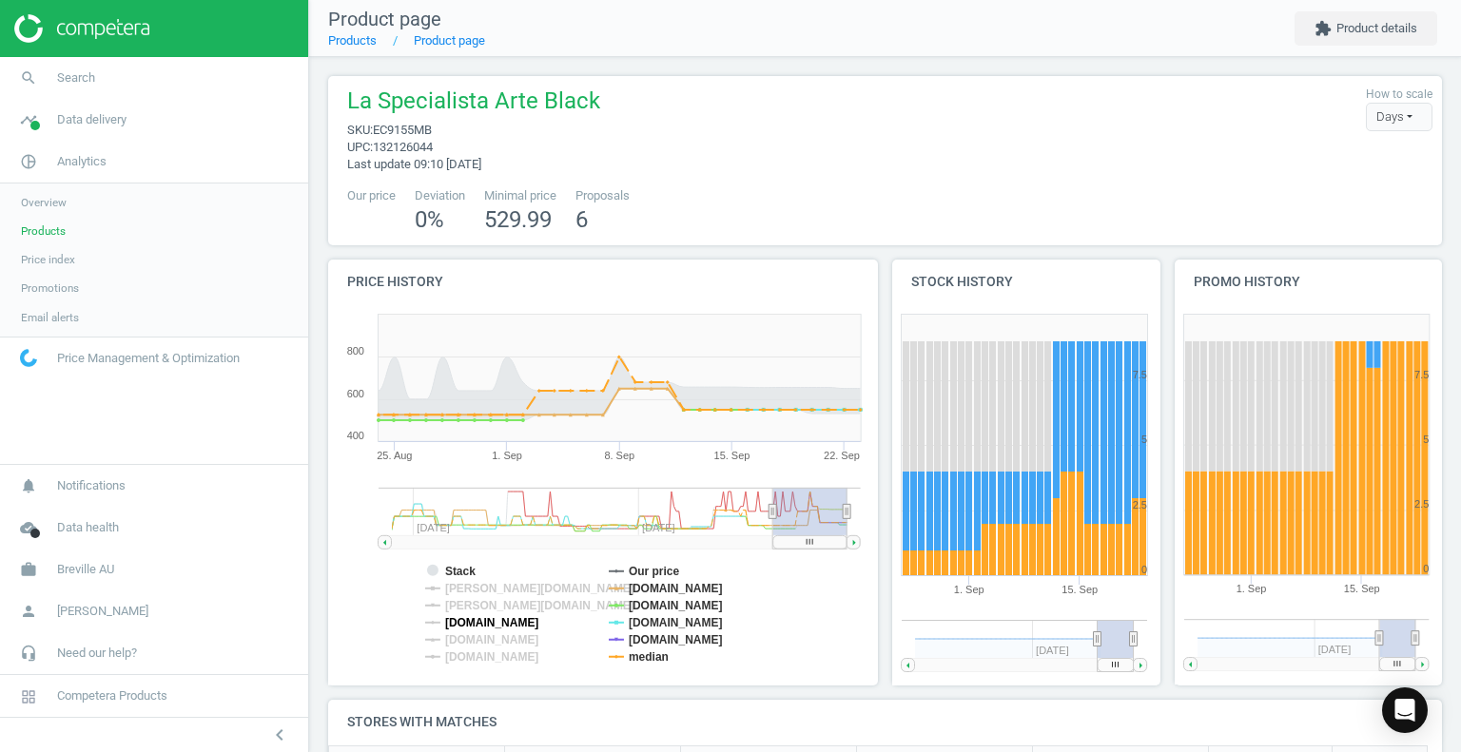
click at [480, 620] on tspan "[DOMAIN_NAME]" at bounding box center [492, 622] width 94 height 13
click at [649, 571] on tspan "Our price" at bounding box center [654, 571] width 51 height 13
click at [654, 619] on tspan "[DOMAIN_NAME]" at bounding box center [676, 622] width 94 height 13
click at [650, 636] on tspan "[DOMAIN_NAME]" at bounding box center [676, 639] width 94 height 13
click at [650, 659] on tspan "median" at bounding box center [649, 657] width 40 height 13
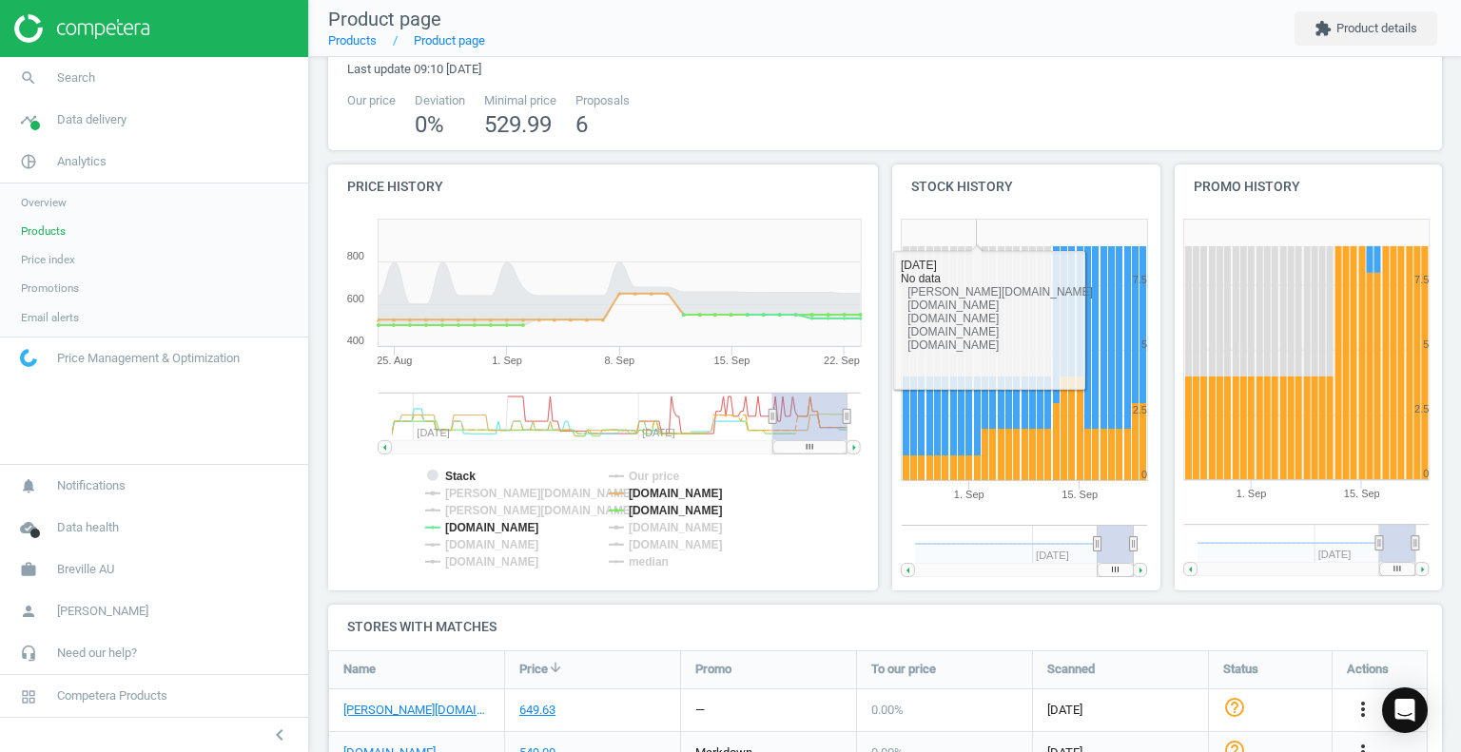
scroll to position [0, 0]
